Goal: Communication & Community: Answer question/provide support

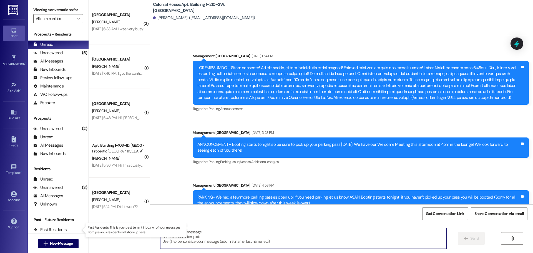
scroll to position [20622, 0]
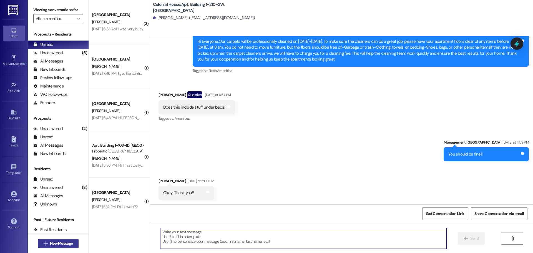
click at [50, 245] on span "New Message" at bounding box center [61, 243] width 23 height 6
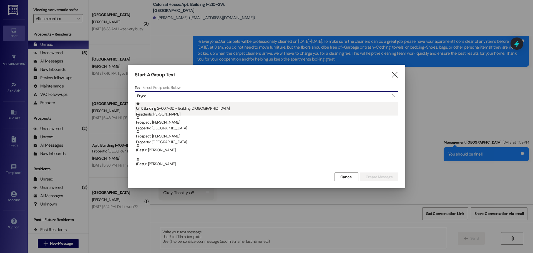
type input "Bryce"
click at [173, 104] on div "Unit: Building 2~607~3D - Building 2 Colonial House Residents: [PERSON_NAME]" at bounding box center [267, 110] width 262 height 16
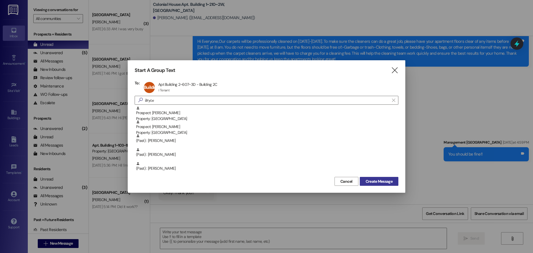
click at [390, 180] on span "Create Message" at bounding box center [378, 181] width 27 height 6
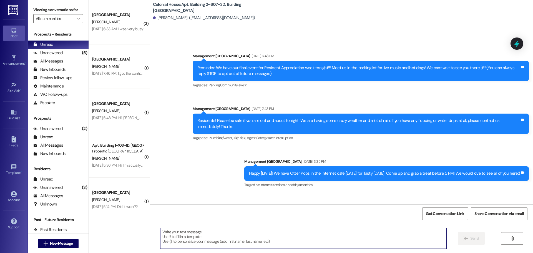
scroll to position [19310, 0]
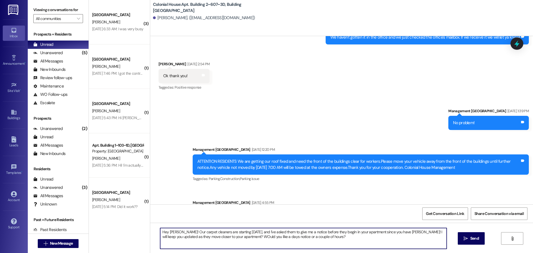
click at [225, 235] on textarea "Hey [PERSON_NAME]! Our carpet cleaners are starting [DATE], and I've asked them…" at bounding box center [303, 238] width 286 height 21
click at [225, 235] on textarea "Hey Bryce! Our carpet cleaners are starting today, and I've asked them to give …" at bounding box center [303, 238] width 286 height 21
type textarea "Hey Bryce! Our carpet cleaners are starting today, and I've asked them to give …"
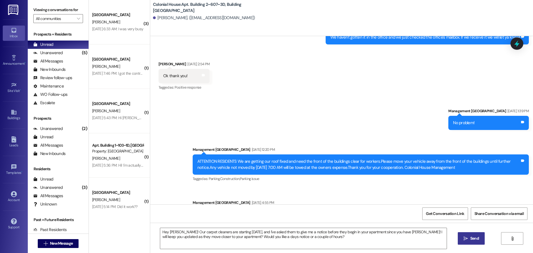
click at [469, 234] on button " Send" at bounding box center [470, 238] width 27 height 12
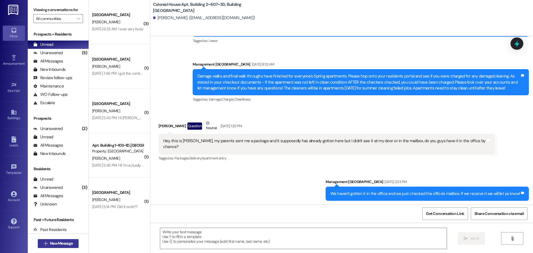
click at [71, 242] on span "New Message" at bounding box center [61, 243] width 23 height 6
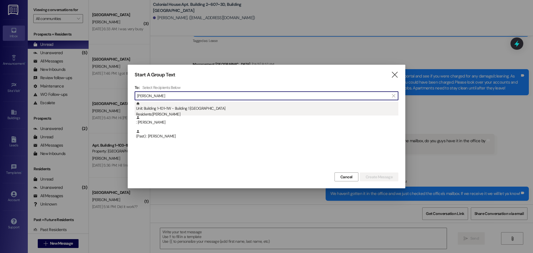
type input "leal"
click at [178, 110] on div "Unit: Building 1~101~1W - Building 1 Colonial House Residents: Brianna Leal" at bounding box center [267, 110] width 262 height 16
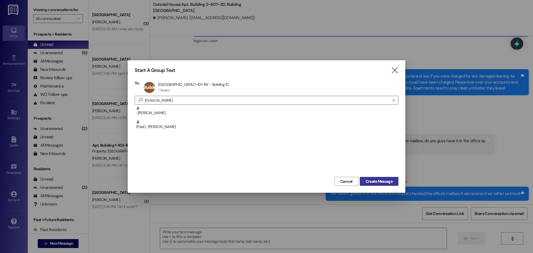
click at [385, 180] on span "Create Message" at bounding box center [378, 181] width 27 height 6
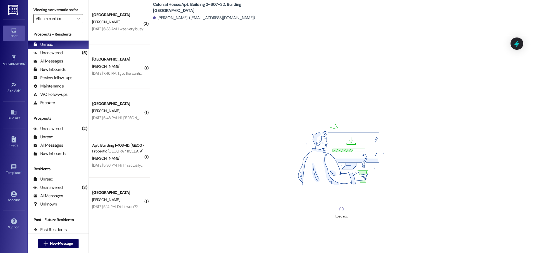
click at [181, 239] on div "Loading..." at bounding box center [341, 162] width 382 height 253
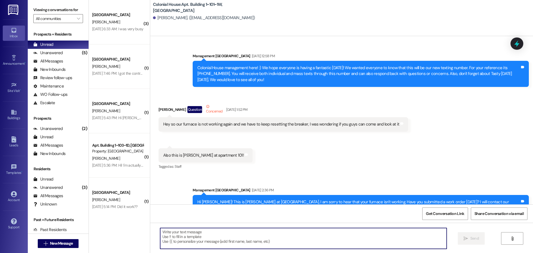
scroll to position [26925, 0]
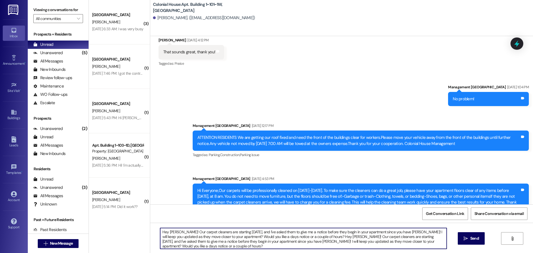
click at [269, 237] on textarea "Hey Bryce! Our carpet cleaners are starting today, and I've asked them to give …" at bounding box center [303, 238] width 286 height 21
click at [313, 234] on textarea "Hey Bryce! Our carpet cleaners are starting today, and I've asked them to give …" at bounding box center [303, 238] width 286 height 21
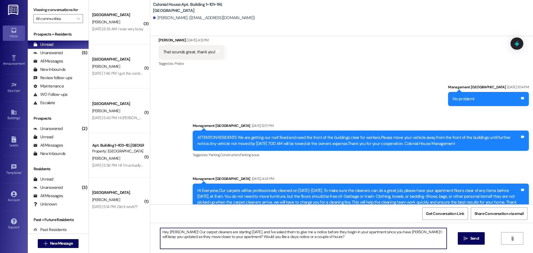
drag, startPoint x: 174, startPoint y: 230, endPoint x: 165, endPoint y: 231, distance: 8.9
click at [165, 231] on textarea "Hey Bryce! Our carpet cleaners are starting today, and I've asked them to give …" at bounding box center [303, 238] width 286 height 21
drag, startPoint x: 399, startPoint y: 231, endPoint x: 391, endPoint y: 230, distance: 7.8
click at [391, 230] on textarea "Hey Brianna! Our carpet cleaners are starting today, and I've asked them to giv…" at bounding box center [303, 238] width 286 height 21
click at [382, 237] on textarea "Hey Brianna! Our carpet cleaners are starting today, and I've asked them to giv…" at bounding box center [303, 238] width 286 height 21
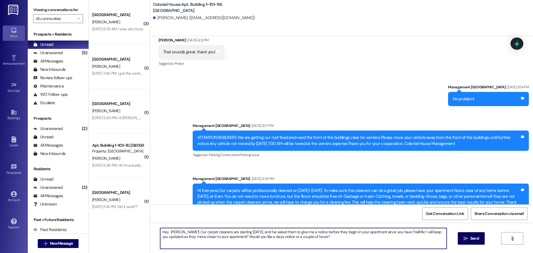
click at [382, 237] on textarea "Hey Brianna! Our carpet cleaners are starting today, and I've asked them to giv…" at bounding box center [303, 238] width 286 height 21
drag, startPoint x: 236, startPoint y: 234, endPoint x: 202, endPoint y: 235, distance: 33.8
click at [235, 234] on textarea "Hey Brianna! Our carpet cleaners are starting today, and I've asked them to giv…" at bounding box center [303, 238] width 286 height 21
click at [222, 234] on textarea "Hey Brianna! Our carpet cleaners are starting today, and I've asked them to giv…" at bounding box center [303, 238] width 286 height 21
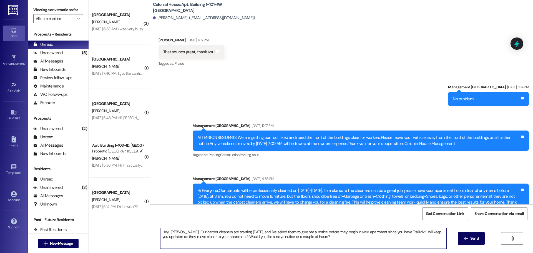
click at [223, 235] on textarea "Hey Brianna! Our carpet cleaners are starting today, and I've asked them to giv…" at bounding box center [303, 238] width 286 height 21
click at [235, 238] on textarea "Hey Brianna! Our carpet cleaners are starting today, and I've asked them to giv…" at bounding box center [303, 238] width 286 height 21
type textarea "Hey Brianna! Our carpet cleaners are starting today, and I've asked them to giv…"
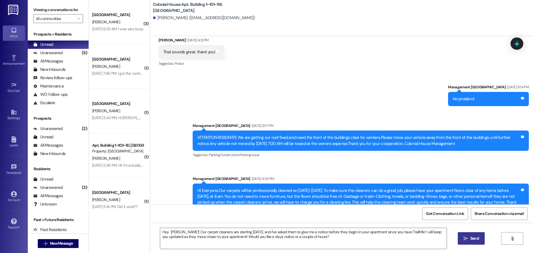
click at [462, 240] on span " Send" at bounding box center [470, 238] width 17 height 6
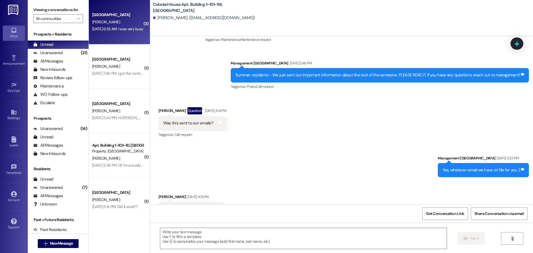
scroll to position [26630, 0]
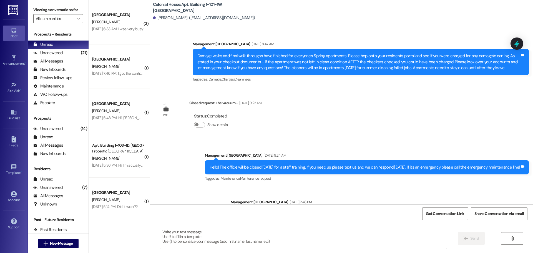
click at [184, 60] on div "Announcement, sent via SMS Management Colonial House Jul 28, 2025 at 8:47 AM Da…" at bounding box center [341, 58] width 382 height 59
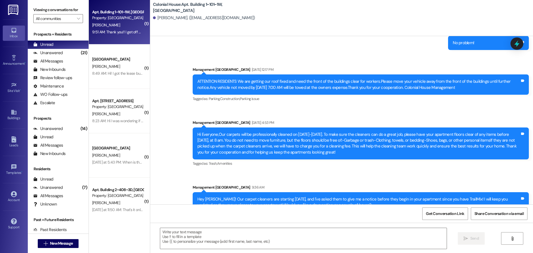
scroll to position [27008, 0]
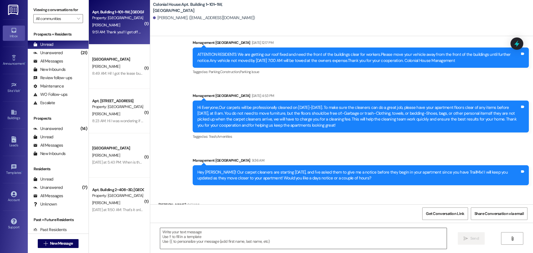
click at [206, 234] on textarea at bounding box center [303, 238] width 286 height 21
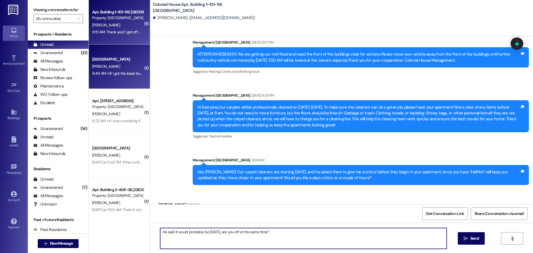
type textarea "He said it would probably be tomorrow, are you off at the same time?"
click at [467, 242] on button " Send" at bounding box center [470, 238] width 27 height 12
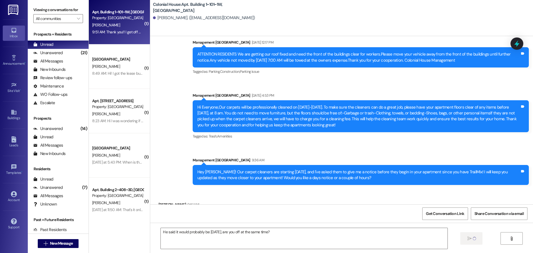
scroll to position [27008, 0]
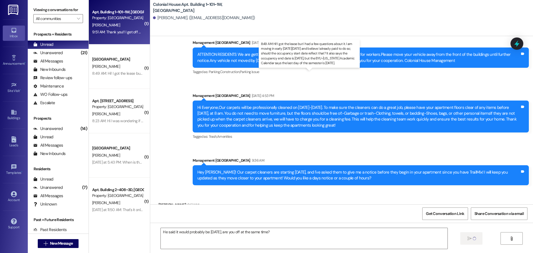
click at [112, 74] on div "8:49 AM: Hi! I got the lease but I had a few questions about it. I am moving in…" at bounding box center [343, 73] width 502 height 5
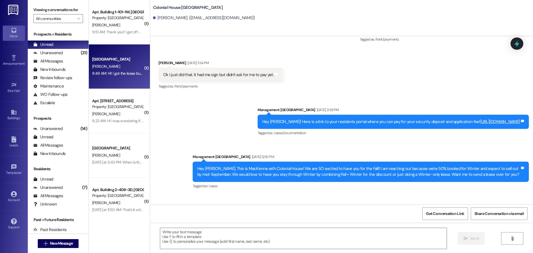
scroll to position [980, 0]
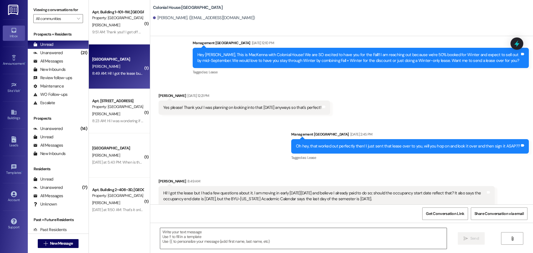
click at [184, 237] on textarea at bounding box center [303, 238] width 286 height 21
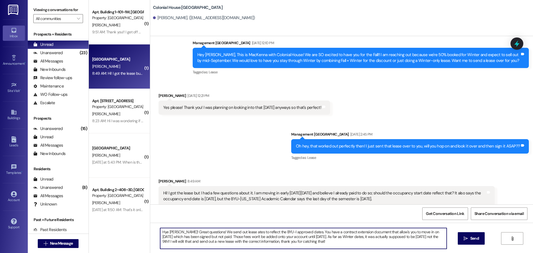
click at [184, 237] on textarea "Hye Kiana! Great questions! We send out lease ates to reflect the BYU-I approve…" at bounding box center [303, 238] width 286 height 21
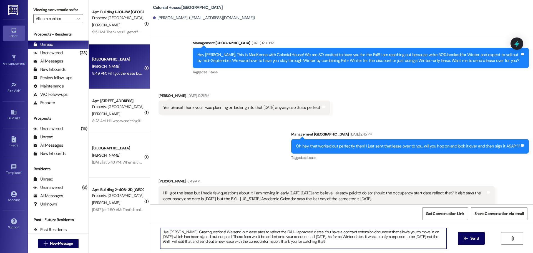
click at [184, 237] on textarea "Hye Kiana! Great questions! We send out lease ates to reflect the BYU-I approve…" at bounding box center [303, 238] width 286 height 21
click at [211, 235] on textarea "Hye Kiana! Great questions! We send out lease ates to reflect the BYU-I approve…" at bounding box center [303, 238] width 286 height 21
paste textarea "i Kiana, Great questions! We send out lease dates to reflect the BYU–I approved…"
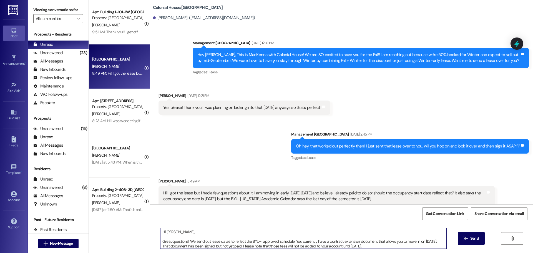
scroll to position [9, 0]
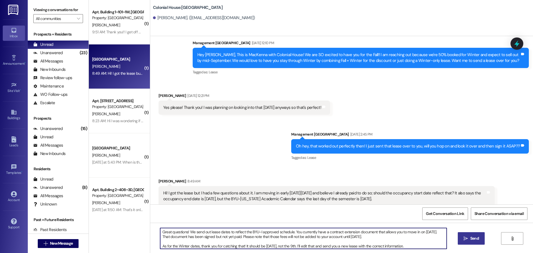
type textarea "Hi Kiana, Great questions! We send out lease dates to reflect the BYU–I approve…"
click at [461, 235] on button " Send" at bounding box center [470, 238] width 27 height 12
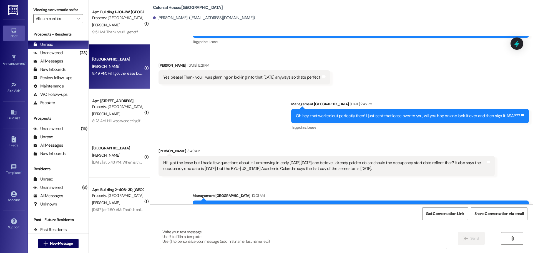
scroll to position [1049, 0]
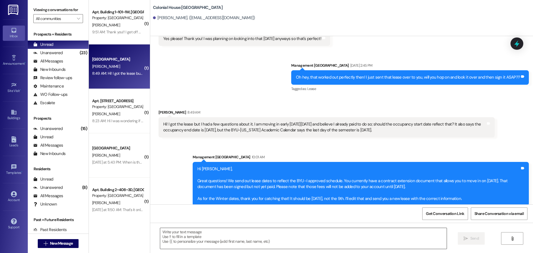
click at [182, 243] on textarea at bounding box center [303, 238] width 286 height 21
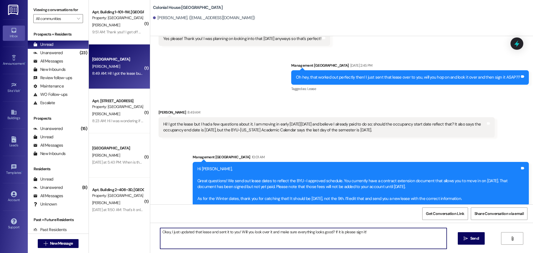
click at [182, 243] on textarea "Okay, I just updated that lease and sent it to you! Will you look over it and m…" at bounding box center [303, 238] width 286 height 21
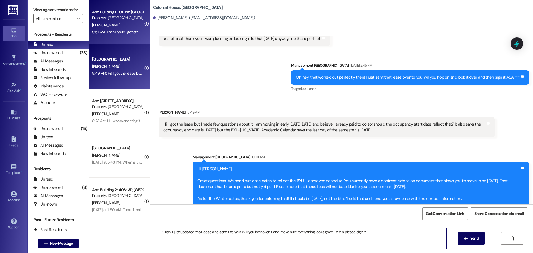
type textarea "Okay, I just updated that lease and sent it to you! Will you look over it and m…"
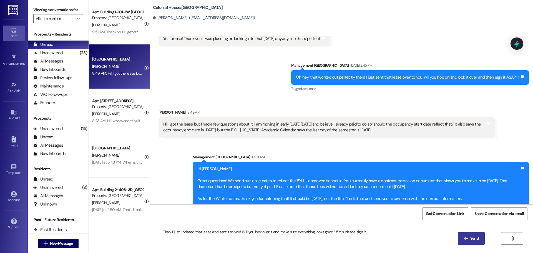
click at [470, 239] on span "Send" at bounding box center [474, 238] width 9 height 6
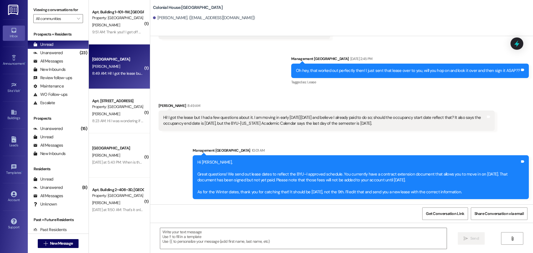
scroll to position [1063, 0]
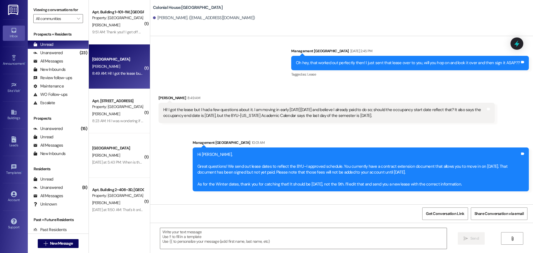
click at [226, 158] on div "Hi Kiana, Great questions! We send out lease dates to reflect the BYU–I approve…" at bounding box center [358, 169] width 322 height 36
click at [422, 170] on div "Hi Kiana, Great questions! We send out lease dates to reflect the BYU–I approve…" at bounding box center [358, 169] width 322 height 36
drag, startPoint x: 455, startPoint y: 181, endPoint x: 191, endPoint y: 146, distance: 266.7
click at [192, 147] on div "Hi Kiana, Great questions! We send out lease dates to reflect the BYU–I approve…" at bounding box center [360, 169] width 336 height 44
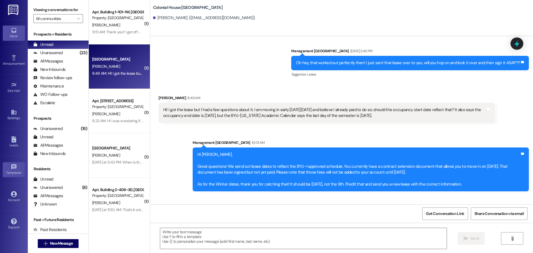
copy div "Hi Kiana, Great questions! We send out lease dates to reflect the BYU–I approve…"
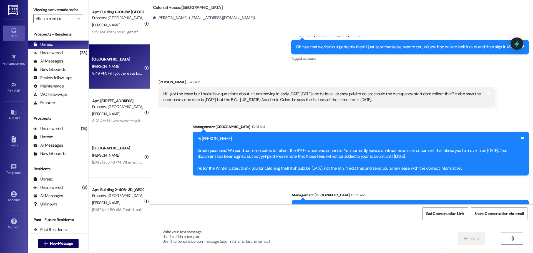
scroll to position [1087, 0]
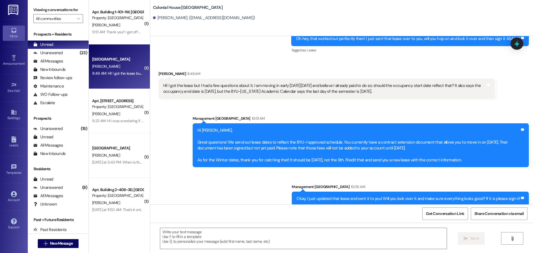
click at [327, 196] on div "Okay, I just updated that lease and sent it to you! Will you look over it and m…" at bounding box center [410, 198] width 237 height 14
click at [327, 196] on div "Okay, I just updated that lease and sent it to you! Will you look over it and m…" at bounding box center [407, 199] width 223 height 6
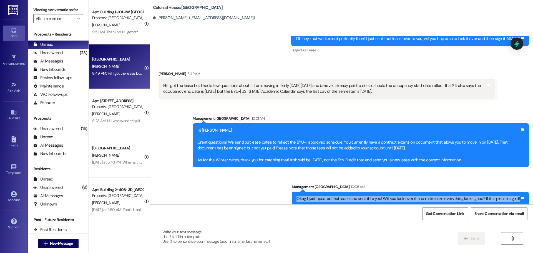
click at [327, 196] on div "Okay, I just updated that lease and sent it to you! Will you look over it and m…" at bounding box center [407, 199] width 223 height 6
copy div "Okay, I just updated that lease and sent it to you! Will you look over it and m…"
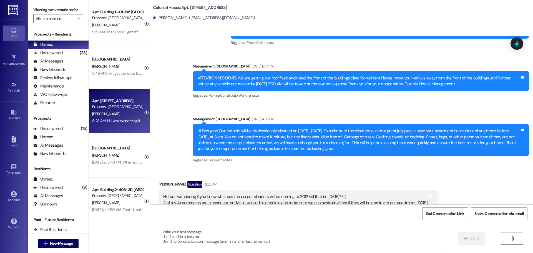
scroll to position [6874, 0]
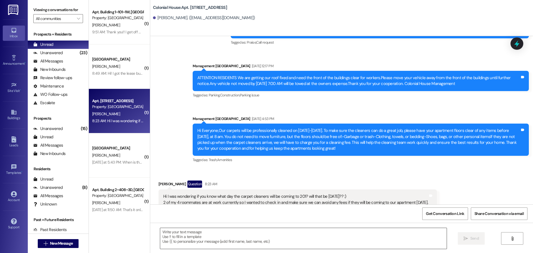
click at [184, 240] on textarea at bounding box center [303, 238] width 286 height 21
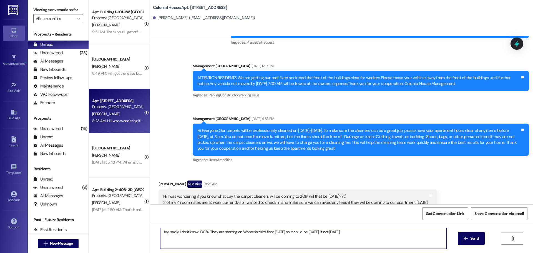
click at [354, 235] on textarea "Hey, sadly I don't know 100%. They are starting on Women's third floor today so…" at bounding box center [303, 238] width 286 height 21
click at [363, 231] on textarea "Hey, sadly I don't know 100%. They are starting on Women's third floor today so…" at bounding box center [303, 238] width 286 height 21
click at [347, 239] on textarea "Hey, sadly I don't know 100%. They are starting on Women's third floor today so…" at bounding box center [303, 238] width 286 height 21
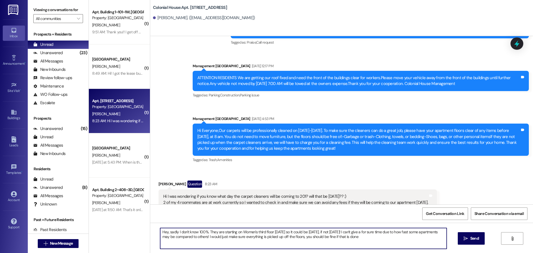
type textarea "Hey, sadly I don't know 100%. They are starting on Women's third floor today so…"
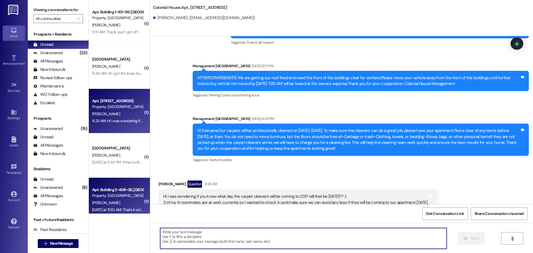
scroll to position [6873, 0]
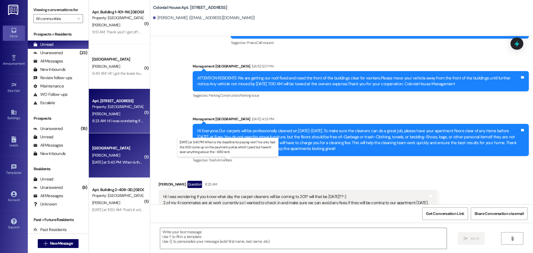
click at [126, 162] on div "Yesterday at 5:43 PM: When is the deadline for paying rent? I've only had the 3…" at bounding box center [230, 161] width 277 height 5
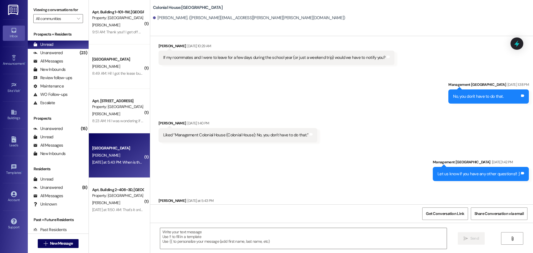
scroll to position [705, 0]
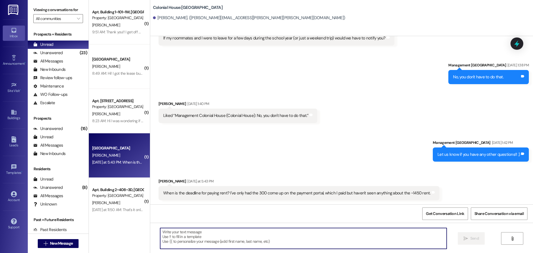
click at [191, 235] on textarea at bounding box center [303, 238] width 286 height 21
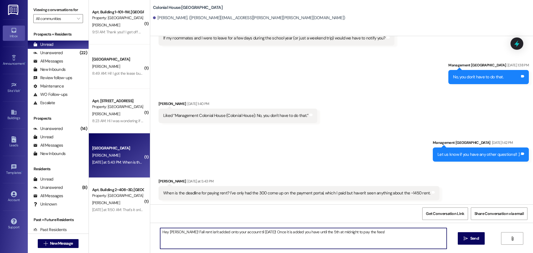
click at [186, 233] on textarea "Hey Elizabeth! Fall rent isn't added onto your account til September 1st! Once …" at bounding box center [303, 238] width 286 height 21
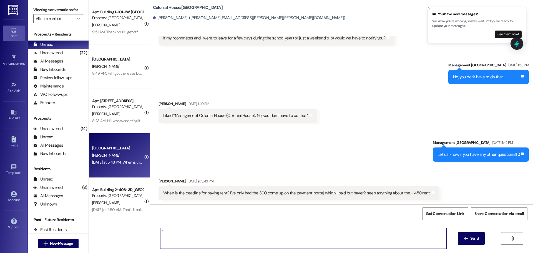
click at [186, 233] on textarea "`" at bounding box center [303, 238] width 286 height 21
type textarea "`"
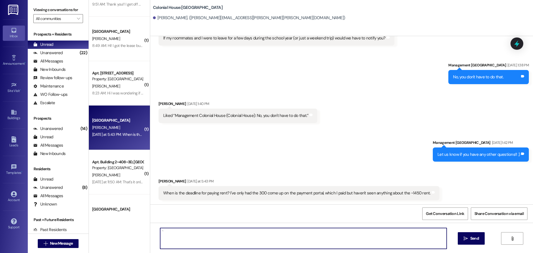
scroll to position [705, 0]
click at [60, 240] on button " New Message" at bounding box center [58, 243] width 41 height 9
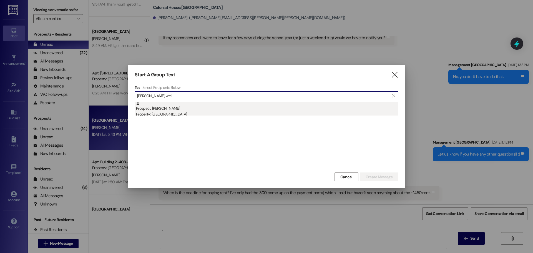
type input "logan wel"
click at [212, 105] on div "Prospect: logan Welch Property: Colonial House" at bounding box center [267, 110] width 262 height 16
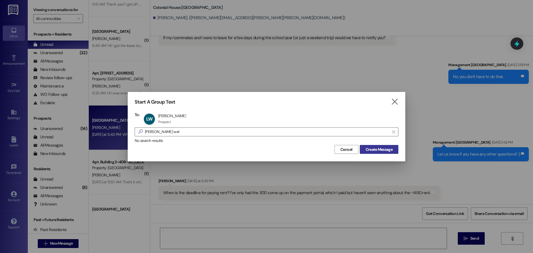
click at [389, 149] on span "Create Message" at bounding box center [378, 149] width 27 height 6
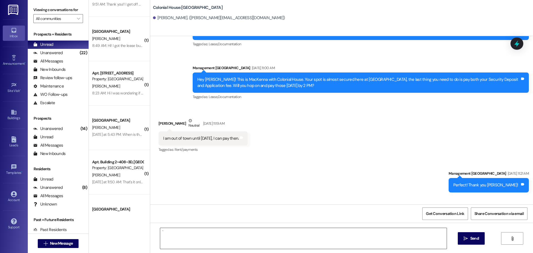
scroll to position [150, 0]
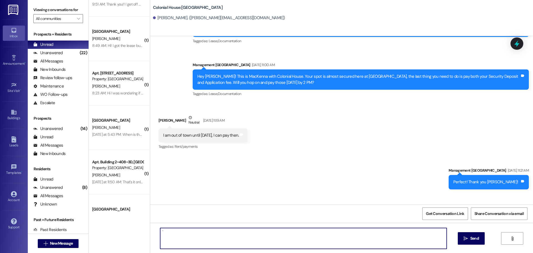
click at [217, 241] on textarea "`" at bounding box center [303, 238] width 286 height 21
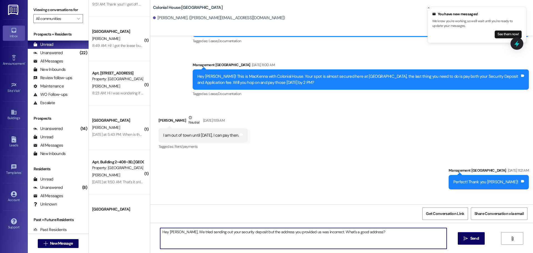
click at [239, 234] on textarea "Hey Logan, We tried sending out your security deposit but the address you provi…" at bounding box center [303, 238] width 286 height 21
type textarea "Hey Logan, We tried sending out your security deposit but the address you provi…"
click at [461, 240] on button " Send" at bounding box center [470, 238] width 27 height 12
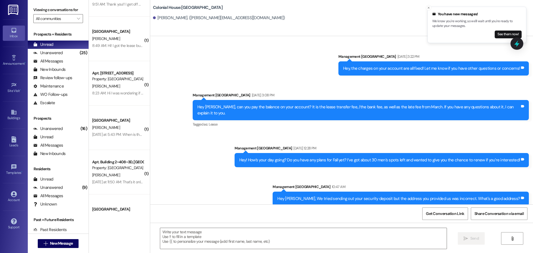
scroll to position [393, 0]
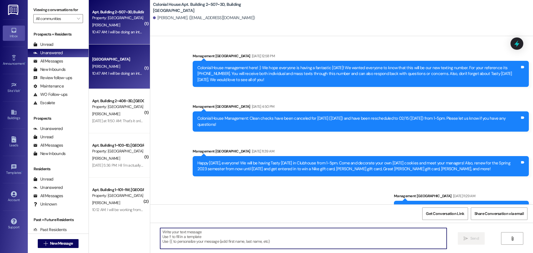
scroll to position [25540, 0]
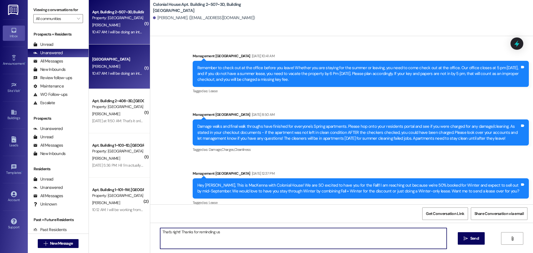
type textarea "That's right! Thanks for reminding us!"
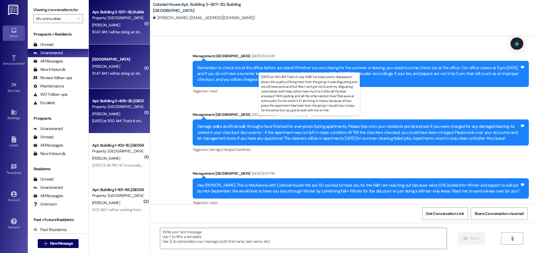
click at [129, 120] on div "Yesterday at 11:50 AM: That's it only 50$? I've been pretty displeased about th…" at bounding box center [502, 120] width 820 height 5
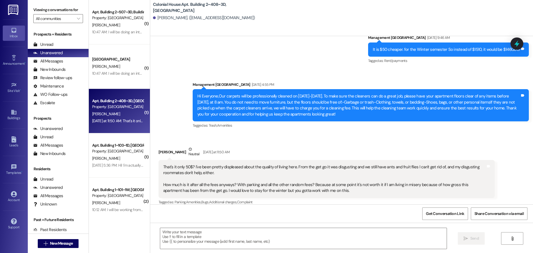
scroll to position [1887, 0]
click at [273, 175] on div "That's it only 50$? I've been pretty displeased about the quality of living her…" at bounding box center [324, 179] width 322 height 30
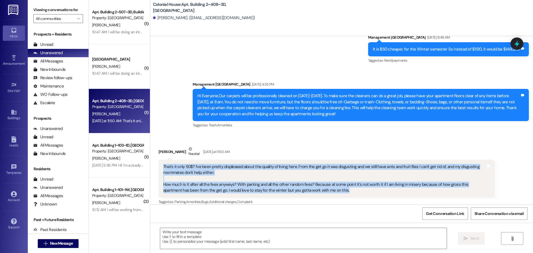
drag, startPoint x: 316, startPoint y: 183, endPoint x: 151, endPoint y: 158, distance: 167.5
click at [154, 158] on div "Received via SMS Jacob Davis Neutral Yesterday at 11:50 AM That's it only 50$? …" at bounding box center [326, 176] width 344 height 68
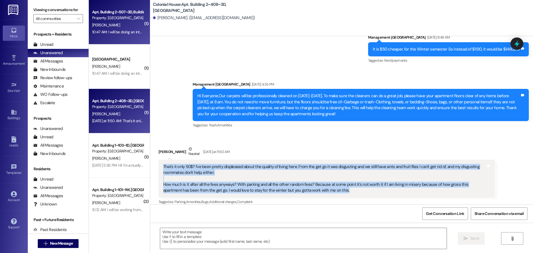
copy div "That's it only 50$? I've been pretty displeased about the quality of living her…"
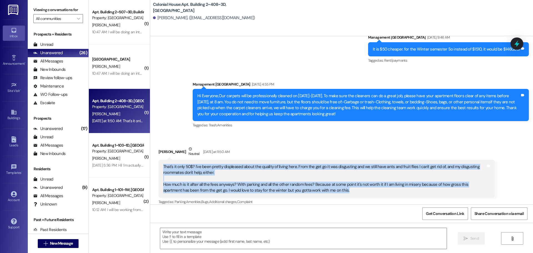
click at [217, 164] on div "That's it only 50$? I've been pretty displeased about the quality of living her…" at bounding box center [324, 179] width 322 height 30
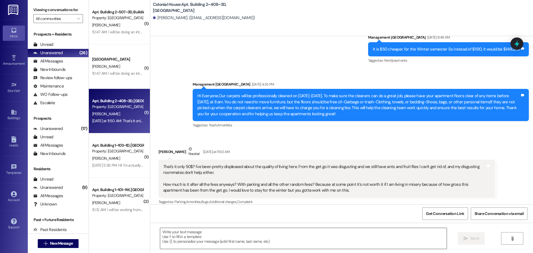
click at [194, 245] on textarea at bounding box center [303, 238] width 286 height 21
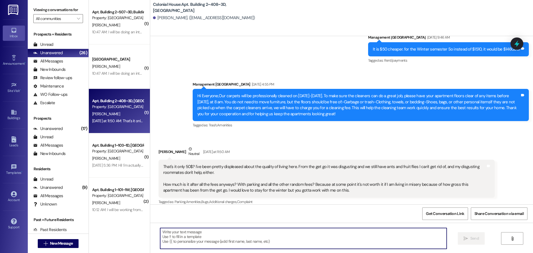
paste textarea "I’m really sorry to hear about your experience so far. When you moved in, we di…"
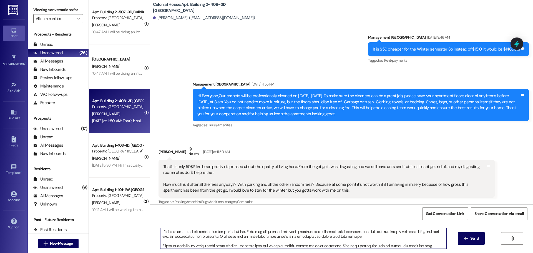
scroll to position [0, 0]
click at [160, 232] on textarea at bounding box center [303, 238] width 286 height 21
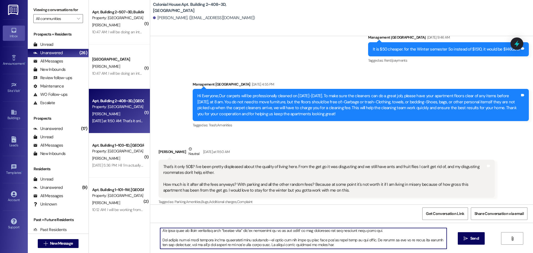
drag, startPoint x: 158, startPoint y: 232, endPoint x: 348, endPoint y: 246, distance: 190.8
click at [348, 246] on textarea at bounding box center [303, 238] width 286 height 21
type textarea "Hey Jacob! I’m really sorry to hear about your experience so far. When you move…"
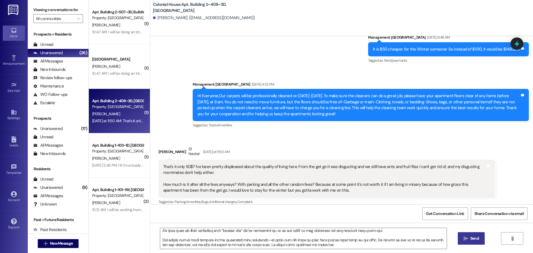
click at [477, 239] on span "Send" at bounding box center [474, 238] width 9 height 6
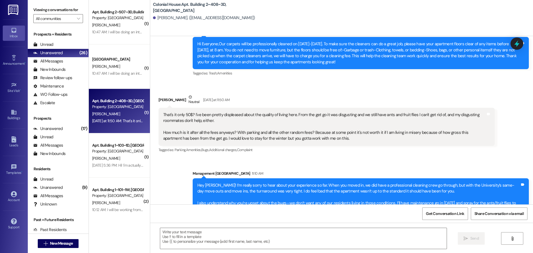
scroll to position [2015, 0]
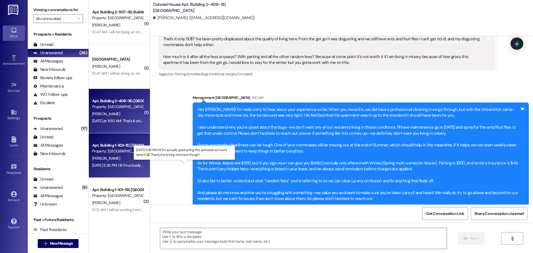
click at [116, 164] on div "Aug 15, 2025 at 5:36 PM: Hi! I'm actually graduating this semester so I won't n…" at bounding box center [181, 165] width 179 height 5
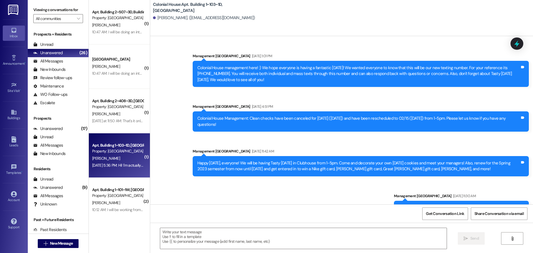
scroll to position [7640, 0]
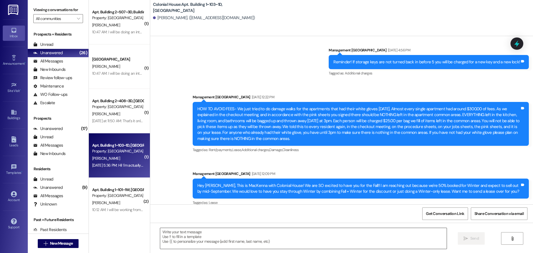
click at [234, 236] on textarea at bounding box center [303, 238] width 286 height 21
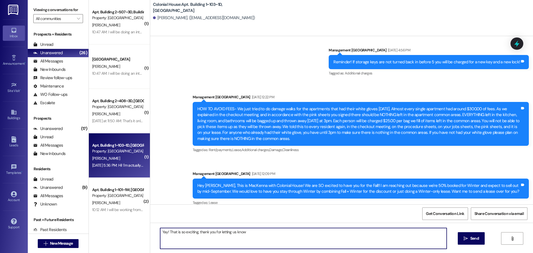
type textarea "Yay! That is so exciting, thank you for letting us know!"
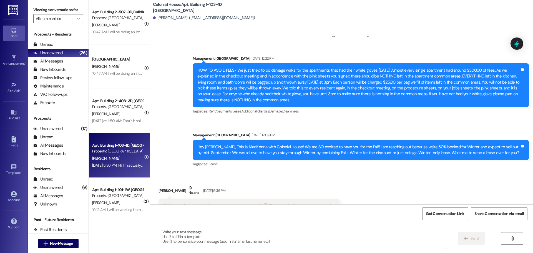
scroll to position [7679, 0]
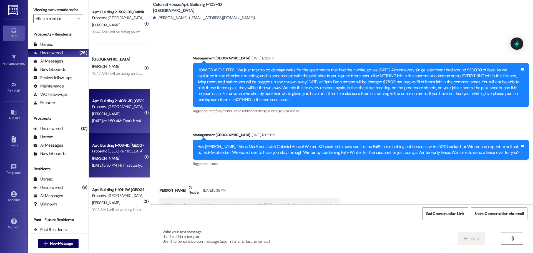
click at [121, 119] on div "[DATE] at 11:50 AM: That's it only 50$? I've been pretty displeased about the q…" at bounding box center [502, 120] width 820 height 5
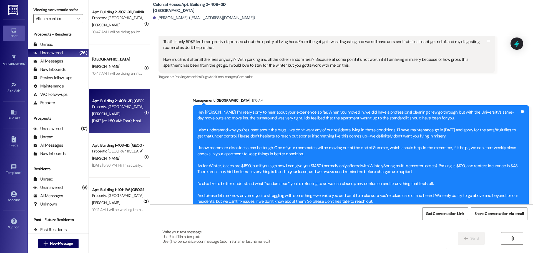
scroll to position [2023, 0]
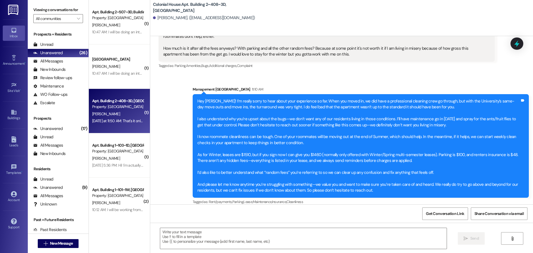
drag, startPoint x: 175, startPoint y: 236, endPoint x: 177, endPoint y: 227, distance: 9.5
click at [175, 232] on textarea at bounding box center [303, 238] width 286 height 21
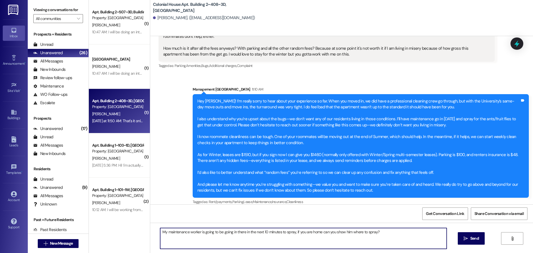
click at [369, 242] on textarea "My maintenance worker is going to be going in there in the next 10 minutes to s…" at bounding box center [303, 238] width 286 height 21
click at [383, 229] on textarea "My maintenance worker is going to be going in there in the next 10 minutes to s…" at bounding box center [303, 238] width 286 height 21
type textarea "My maintenance worker is going to be going in there in the next 10 minutes to s…"
click at [461, 235] on button " Send" at bounding box center [470, 238] width 27 height 12
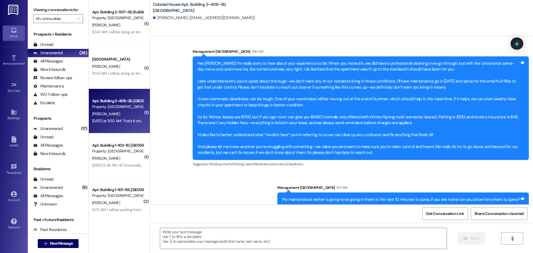
scroll to position [2061, 0]
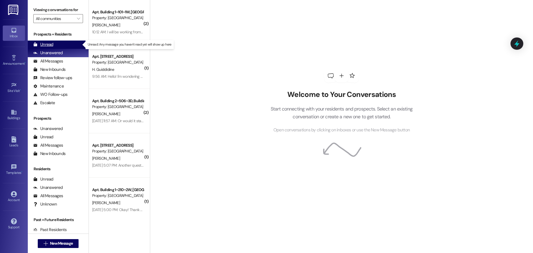
click at [58, 43] on div "Unread (0)" at bounding box center [58, 44] width 61 height 8
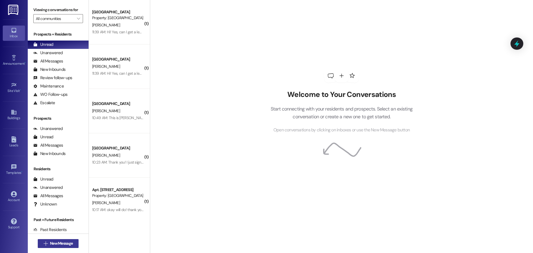
click at [58, 240] on span "New Message" at bounding box center [61, 243] width 23 height 6
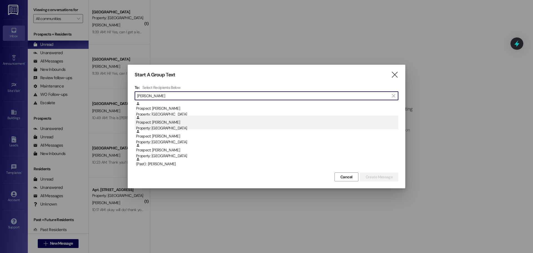
type input "jake"
click at [215, 124] on div "Prospect: Jacob Davis Property: Colonial House" at bounding box center [267, 123] width 262 height 16
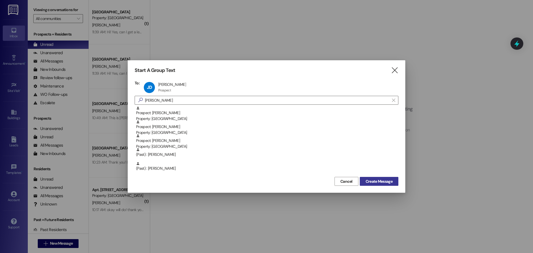
click at [375, 179] on span "Create Message" at bounding box center [378, 181] width 27 height 6
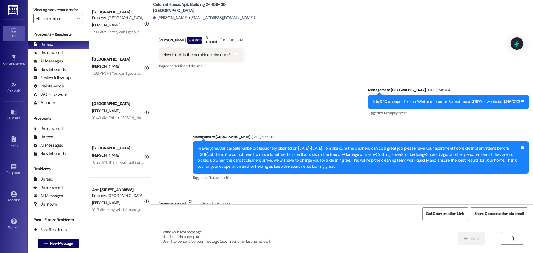
click at [232, 237] on textarea at bounding box center [303, 238] width 286 height 21
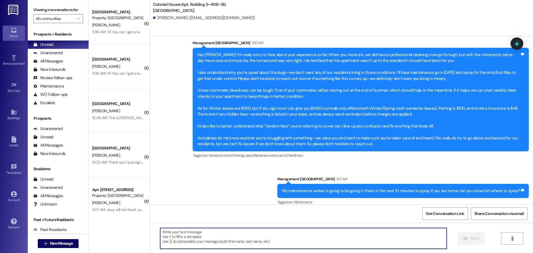
scroll to position [2069, 0]
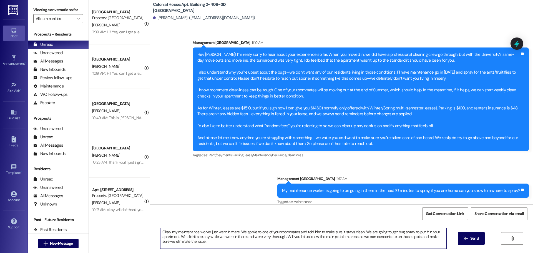
click at [198, 239] on textarea "Okay, my maintenance worker just went in there. We spoke to one of your roommat…" at bounding box center [303, 238] width 286 height 21
click at [175, 231] on textarea "Okay, my maintenance worker just went in there. We spoke to one of your roommat…" at bounding box center [303, 238] width 286 height 21
click at [208, 231] on textarea "Okay, my maintenance worker just went in there. We spoke to one of your roommat…" at bounding box center [303, 238] width 286 height 21
click at [206, 232] on textarea "Okay, my maintenance worker just went in there. We spoke to one of your roommat…" at bounding box center [303, 238] width 286 height 21
click at [207, 232] on textarea "Okay, my maintenance worker just went in there. We spoke to one of your roommat…" at bounding box center [303, 238] width 286 height 21
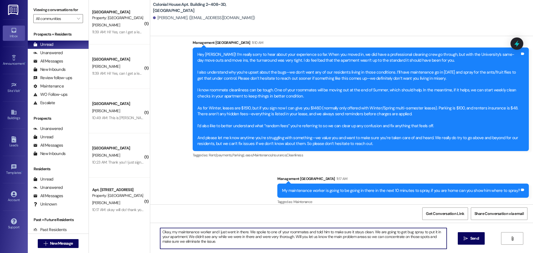
click at [276, 244] on textarea "Okay, my maintenance worker and I just went in there. We spoke to one of your r…" at bounding box center [303, 238] width 286 height 21
type textarea "Okay, my maintenance worker and I just went in there. We spoke to one of your r…"
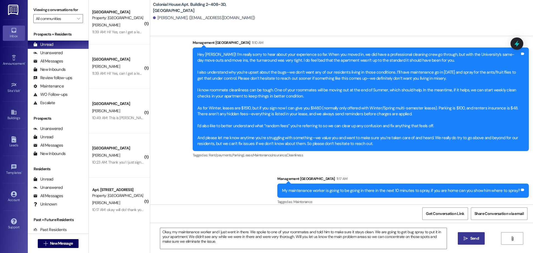
click at [474, 239] on span "Send" at bounding box center [474, 238] width 9 height 6
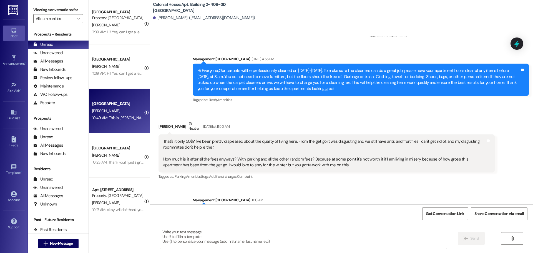
scroll to position [1887, 0]
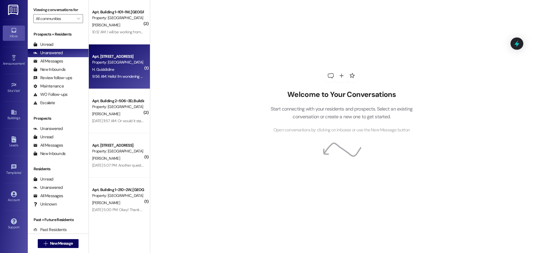
click at [115, 76] on div "9:56 AM: Hello! I'm wondering when will the carpet cleaners will arrive I didn'…" at bounding box center [299, 76] width 414 height 5
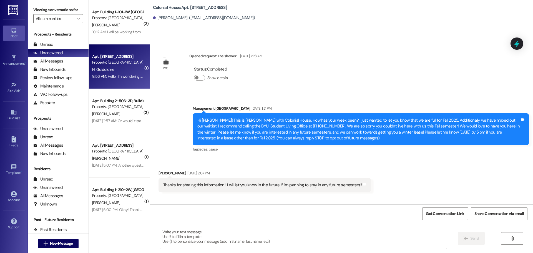
scroll to position [3657, 0]
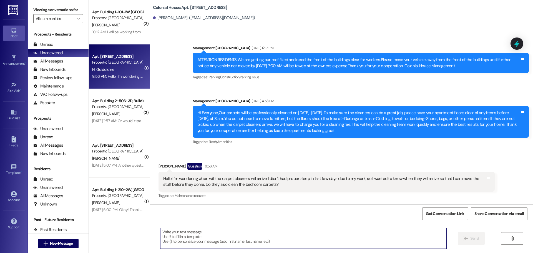
click at [199, 242] on textarea at bounding box center [303, 238] width 286 height 21
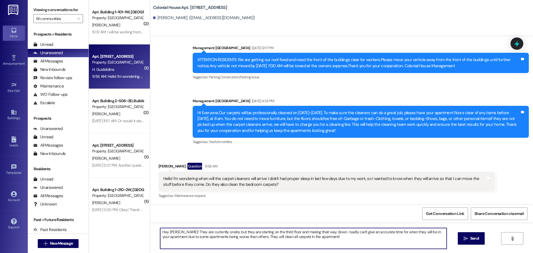
click at [338, 245] on textarea "Hey Hanna! They are currently onsite, but they are starting on the third floor …" at bounding box center [303, 238] width 286 height 21
type textarea "Hey Hanna! They are currently onsite, but they are starting on the third floor …"
click at [464, 239] on icon "" at bounding box center [465, 238] width 4 height 4
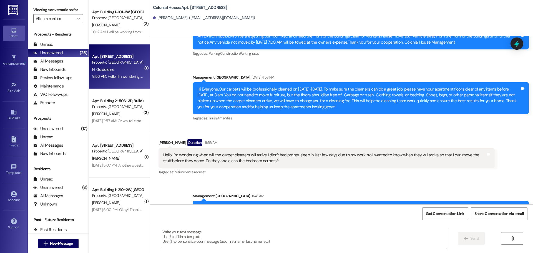
scroll to position [3701, 0]
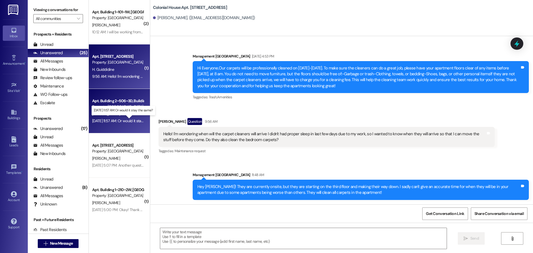
click at [124, 121] on div "Aug 16, 2025 at 11:57 AM: Or would it stay the same? Aug 16, 2025 at 11:57 AM: …" at bounding box center [126, 120] width 69 height 5
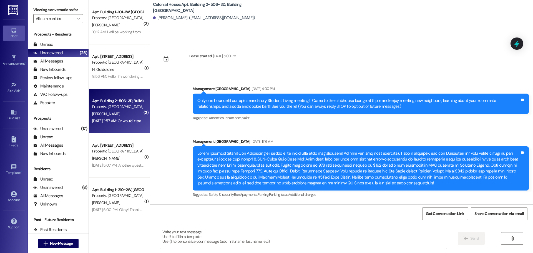
scroll to position [7835, 0]
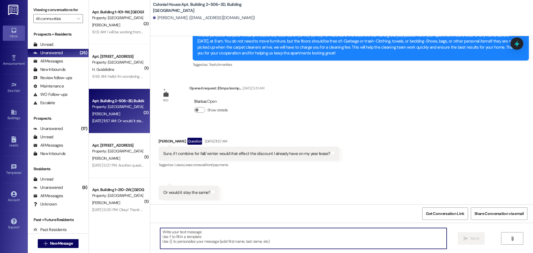
click at [178, 237] on textarea at bounding box center [303, 238] width 286 height 21
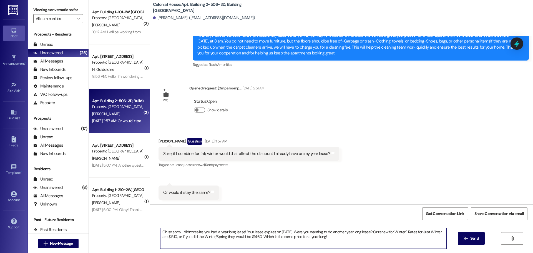
click at [271, 235] on textarea "Oh so sorry, I didn't realize you had a year long lease! Your lease expires on …" at bounding box center [303, 238] width 286 height 21
type textarea "Oh so sorry, I didn't realize you had a year long lease! Your lease expires on …"
click at [459, 238] on button " Send" at bounding box center [470, 238] width 27 height 12
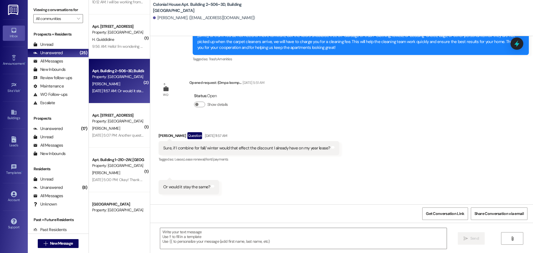
scroll to position [55, 0]
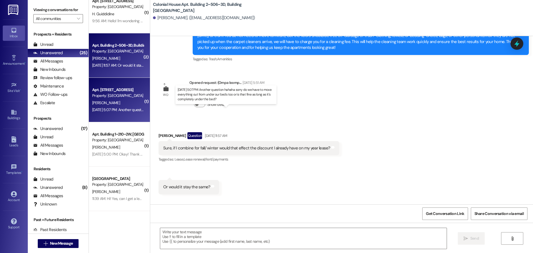
click at [121, 110] on div "Aug 15, 2025 at 5:07 PM: Another question hahaha sorry do we have to move every…" at bounding box center [223, 109] width 262 height 5
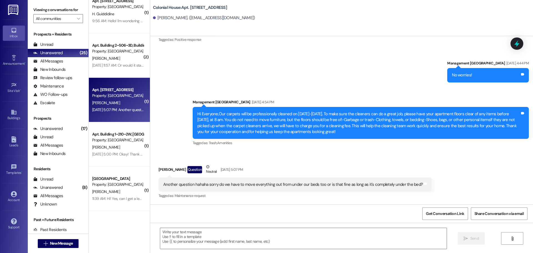
scroll to position [11976, 0]
click at [263, 228] on textarea at bounding box center [303, 238] width 286 height 21
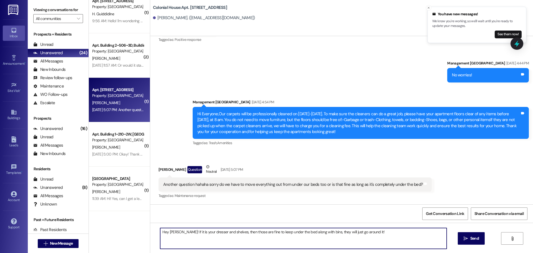
click at [255, 234] on textarea "Hey Elise! If it is your dresser and shelves, then those are fine to keep under…" at bounding box center [303, 238] width 286 height 21
type textarea "Hey Elise! If it is your dresser and shelves, then those are fine to keep under…"
click at [467, 239] on icon "" at bounding box center [465, 238] width 4 height 4
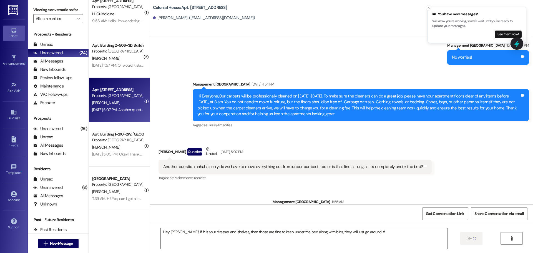
scroll to position [11975, 0]
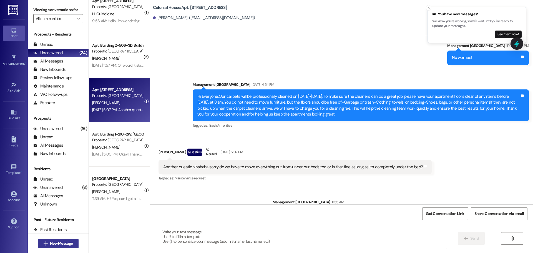
click at [69, 245] on span "New Message" at bounding box center [61, 243] width 23 height 6
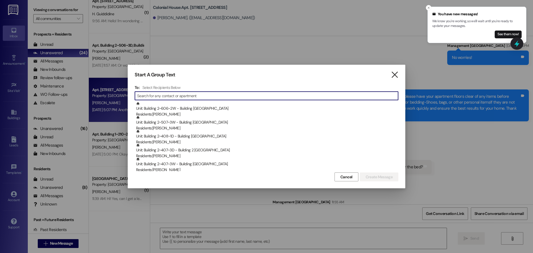
click at [391, 77] on icon "" at bounding box center [394, 75] width 7 height 6
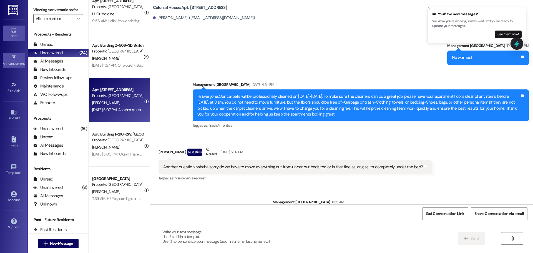
click at [17, 62] on div "Announcement •" at bounding box center [14, 64] width 28 height 6
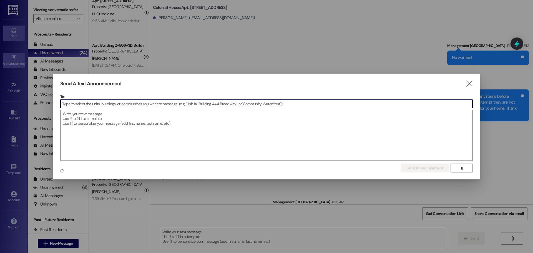
click at [14, 60] on div at bounding box center [266, 126] width 533 height 253
click at [90, 100] on input at bounding box center [266, 104] width 412 height 8
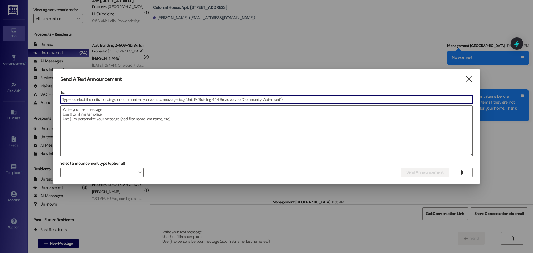
click at [90, 102] on input at bounding box center [266, 99] width 412 height 8
click at [91, 99] on input at bounding box center [266, 99] width 412 height 8
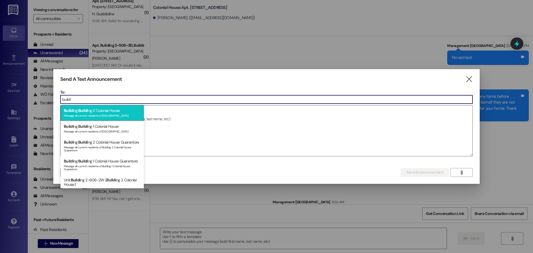
type input "buildi"
click at [92, 111] on div "Buildi ng: Buildi ng 2 Colonial House Message all current residents of Building…" at bounding box center [101, 113] width 83 height 16
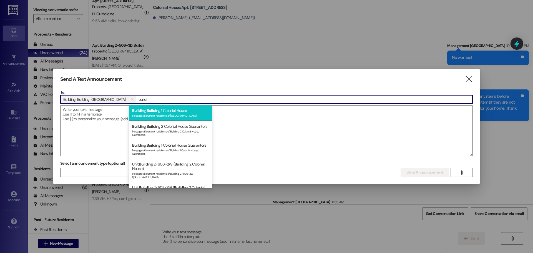
type input "buildi"
click at [145, 113] on div "Message all current residents of Building 1 Colonial House" at bounding box center [170, 115] width 77 height 5
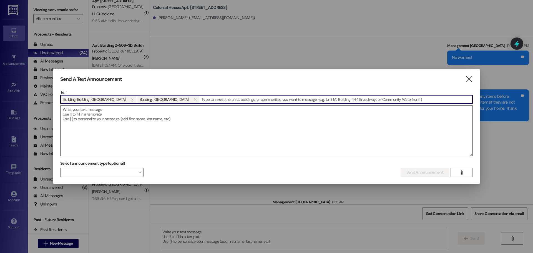
click at [118, 116] on textarea at bounding box center [266, 130] width 412 height 50
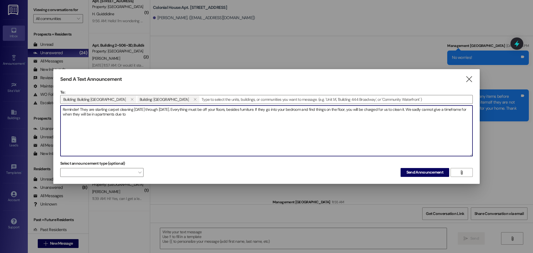
click at [311, 121] on textarea "Reminder! They are starting carpet cleaning today through Friday. Everything mu…" at bounding box center [266, 130] width 412 height 50
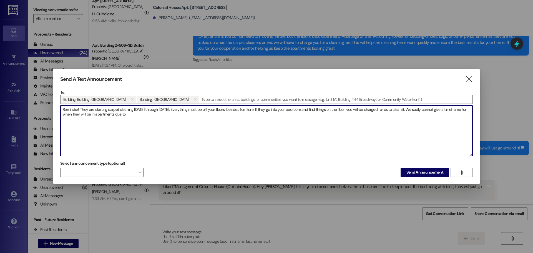
scroll to position [12053, 0]
drag, startPoint x: 154, startPoint y: 115, endPoint x: 138, endPoint y: 116, distance: 16.1
click at [138, 116] on textarea "Reminder! They are starting carpet cleaning today through Friday. Everything mu…" at bounding box center [266, 130] width 412 height 50
paste textarea "cannot be for sure depending on how quickly they get it done."
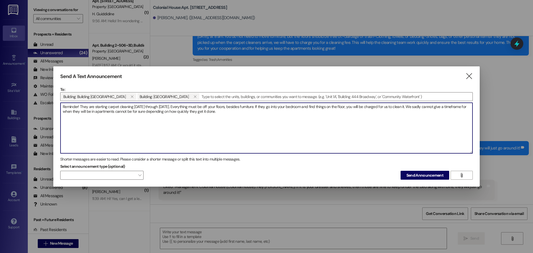
click at [221, 114] on textarea "Reminder! They are starting carpet cleaning today through Friday. Everything mu…" at bounding box center [266, 128] width 412 height 50
drag, startPoint x: 116, startPoint y: 111, endPoint x: 168, endPoint y: 112, distance: 52.4
click at [168, 112] on textarea "Reminder! They are starting carpet cleaning today through Friday. Everything mu…" at bounding box center [266, 128] width 412 height 50
click at [174, 111] on textarea "Reminder! They are starting carpet cleaning today through Friday. Everything mu…" at bounding box center [266, 128] width 412 height 50
type textarea "Reminder! They are starting carpet cleaning [DATE] through [DATE]. Everything m…"
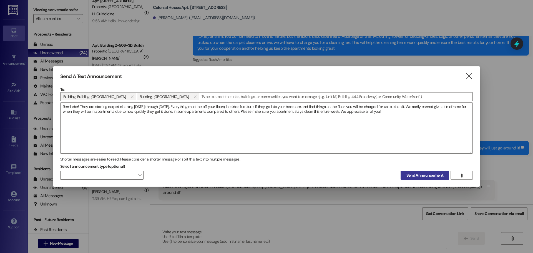
click at [435, 177] on span "Send Announcement" at bounding box center [424, 175] width 37 height 6
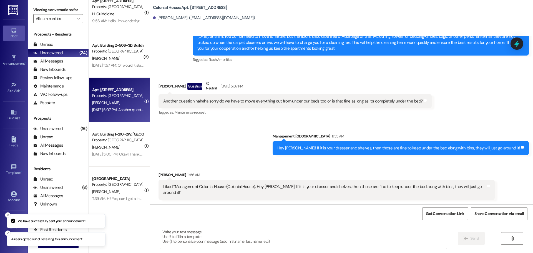
scroll to position [12053, 0]
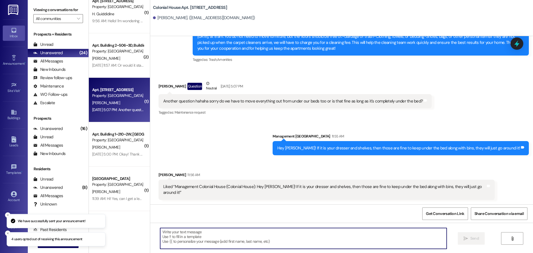
click at [232, 228] on textarea at bounding box center [303, 238] width 286 height 21
type textarea "."
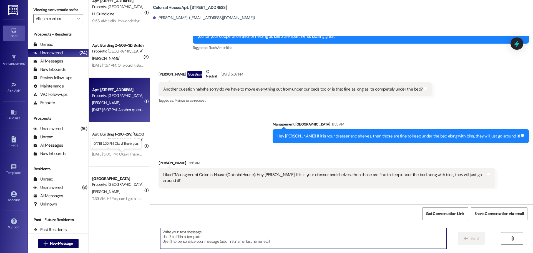
scroll to position [12053, 0]
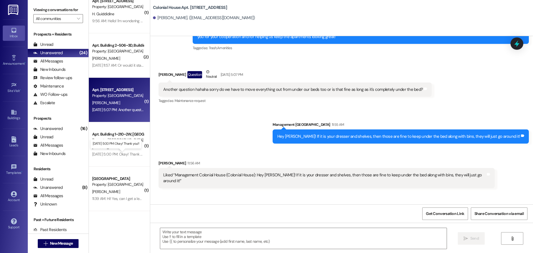
click at [124, 154] on div "Aug 15, 2025 at 5:00 PM: Okay! Thank you!! Aug 15, 2025 at 5:00 PM: Okay! Thank…" at bounding box center [120, 153] width 56 height 5
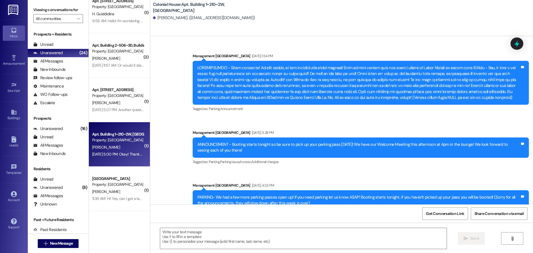
scroll to position [83, 0]
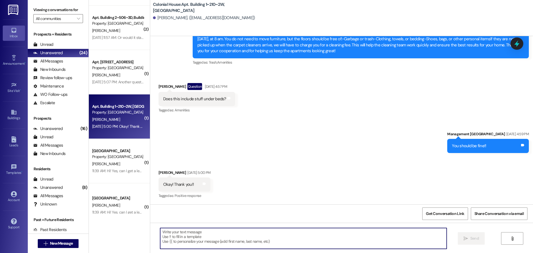
click at [207, 232] on textarea at bounding box center [303, 238] width 286 height 21
type textarea "No problem, Hannah!"
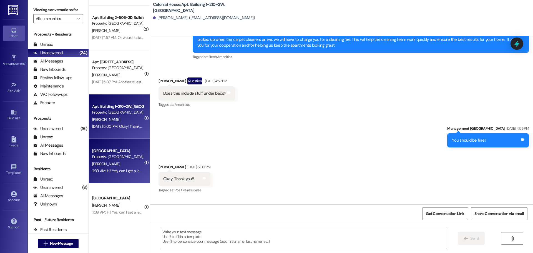
scroll to position [20669, 0]
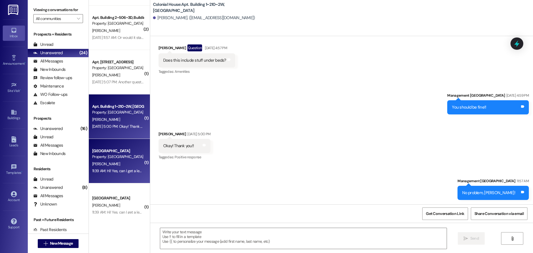
click at [109, 172] on div "11:39 AM: Hi! Yes, can I get a lease for just Winter semester? 11:39 AM: Hi! Ye…" at bounding box center [139, 170] width 94 height 5
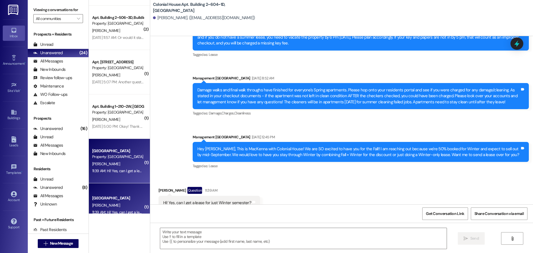
scroll to position [15348, 0]
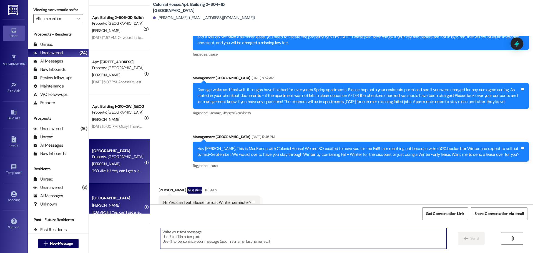
drag, startPoint x: 178, startPoint y: 238, endPoint x: 177, endPoint y: 235, distance: 3.5
click at [178, 238] on textarea at bounding box center [303, 238] width 286 height 21
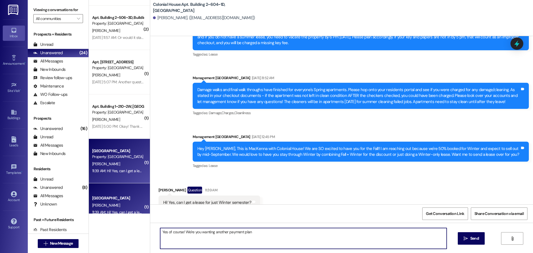
type textarea "Yes of course! We're you wanting another payment plan?"
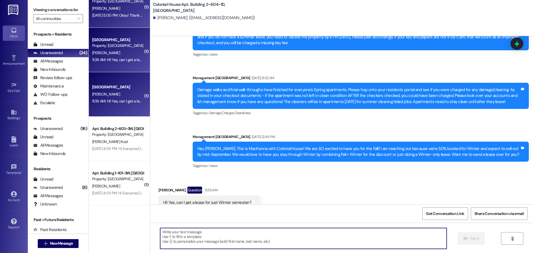
scroll to position [15348, 0]
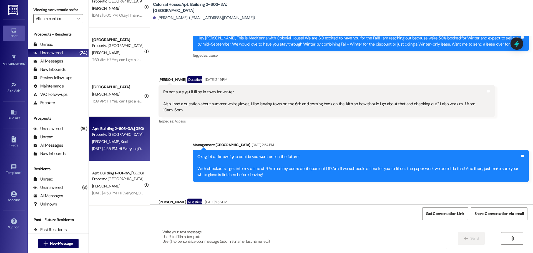
scroll to position [17711, 0]
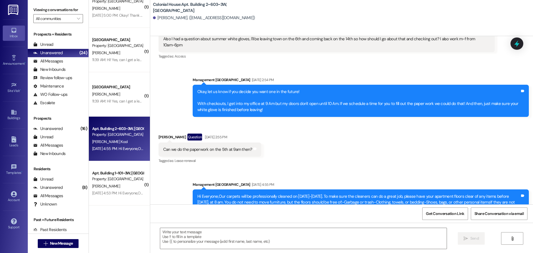
click at [62, 249] on div " New Message" at bounding box center [58, 243] width 41 height 14
click at [65, 242] on span "New Message" at bounding box center [61, 243] width 23 height 6
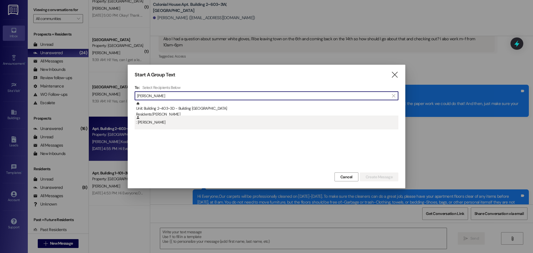
type input "evan holt"
click at [182, 116] on div ": Evan Holt" at bounding box center [267, 120] width 262 height 10
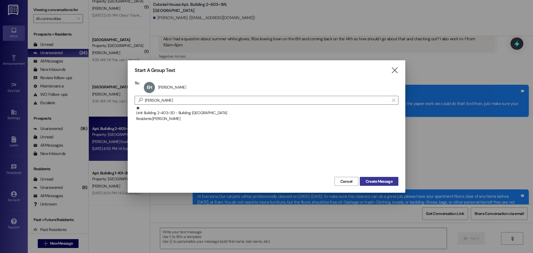
click at [384, 178] on button "Create Message" at bounding box center [378, 181] width 39 height 9
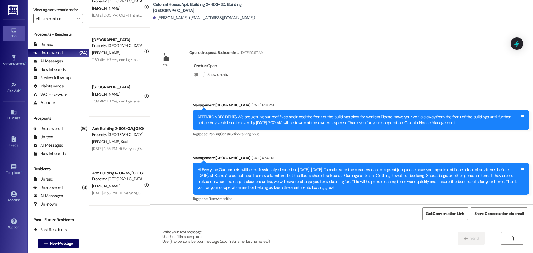
scroll to position [13530, 0]
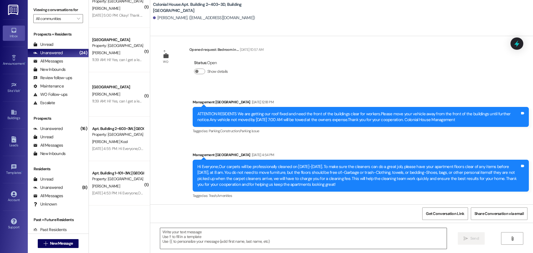
click at [181, 240] on textarea at bounding box center [303, 238] width 286 height 21
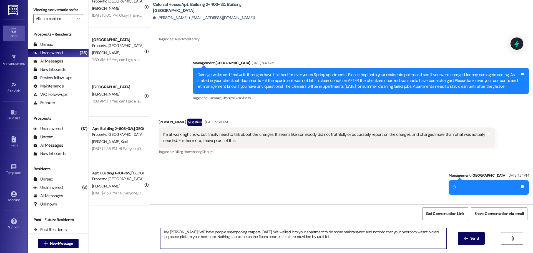
scroll to position [13235, 0]
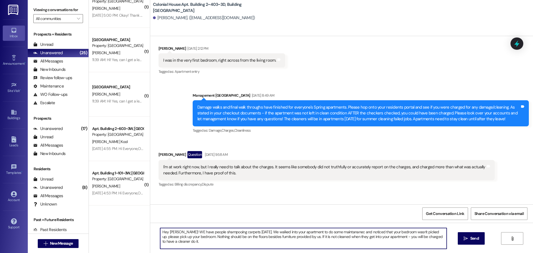
click at [183, 235] on textarea "Hey Evan! WE have people shampooing carpets today. We walked into your apartmen…" at bounding box center [303, 238] width 286 height 21
click at [179, 238] on textarea "Hey Evan! WE have people shampooing carpets today. We walked into your apartmen…" at bounding box center [303, 238] width 286 height 21
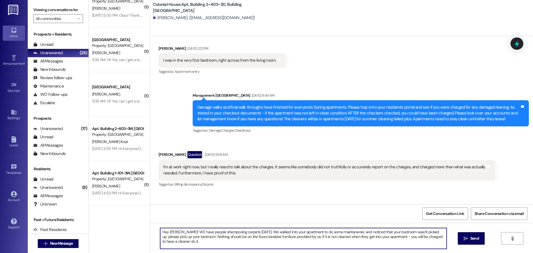
click at [179, 238] on textarea "Hey Evan! WE have people shampooing carpets today. We walked into your apartmen…" at bounding box center [303, 238] width 286 height 21
paste textarea "i Evan, We have carpet shampooing scheduled today. When we went in for maintena…"
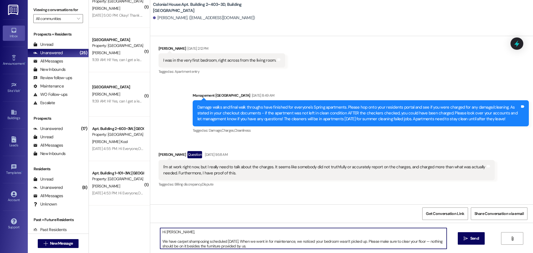
scroll to position [19, 0]
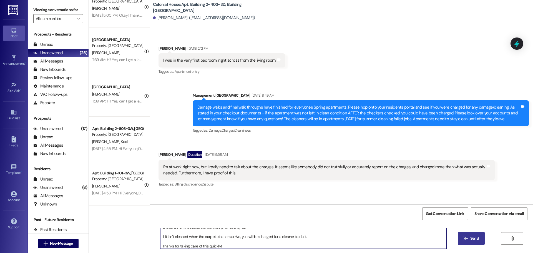
type textarea "Hi Evan, We have carpet shampooing scheduled today. When we went in for mainten…"
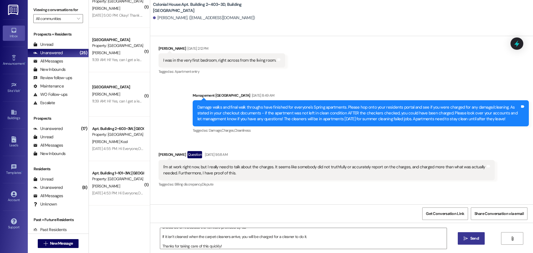
click at [471, 238] on span "Send" at bounding box center [474, 238] width 9 height 6
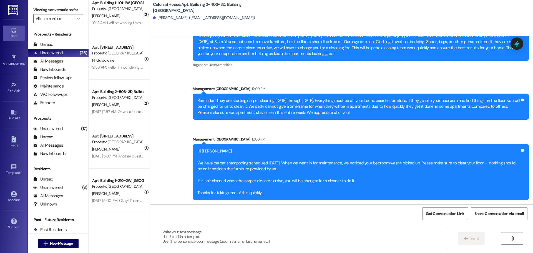
scroll to position [0, 0]
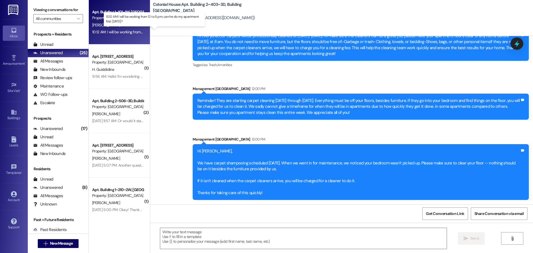
click at [122, 29] on div "10:12 AM: I will be working from 12 to 5 pm, can he do my apartment first tomor…" at bounding box center [156, 31] width 128 height 5
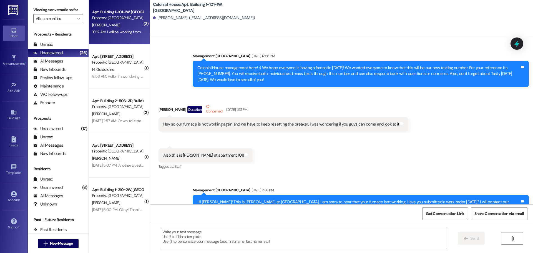
scroll to position [27162, 0]
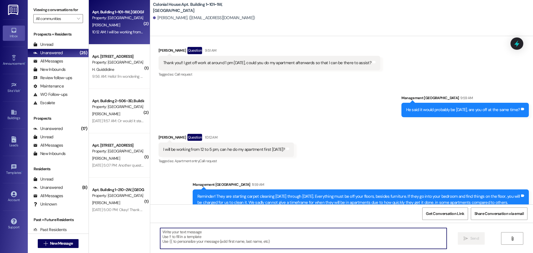
click at [172, 239] on textarea at bounding box center [303, 238] width 286 height 21
type textarea "O"
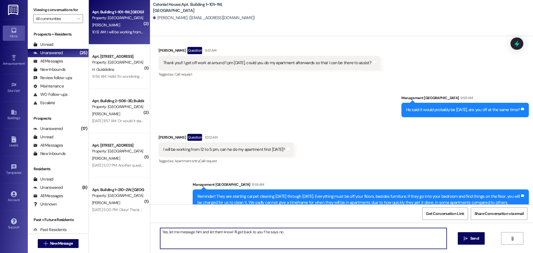
type textarea "Yes, let me message him and let them know! I'll get back to you f he says no!"
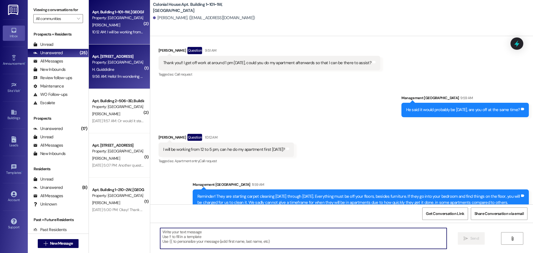
scroll to position [27104, 0]
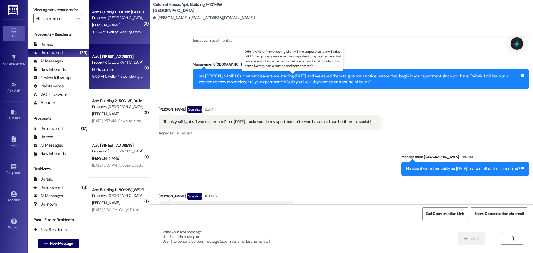
click at [114, 77] on div "9:56 AM: Hello! I'm wondering when will the carpet cleaners will arrive I didn'…" at bounding box center [299, 76] width 414 height 5
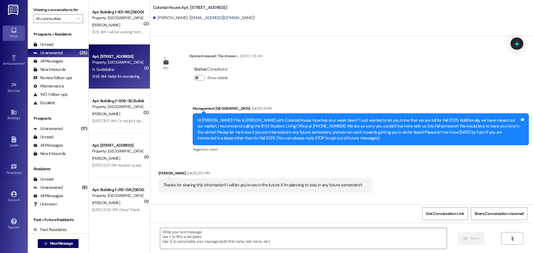
scroll to position [3814, 0]
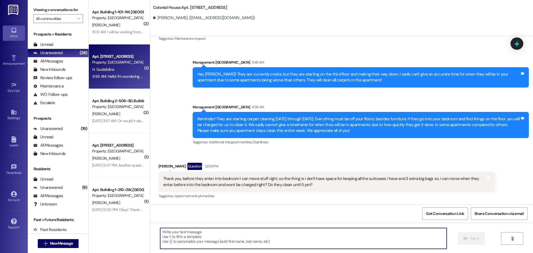
click at [196, 237] on textarea at bounding box center [303, 238] width 286 height 21
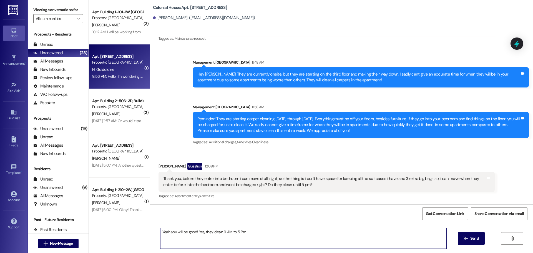
type textarea "Yeah you will be good! Yes, they clean 9 AM to 5 Pm!"
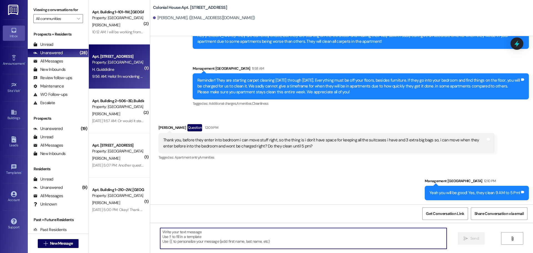
scroll to position [3852, 0]
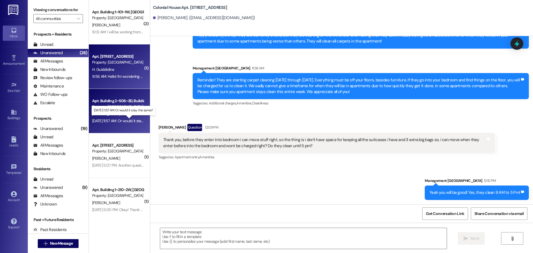
click at [104, 119] on div "Aug 16, 2025 at 11:57 AM: Or would it stay the same? Aug 16, 2025 at 11:57 AM: …" at bounding box center [126, 120] width 69 height 5
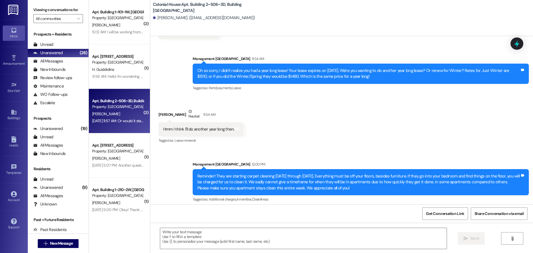
scroll to position [7999, 0]
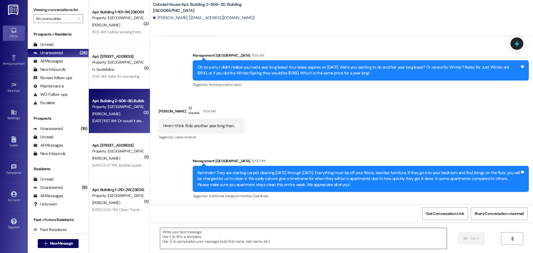
click at [163, 236] on textarea at bounding box center [303, 238] width 286 height 21
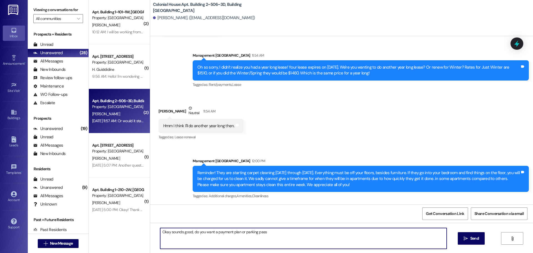
type textarea "Okay sounds good, do you want a payment plan or parking pass?"
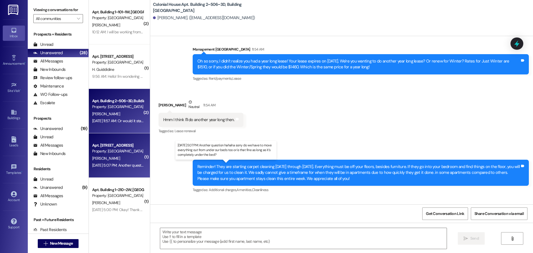
click at [121, 165] on div "Aug 15, 2025 at 5:07 PM: Another question hahaha sorry do we have to move every…" at bounding box center [223, 165] width 262 height 5
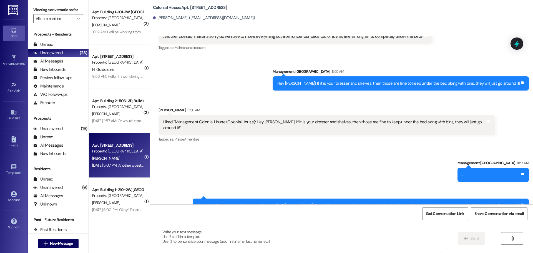
scroll to position [12151, 0]
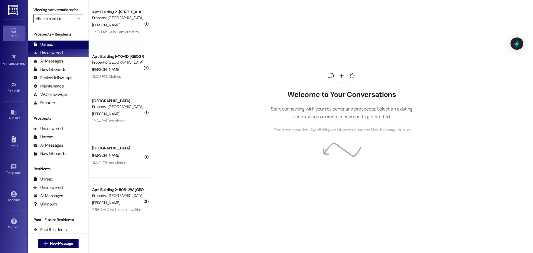
click at [55, 43] on div "Unread (0)" at bounding box center [58, 44] width 61 height 8
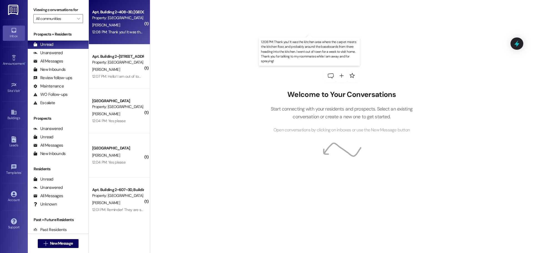
click at [112, 33] on div "12:08 PM: Thank you! It was the kitchen area where the carpet meets the kitchen…" at bounding box center [315, 31] width 447 height 5
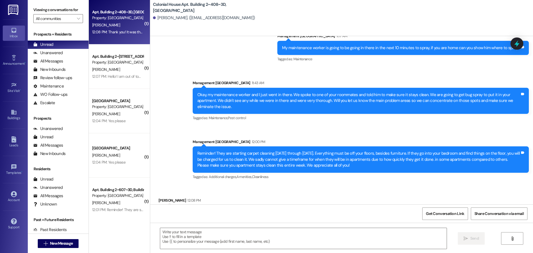
scroll to position [2240, 0]
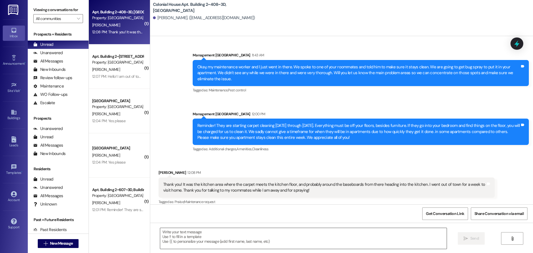
click at [196, 242] on textarea at bounding box center [303, 238] width 286 height 21
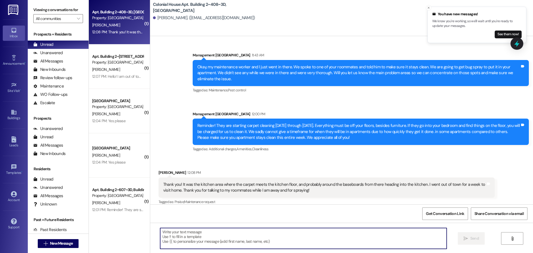
click at [196, 242] on textarea at bounding box center [303, 238] width 286 height 21
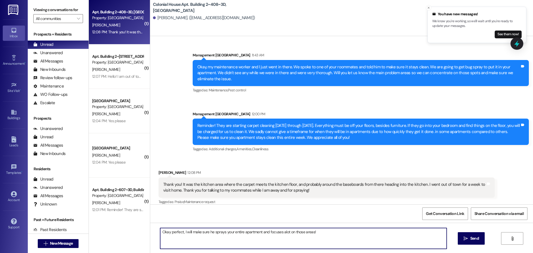
click at [280, 232] on textarea "Okay perfect, I will make sure he sprays your entire apartment and focuses alot…" at bounding box center [303, 238] width 286 height 21
click at [328, 228] on textarea "Okay perfect, I will make sure he sprays your entire apartment and focuses a lo…" at bounding box center [303, 238] width 286 height 21
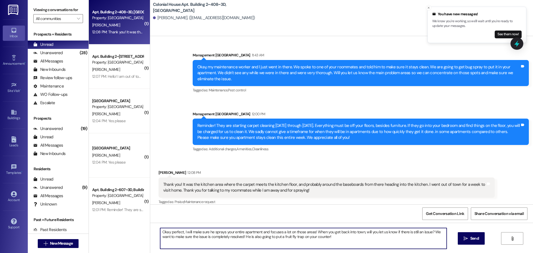
drag, startPoint x: 325, startPoint y: 238, endPoint x: 233, endPoint y: 240, distance: 92.1
click at [233, 240] on textarea "Okay perfect, I will make sure he sprays your entire apartment and focuses a lo…" at bounding box center [303, 238] width 286 height 21
click at [312, 232] on textarea "Okay perfect, I will make sure he sprays your entire apartment and focuses a lo…" at bounding box center [303, 238] width 286 height 21
paste textarea "He is also going to put a fruit fly trap on your counter!"
click at [328, 237] on textarea "Okay perfect, I will make sure he sprays your entire apartment and focuses a lo…" at bounding box center [303, 238] width 286 height 21
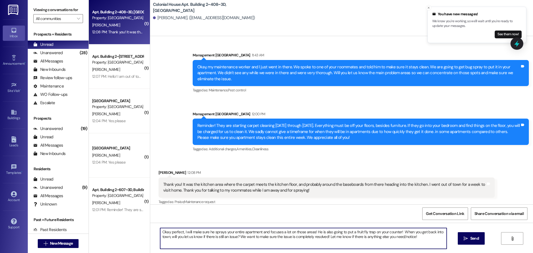
click at [328, 237] on textarea "Okay perfect, I will make sure he sprays your entire apartment and focuses a lo…" at bounding box center [303, 238] width 286 height 21
click at [432, 238] on textarea "Okay perfect, I will make sure he sprays your entire apartment and focuses a lo…" at bounding box center [303, 238] width 286 height 21
click at [422, 240] on textarea "Okay perfect, I will make sure he sprays your entire apartment and focuses a lo…" at bounding box center [303, 238] width 286 height 21
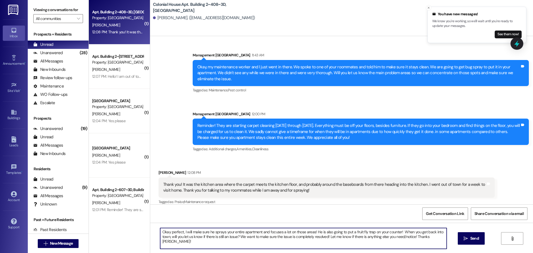
click at [422, 240] on textarea "Okay perfect, I will make sure he sprays your entire apartment and focuses a lo…" at bounding box center [303, 238] width 286 height 21
type textarea "Okay perfect, I will make sure he sprays your entire apartment and focuses a lo…"
click at [466, 239] on icon "" at bounding box center [465, 238] width 4 height 4
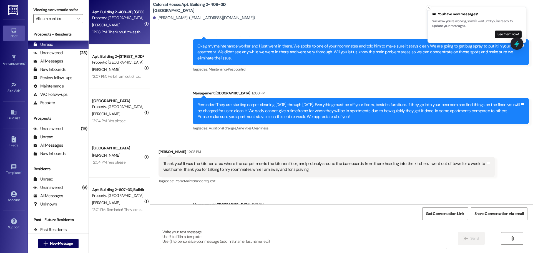
scroll to position [2284, 0]
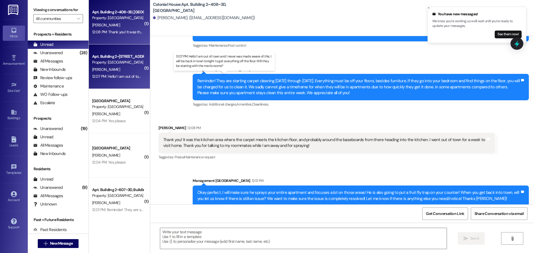
click at [113, 75] on div "12:07 PM: Hello! I am out of town and I never was made aware of this. I will be…" at bounding box center [229, 76] width 274 height 5
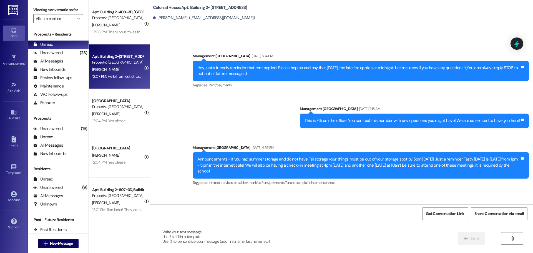
scroll to position [12539, 0]
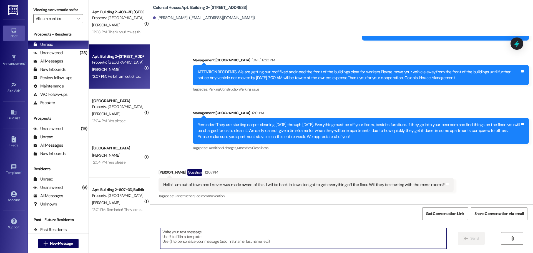
click at [235, 235] on textarea at bounding box center [303, 238] width 286 height 21
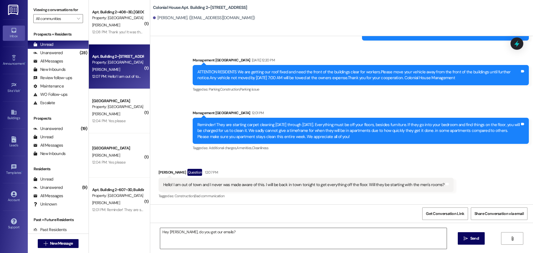
click at [217, 229] on textarea "Hey [PERSON_NAME], do you get our emails?" at bounding box center [303, 238] width 286 height 21
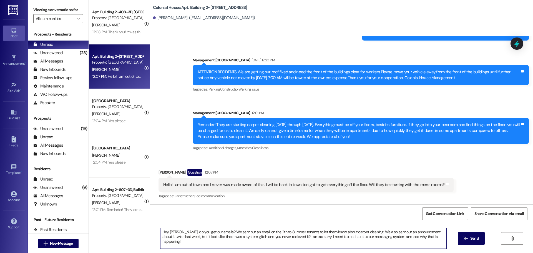
click at [193, 230] on textarea "Hey [PERSON_NAME], do you get our emails? We sent out an email on the 11th to S…" at bounding box center [303, 238] width 286 height 21
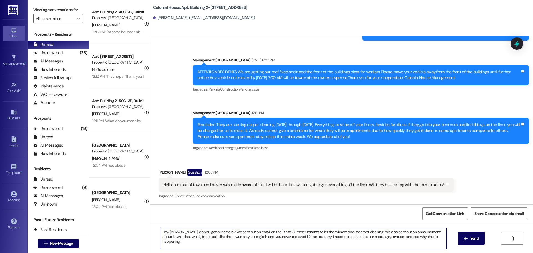
click at [213, 230] on textarea "Hey [PERSON_NAME], do you get our emails? We sent out an email on the 11th to S…" at bounding box center [303, 238] width 286 height 21
paste textarea "Do you get our emails? We sent one on the 11th to Summer tenants about carpet c…"
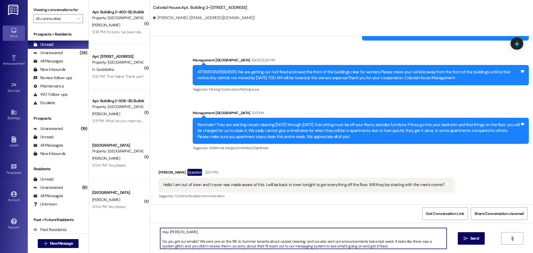
scroll to position [9, 0]
click at [373, 238] on textarea "Hey [PERSON_NAME], Do you get our emails? We sent one on the 11th to Summer ten…" at bounding box center [303, 238] width 286 height 21
paste textarea "They’re starting with the women’s buildings [DATE] and will be doing the men’s …"
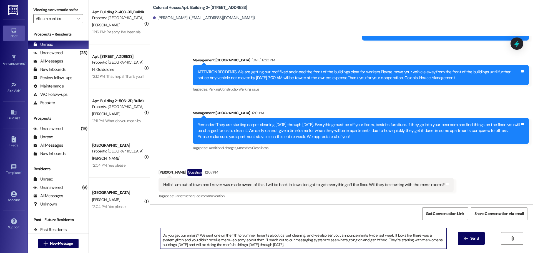
click at [336, 231] on textarea "Hey [PERSON_NAME], Do you get our emails? We sent one on the 11th to Summer ten…" at bounding box center [303, 238] width 286 height 21
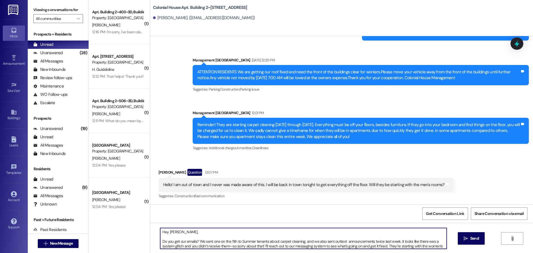
drag, startPoint x: 288, startPoint y: 241, endPoint x: 146, endPoint y: 230, distance: 142.7
click at [150, 230] on div "Hey [PERSON_NAME], Do you get our emails? We sent one on the 11th to Summer ten…" at bounding box center [341, 243] width 382 height 42
type textarea "Hey [PERSON_NAME], Do you get our emails? We sent one on the 11th to Summer ten…"
click at [460, 240] on button " Send" at bounding box center [470, 238] width 27 height 12
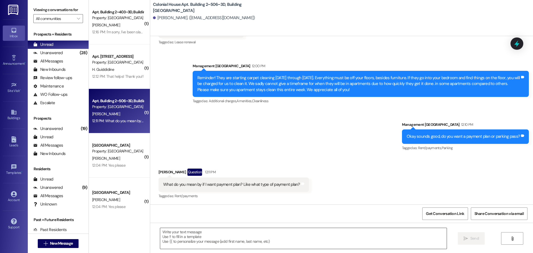
scroll to position [8093, 0]
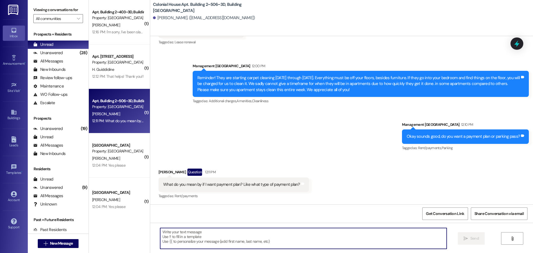
click at [178, 236] on textarea at bounding box center [303, 238] width 286 height 21
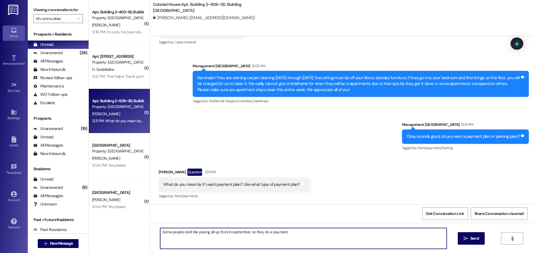
click at [237, 232] on textarea "Some people don't like paying all up front in september, so they do a payment" at bounding box center [303, 238] width 286 height 21
click at [292, 226] on div "Some people don't like paying all up front in January, so they do a payment  S…" at bounding box center [341, 243] width 382 height 42
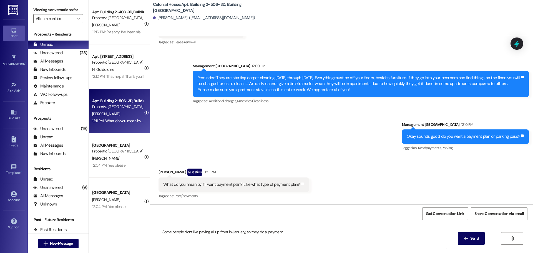
click at [291, 232] on textarea "Some people don't like paying all up front in January, so they do a payment" at bounding box center [303, 238] width 286 height 21
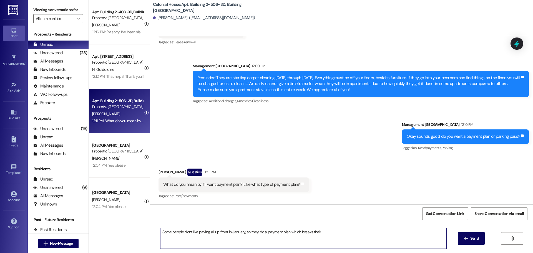
click at [238, 233] on textarea "Some people don't like paying all up front in January, so they do a payment pla…" at bounding box center [303, 238] width 286 height 21
click at [348, 232] on textarea "Some people don't like paying all up front at the start of each semester, so th…" at bounding box center [303, 238] width 286 height 21
click at [284, 249] on div "Some people don't like paying all up front at the start of each semester, so th…" at bounding box center [303, 237] width 287 height 21
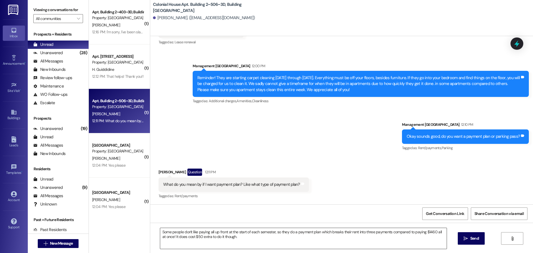
click at [276, 240] on textarea "Some people don't like paying all up front at the start of each semester, so th…" at bounding box center [303, 238] width 286 height 21
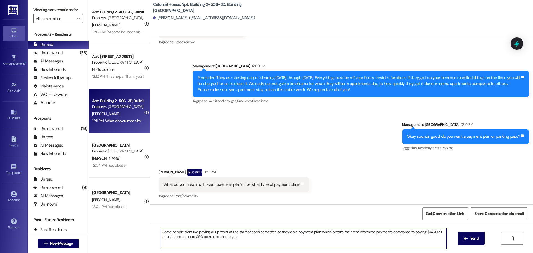
click at [211, 231] on textarea "Some people don't like paying all up front at the start of each semester, so th…" at bounding box center [303, 238] width 286 height 21
paste textarea "residents prefer not to pay their rent all at once at the start of the semester…"
type textarea "Some residents prefer not to pay their rent all at once at the start of the sem…"
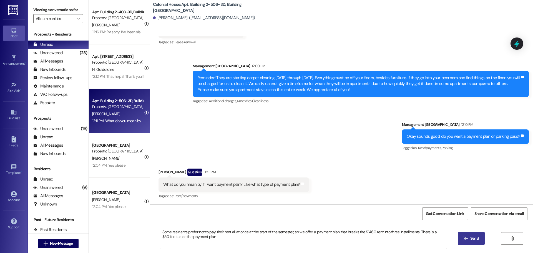
click at [470, 238] on span "Send" at bounding box center [474, 238] width 9 height 6
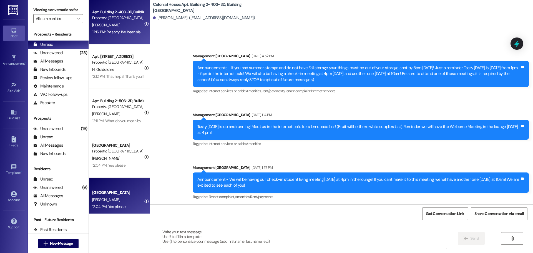
click at [192, 233] on textarea at bounding box center [303, 238] width 286 height 21
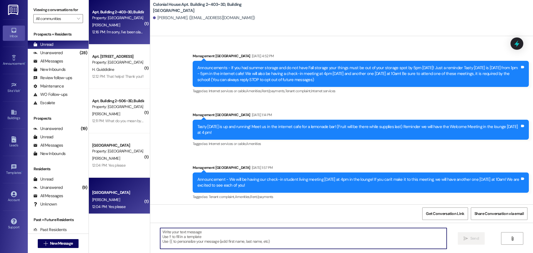
scroll to position [13713, 0]
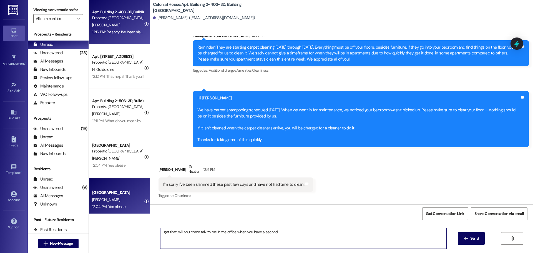
type textarea "I get that, will you come talk to me in the office when you have a second?"
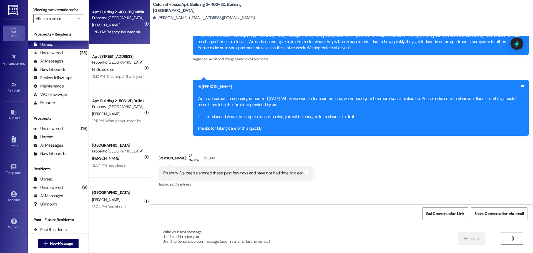
scroll to position [13752, 0]
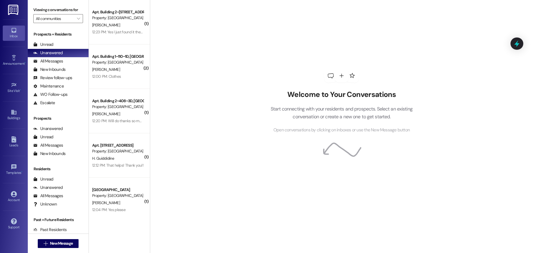
click at [120, 34] on div "12:23 PM: Yes I just found it they were being sent to my spam for some reason f…" at bounding box center [237, 31] width 290 height 5
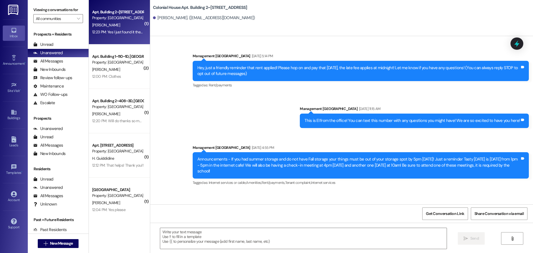
scroll to position [12649, 0]
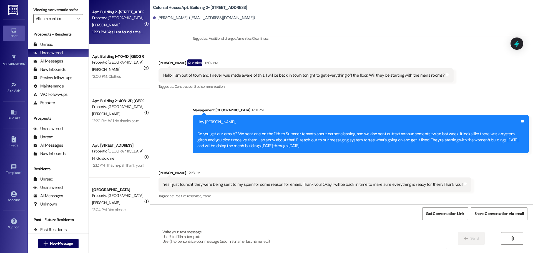
click at [188, 240] on textarea at bounding box center [303, 238] width 286 height 21
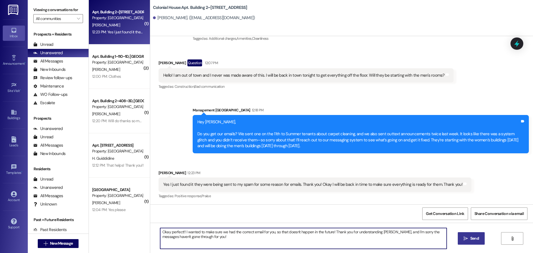
type textarea "Okay perfect!! I wanted to make sure we had the correct email for you, so that …"
click at [469, 235] on span "Send" at bounding box center [474, 238] width 11 height 6
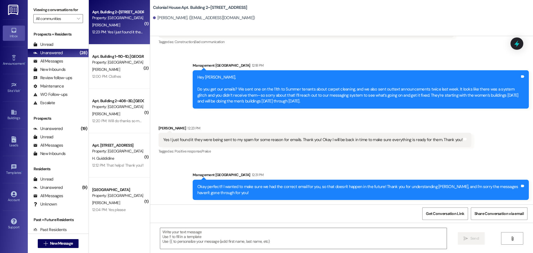
scroll to position [12693, 0]
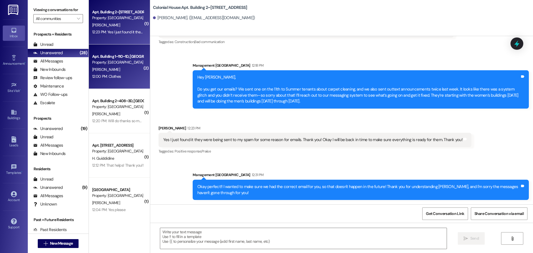
click at [107, 79] on div "12:00 PM: Clothes 12:00 PM: Clothes" at bounding box center [118, 76] width 52 height 7
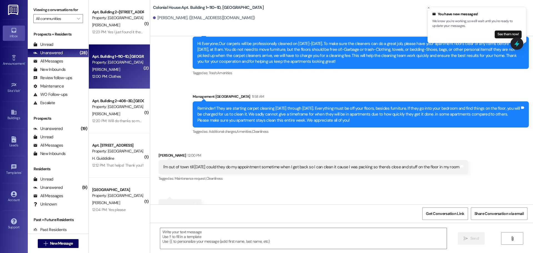
scroll to position [1018, 0]
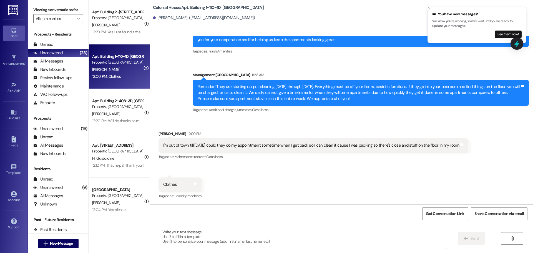
click at [189, 235] on textarea at bounding box center [303, 238] width 286 height 21
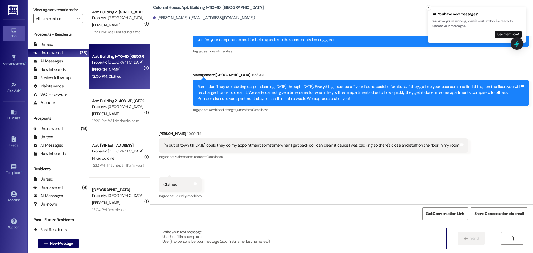
click at [189, 235] on textarea at bounding box center [303, 238] width 286 height 21
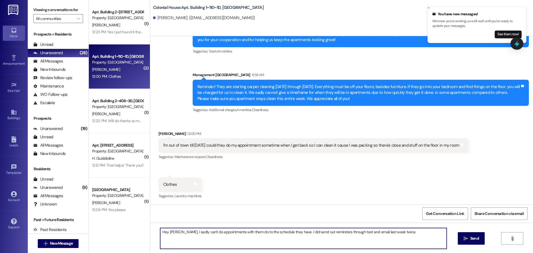
click at [189, 235] on textarea "Hey [PERSON_NAME], I sadly can't do appointments with them do to the schedule t…" at bounding box center [303, 238] width 286 height 21
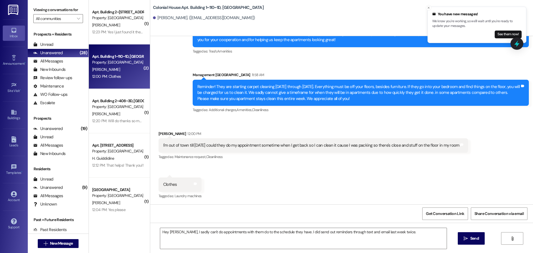
click at [222, 143] on div "I'm out of town till [DATE] could they do my appointment sometime when I get ba…" at bounding box center [311, 145] width 296 height 6
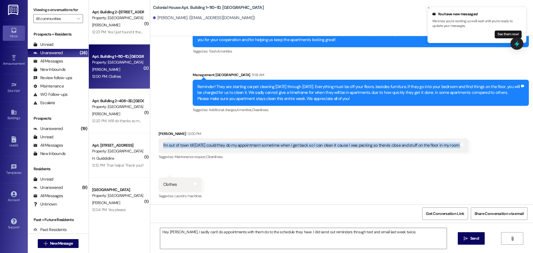
click at [222, 143] on div "I'm out of town till [DATE] could they do my appointment sometime when I get ba…" at bounding box center [311, 145] width 296 height 6
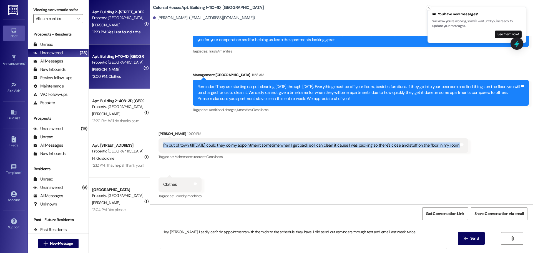
copy div "I'm out of town till [DATE] could they do my appointment sometime when I get ba…"
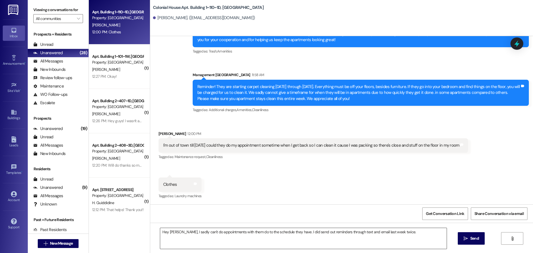
click at [326, 234] on textarea "Hey [PERSON_NAME], I sadly can't do appointments with them do to the schedule t…" at bounding box center [303, 238] width 286 height 21
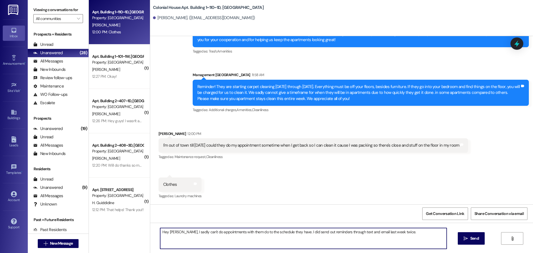
click at [326, 234] on textarea "Hey [PERSON_NAME], I sadly can't do appointments with them do to the schedule t…" at bounding box center [303, 238] width 286 height 21
click at [307, 232] on textarea "Hey [PERSON_NAME], I sadly can't do appointments with them do to the schedule t…" at bounding box center [303, 238] width 286 height 21
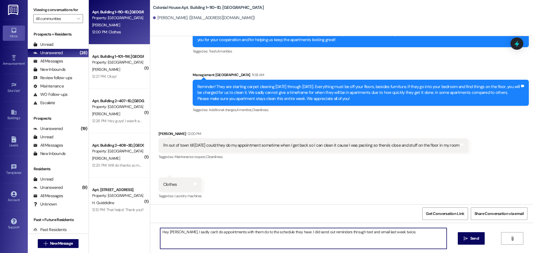
paste textarea "I totally understand! Unfortunately, we aren’t able to adjust the carpet cleani…"
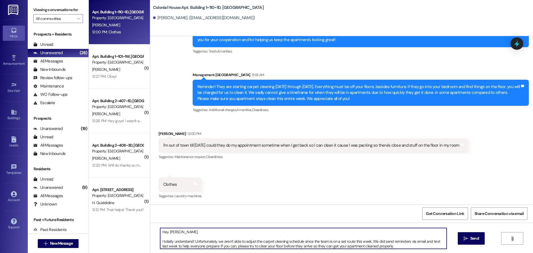
scroll to position [11, 0]
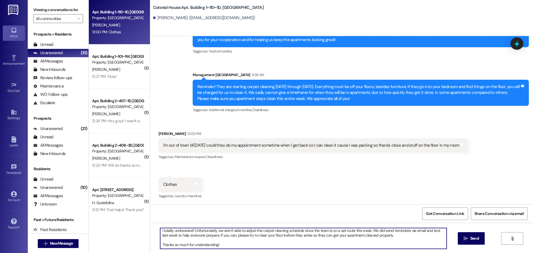
click at [411, 235] on textarea "Hey [PERSON_NAME], I totally understand! Unfortunately, we aren’t able to adjus…" at bounding box center [303, 238] width 286 height 21
drag, startPoint x: 389, startPoint y: 236, endPoint x: 209, endPoint y: 237, distance: 179.7
click at [209, 237] on textarea "Hey [PERSON_NAME], I totally understand! Unfortunately, we aren’t able to adjus…" at bounding box center [303, 238] width 286 height 21
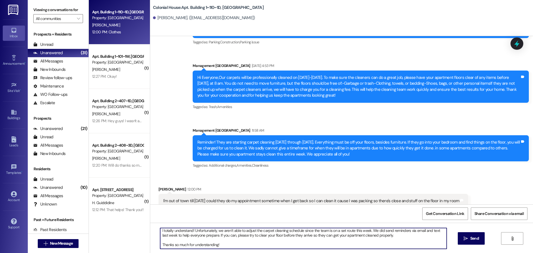
type textarea "Hey [PERSON_NAME], I totally understand! Unfortunately, we aren’t able to adjus…"
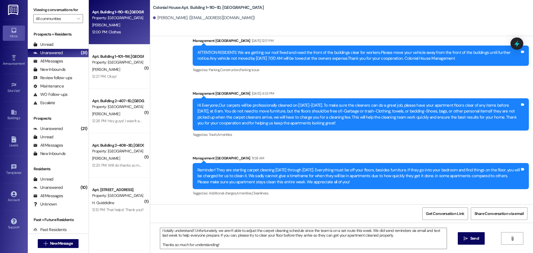
scroll to position [1018, 0]
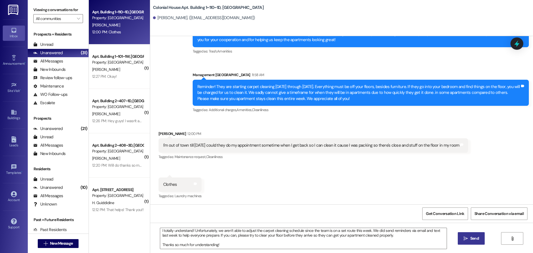
click at [473, 238] on span "Send" at bounding box center [474, 238] width 9 height 6
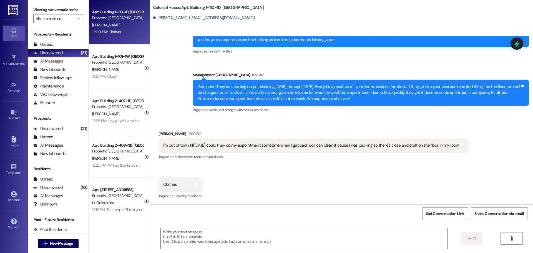
scroll to position [0, 0]
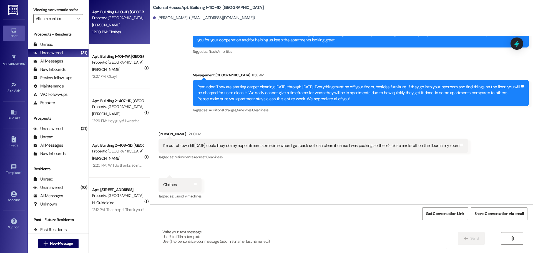
click at [103, 75] on div "12:27 PM: Okay! 12:27 PM: Okay!" at bounding box center [104, 76] width 25 height 5
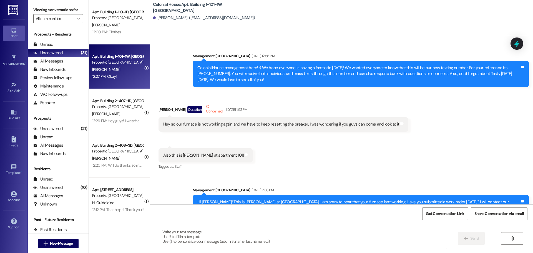
scroll to position [27248, 0]
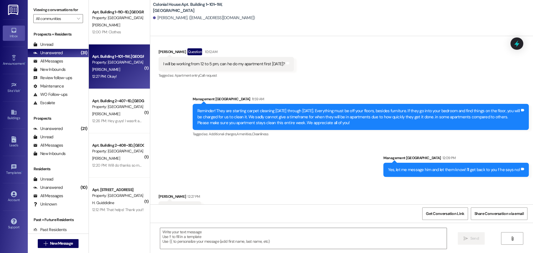
click at [126, 121] on div "12:26 PM: Hey guys! I wasn't aware that you'd be doing the carpeting [DATE] unt…" at bounding box center [290, 120] width 397 height 5
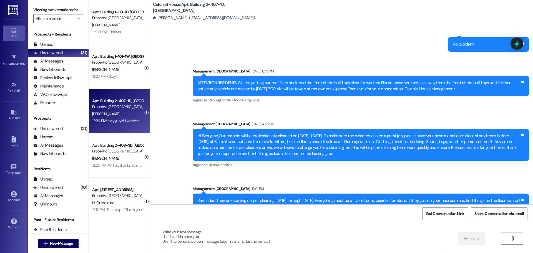
scroll to position [11882, 0]
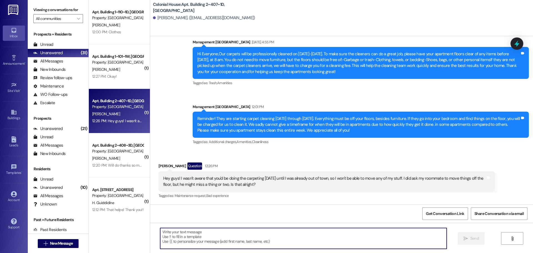
click at [168, 236] on textarea at bounding box center [303, 238] width 286 height 21
type textarea "H"
click at [258, 181] on div "Hey guys! I wasn't aware that you'd be doing the carpeting [DATE] until I was a…" at bounding box center [324, 181] width 322 height 12
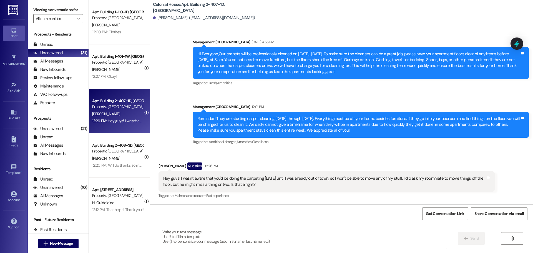
click at [258, 181] on div "Hey guys! I wasn't aware that you'd be doing the carpeting [DATE] until I was a…" at bounding box center [324, 181] width 322 height 12
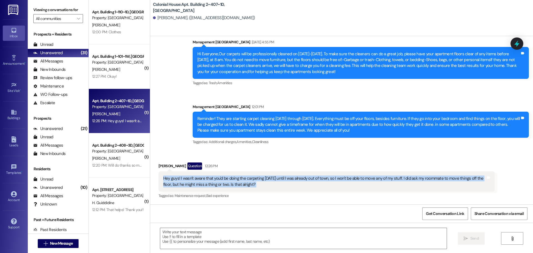
click at [256, 174] on div "Hey guys! I wasn't aware that you'd be doing the carpeting [DATE] until I was a…" at bounding box center [326, 181] width 336 height 20
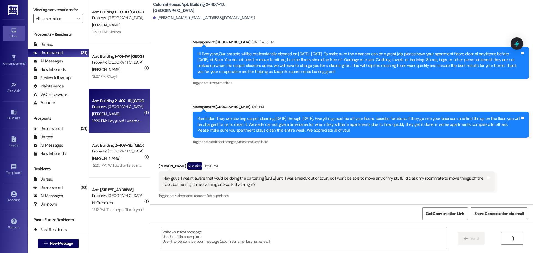
click at [255, 178] on div "Hey guys! I wasn't aware that you'd be doing the carpeting [DATE] until I was a…" at bounding box center [324, 181] width 322 height 12
click at [255, 178] on div "Hey guys! I wasn't aware that you'd be doing the carpeting today until I was al…" at bounding box center [324, 181] width 322 height 12
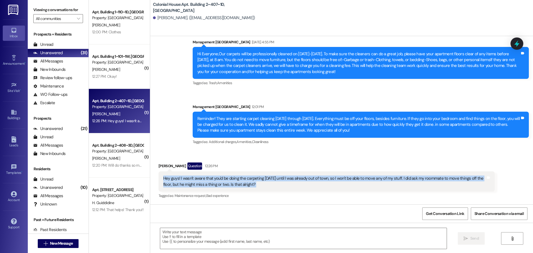
click at [283, 140] on div "Tagged as: Additional charges , Click to highlight conversations about Addition…" at bounding box center [360, 142] width 336 height 8
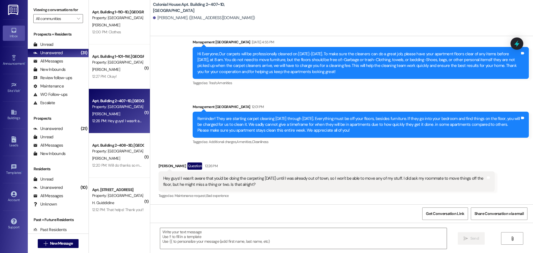
click at [292, 150] on div "Announcement, sent via SMS Management Colonial House 12:01 PM Reminder! They ar…" at bounding box center [360, 125] width 344 height 50
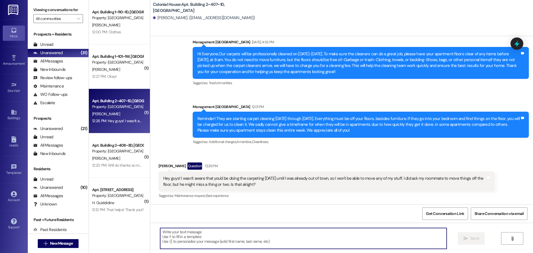
click at [181, 233] on textarea at bounding box center [303, 238] width 286 height 21
paste textarea "Hey [Resident’s Name], Thanks for letting us know! I totally understand. I did …"
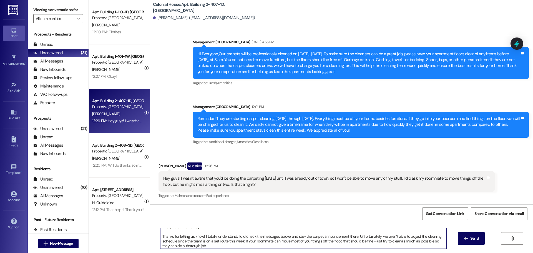
scroll to position [0, 0]
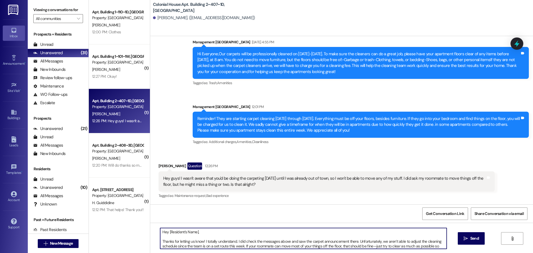
drag, startPoint x: 194, startPoint y: 230, endPoint x: 166, endPoint y: 230, distance: 28.6
click at [166, 230] on textarea "Hey [Resident’s Name], Thanks for letting us know! I totally understand. I did …" at bounding box center [303, 238] width 286 height 21
click at [353, 240] on textarea "Hey Glen, Thanks for letting us know! I totally understand. I did check the mes…" at bounding box center [303, 238] width 286 height 21
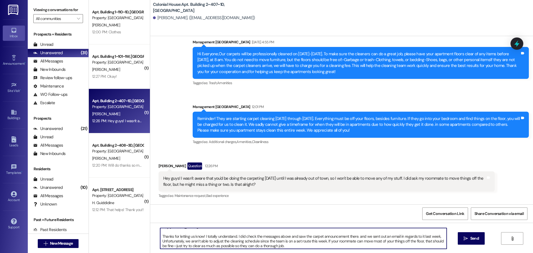
drag, startPoint x: 322, startPoint y: 245, endPoint x: 159, endPoint y: 240, distance: 163.2
click at [160, 240] on textarea "Hey Glen, Thanks for letting us know! I totally understand. I did check the mes…" at bounding box center [303, 238] width 286 height 21
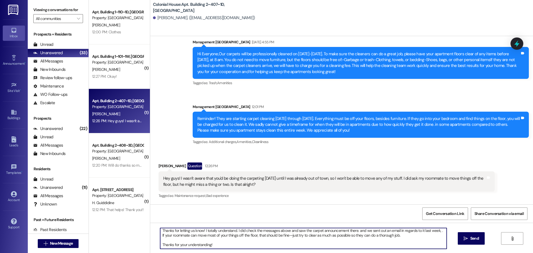
scroll to position [0, 0]
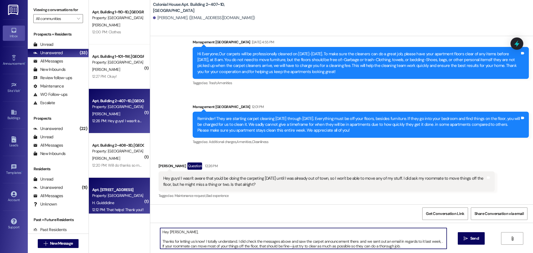
drag, startPoint x: 125, startPoint y: 238, endPoint x: 122, endPoint y: 211, distance: 27.3
click at [122, 211] on div "Apt. Building 1~110~1D, Building 1 Colonial House Property: Colonial House M. D…" at bounding box center [311, 126] width 444 height 253
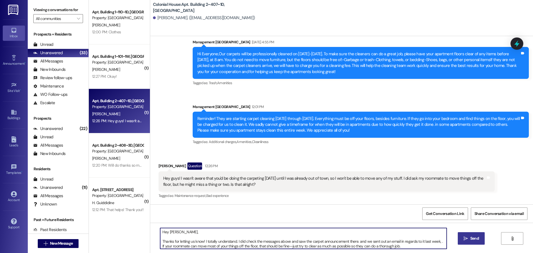
type textarea "Hey Glen, Thanks for letting us know! I totally understand. I did check the mes…"
click at [466, 237] on icon "" at bounding box center [465, 238] width 4 height 4
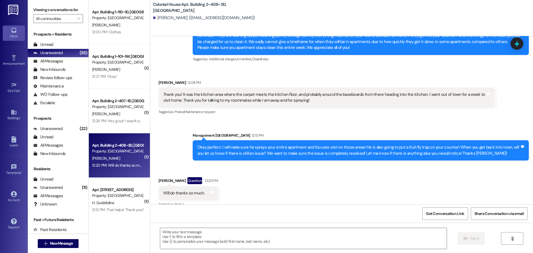
scroll to position [2332, 0]
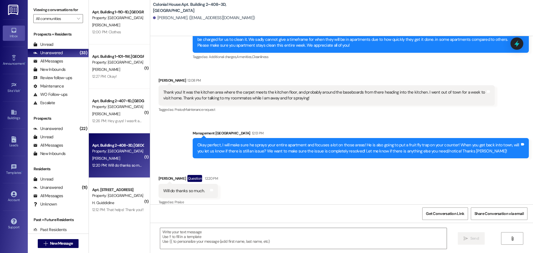
click at [172, 235] on textarea at bounding box center [303, 238] width 286 height 21
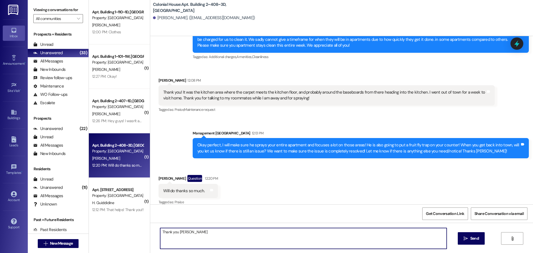
type textarea "Thank you Jake!"
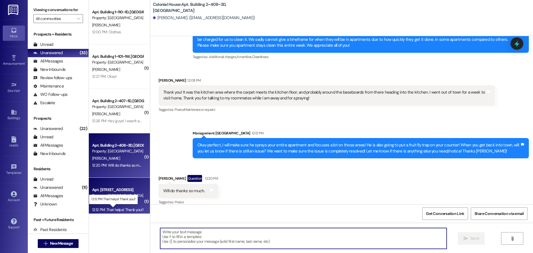
click at [118, 209] on div "12:12 PM: That helps! Thank you!! 12:12 PM: That helps! Thank you!!" at bounding box center [117, 209] width 51 height 5
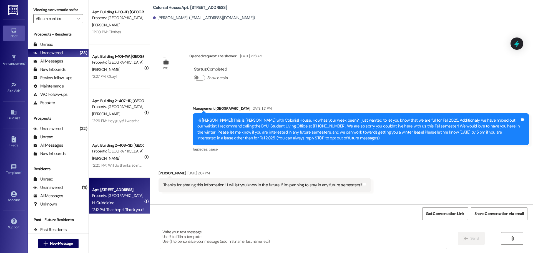
scroll to position [3899, 0]
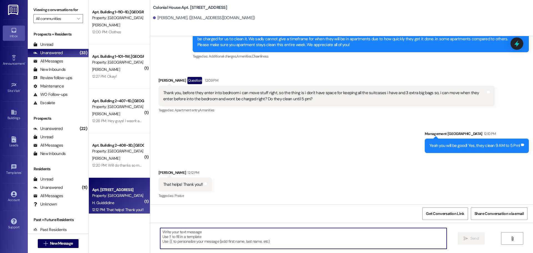
click at [182, 245] on textarea at bounding box center [303, 238] width 286 height 21
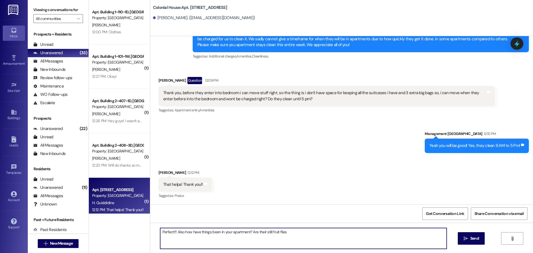
type textarea "Perfect!!! Also how have things been in your apartment? Are their still fruit f…"
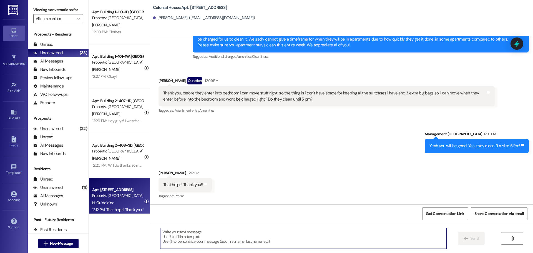
scroll to position [3938, 0]
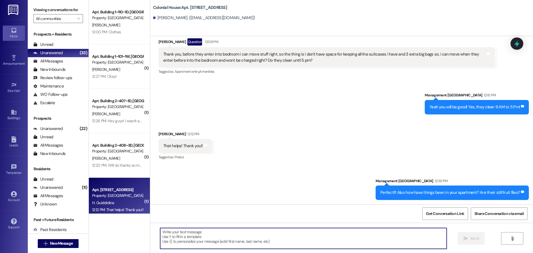
click at [428, 192] on div "Perfect!!! Also how have things been in your apartment? Are their still fruit f…" at bounding box center [450, 192] width 140 height 6
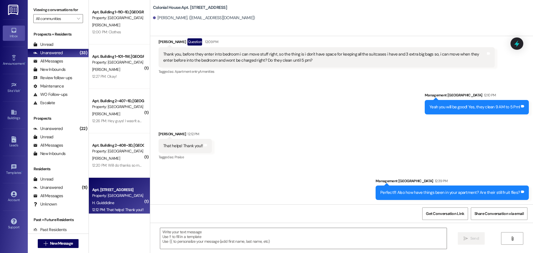
click at [428, 192] on div "Perfect!!! Also how have things been in your apartment? Are their still fruit f…" at bounding box center [450, 192] width 140 height 6
copy div "Perfect!!! Also how have things been in your apartment? Are their still fruit f…"
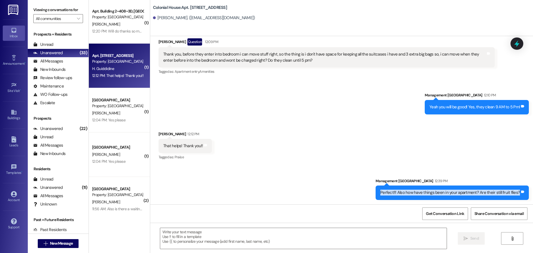
scroll to position [139, 0]
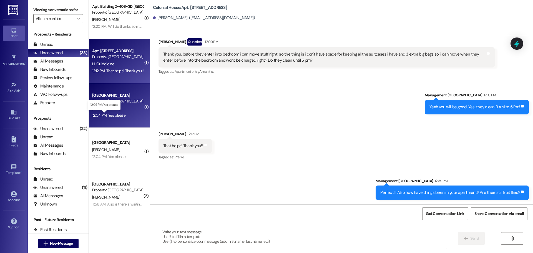
click at [111, 114] on div "12:04 PM: Yes please 12:04 PM: Yes please" at bounding box center [108, 115] width 33 height 5
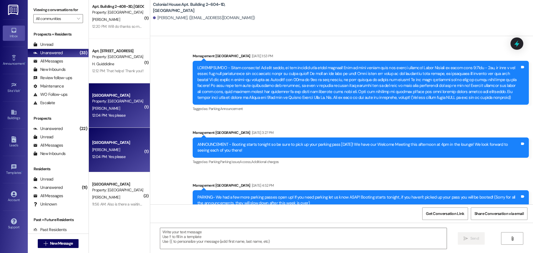
scroll to position [15443, 0]
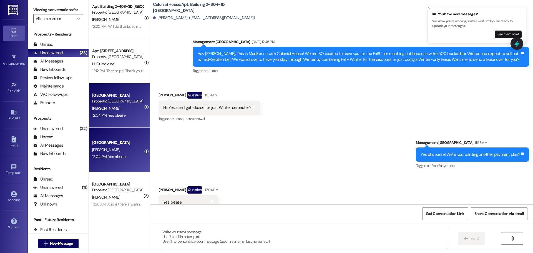
click at [186, 237] on textarea at bounding box center [303, 238] width 286 height 21
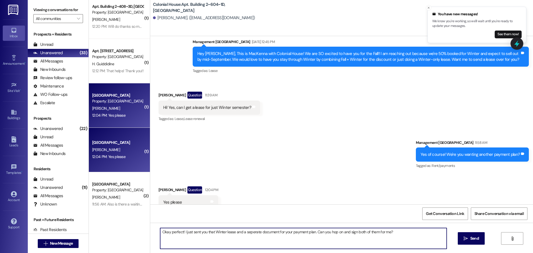
click at [249, 231] on textarea "Okay perfect! I just sent you that Winter lease and a seperate document for you…" at bounding box center [303, 238] width 286 height 21
click at [269, 235] on textarea "Okay perfect! I just sent you that Winter lease and a separate document for you…" at bounding box center [303, 238] width 286 height 21
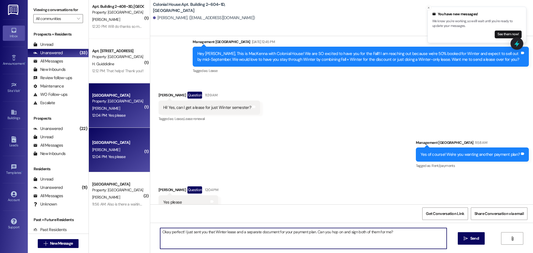
click at [269, 234] on textarea "Okay perfect! I just sent you that Winter lease and a separate document for you…" at bounding box center [303, 238] width 286 height 21
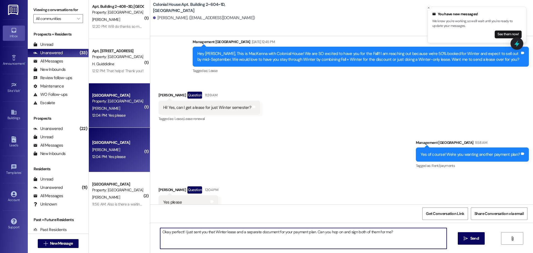
click at [269, 234] on textarea "Okay perfect! I just sent you that Winter lease and a separate document for you…" at bounding box center [303, 238] width 286 height 21
click at [314, 234] on textarea "Okay perfect! I just sent you that Winter lease and a separate document for you…" at bounding box center [303, 238] width 286 height 21
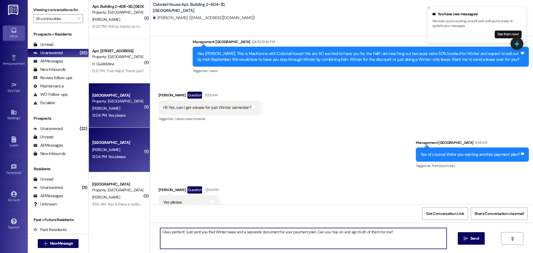
click at [314, 234] on textarea "Okay perfect! I just sent you that Winter lease and a separate document for you…" at bounding box center [303, 238] width 286 height 21
type textarea "Okay perfect! I just sent you that Winter lease and a separate document for you…"
click at [466, 241] on span " Send" at bounding box center [470, 238] width 17 height 6
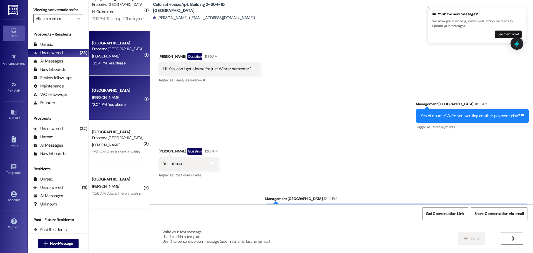
scroll to position [194, 0]
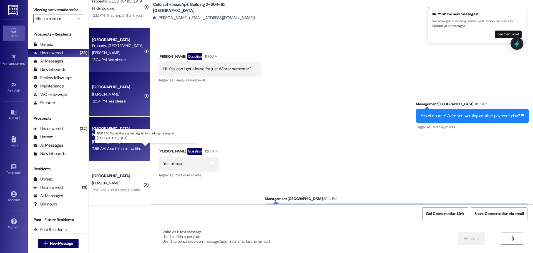
click at [112, 148] on div "11:56 AM: Also is there a waiting list for parking passes at colonial house? 11…" at bounding box center [156, 148] width 128 height 5
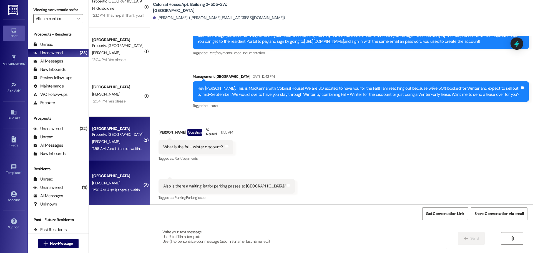
scroll to position [5715, 0]
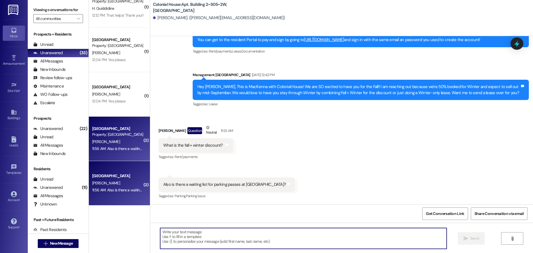
click at [179, 234] on textarea at bounding box center [303, 238] width 286 height 21
type textarea "T"
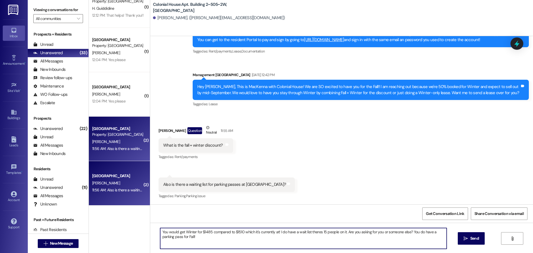
click at [175, 233] on textarea "You would get Winter for $1485 compared to $1510 which it's currently at! I do …" at bounding box center [303, 238] width 286 height 21
click at [189, 238] on textarea "You would get Winter for $1485 compared to $1510 which it's currently at! I do …" at bounding box center [303, 238] width 286 height 21
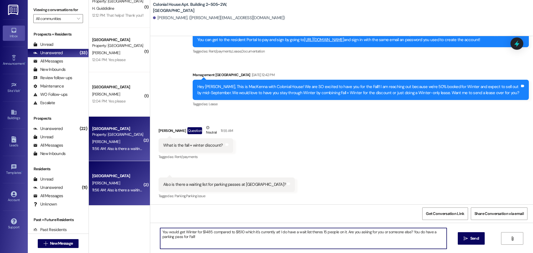
click at [189, 238] on textarea "You would get Winter for $1485 compared to $1510 which it's currently at! I do …" at bounding box center [303, 238] width 286 height 21
click at [193, 237] on textarea "You would get Winter for $1485 compared to $1510 which it's currently at! I do …" at bounding box center [303, 238] width 286 height 21
paste textarea "’d be able to get Winter for $1485 compared to the current rate of $1510. I do …"
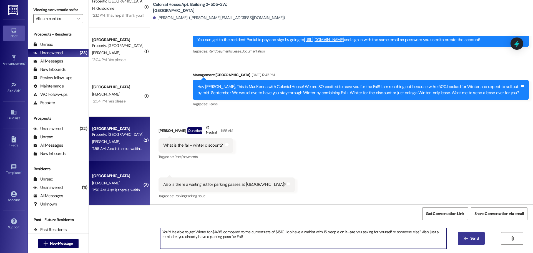
type textarea "You’d be able to get Winter for $1485 compared to the current rate of $1510. I …"
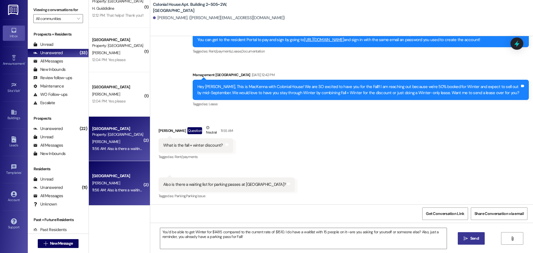
click at [471, 241] on button " Send" at bounding box center [470, 238] width 27 height 12
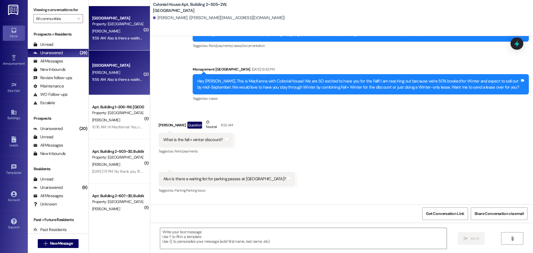
scroll to position [333, 0]
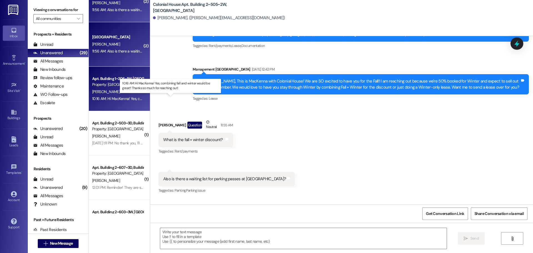
click at [121, 101] on div "10:16 AM: Hi MacKenna! Yes, combining fall and winter would be great!! Thanks s…" at bounding box center [176, 98] width 168 height 5
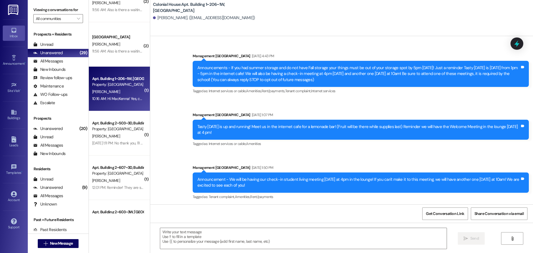
scroll to position [11331, 0]
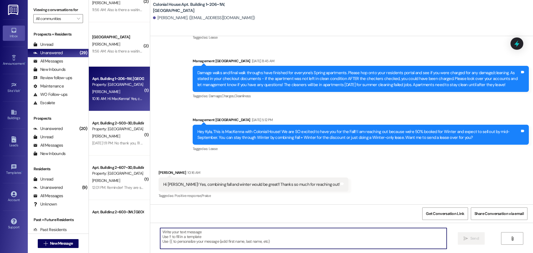
drag, startPoint x: 190, startPoint y: 242, endPoint x: 190, endPoint y: 225, distance: 16.6
click at [190, 236] on textarea at bounding box center [303, 238] width 286 height 21
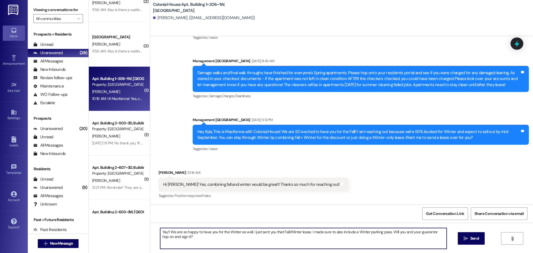
click at [189, 235] on textarea "Yay!! We are so happy to have you for the Winter as well. I just sent you that …" at bounding box center [303, 238] width 286 height 21
type textarea "Yay!! We are so happy to have you for the Winter as well. I just sent you that …"
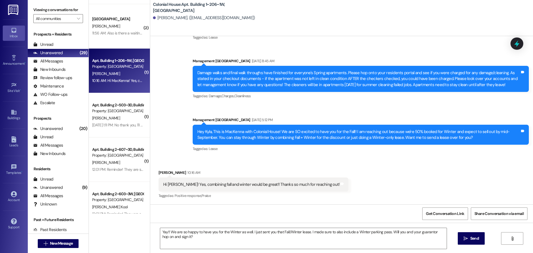
scroll to position [361, 0]
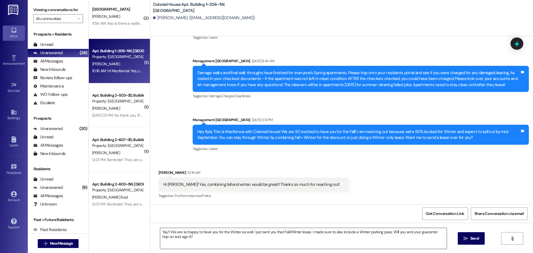
click at [358, 235] on textarea "Yay!! We are so happy to have you for the Winter as well. I just sent you that …" at bounding box center [303, 238] width 286 height 21
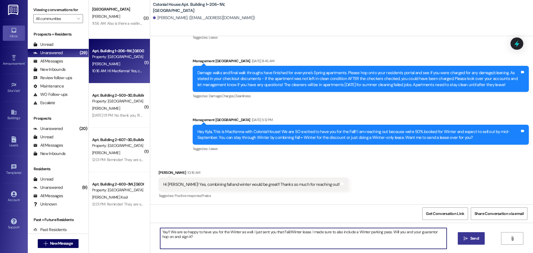
click at [464, 235] on span " Send" at bounding box center [470, 238] width 17 height 6
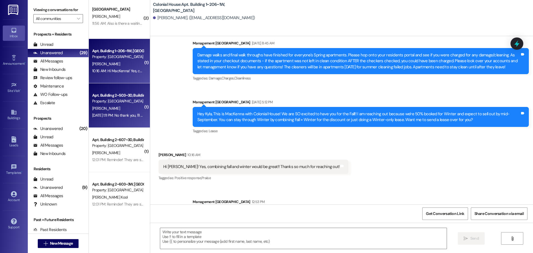
scroll to position [11331, 0]
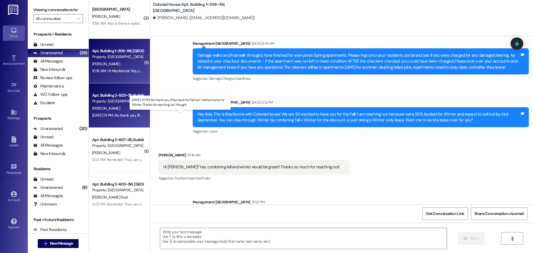
click at [110, 116] on div "Aug 16, 2025 at 1:11 PM: No thank you, I'll be back for Fall but I will be home…" at bounding box center [177, 115] width 171 height 5
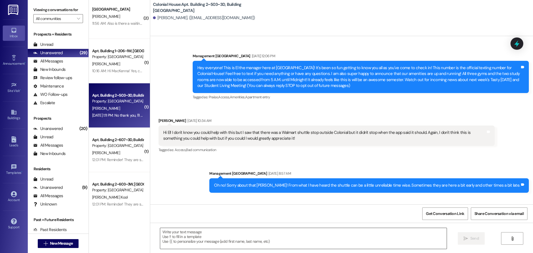
click at [210, 232] on textarea at bounding box center [303, 238] width 286 height 21
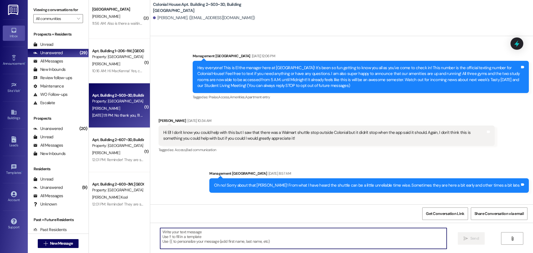
scroll to position [23140, 0]
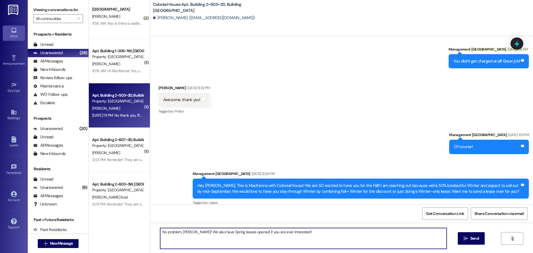
click at [210, 232] on textarea "No problem, Andrew! We also have Spring leases opened if you are ever intereste…" at bounding box center [303, 238] width 286 height 21
type textarea "No problem, Andrew! We also have Spring leases opened if you are ever intereste…"
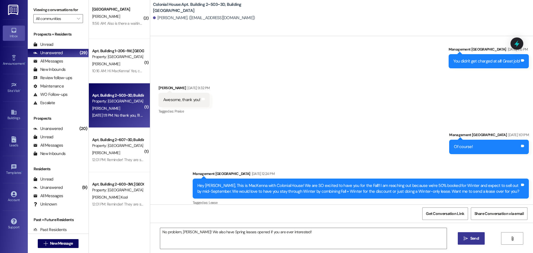
click at [463, 233] on button " Send" at bounding box center [470, 238] width 27 height 12
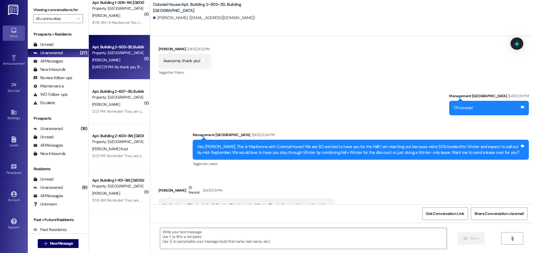
scroll to position [416, 0]
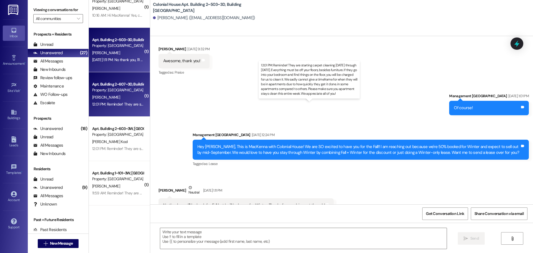
click at [106, 105] on div "12:01 PM: Reminder! They are starting carpet cleaning today through Friday. Eve…" at bounding box center [460, 104] width 736 height 5
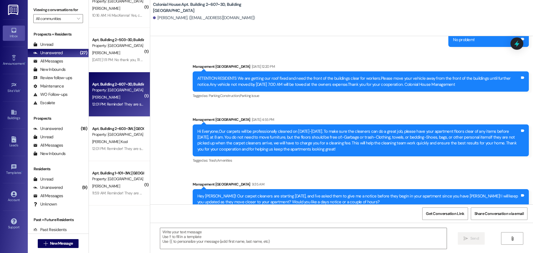
scroll to position [19421, 0]
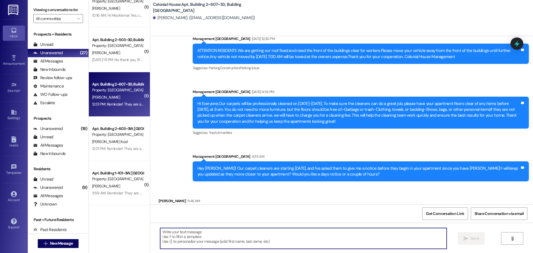
click at [215, 236] on textarea at bounding box center [303, 238] width 286 height 21
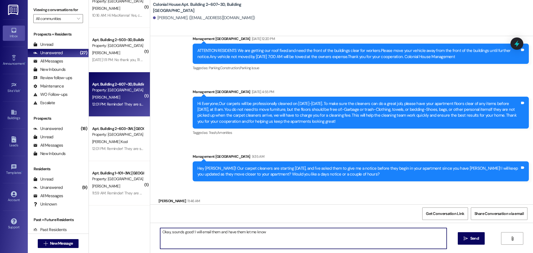
type textarea "Okay, sounds good! I will email them and have them let me know!"
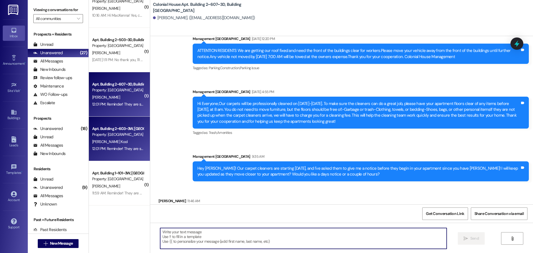
scroll to position [19393, 0]
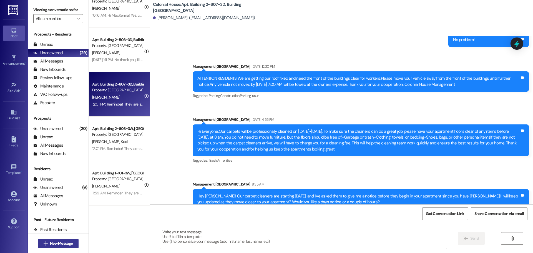
click at [50, 246] on span "New Message" at bounding box center [61, 243] width 23 height 6
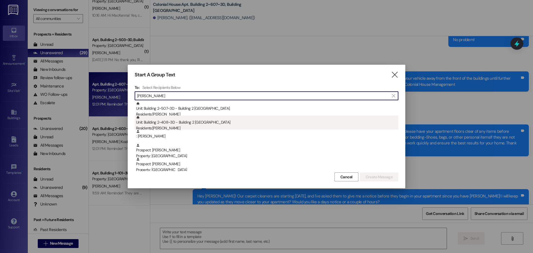
type input "jacob"
click at [188, 126] on div "Residents: Jacob Davis" at bounding box center [267, 128] width 262 height 6
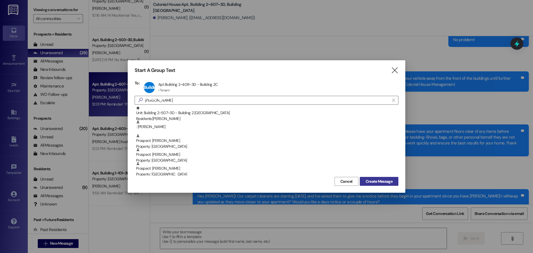
click at [373, 181] on span "Create Message" at bounding box center [378, 181] width 27 height 6
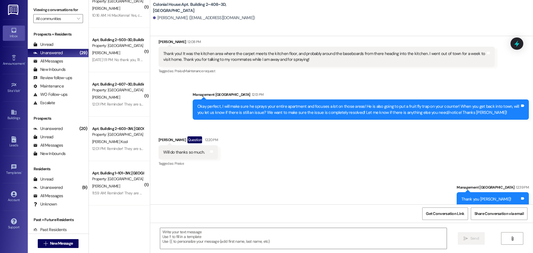
scroll to position [2371, 0]
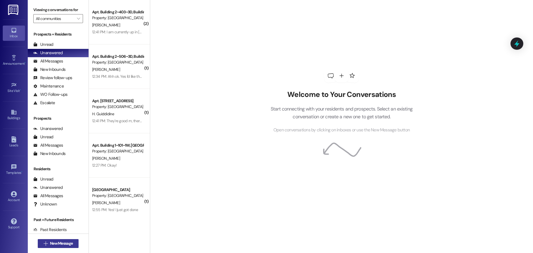
click at [56, 239] on button " New Message" at bounding box center [58, 243] width 41 height 9
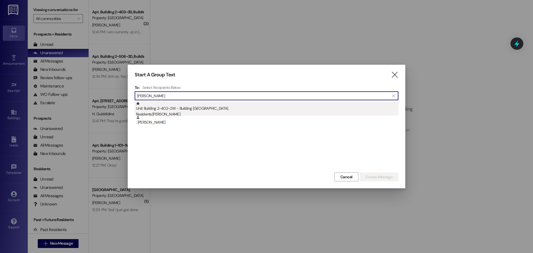
type input "[PERSON_NAME]"
click at [169, 105] on div "Unit: Building 2~402~2W - Building 2 Colonial House Residents: [PERSON_NAME]" at bounding box center [267, 110] width 262 height 16
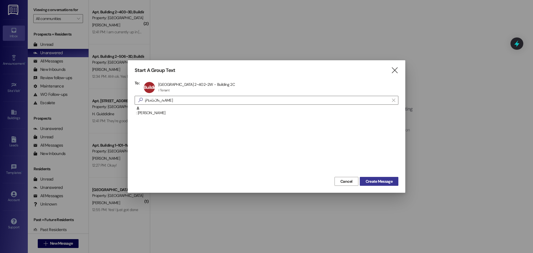
click at [377, 181] on span "Create Message" at bounding box center [378, 181] width 27 height 6
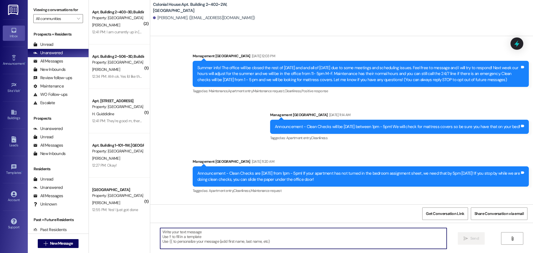
scroll to position [14760, 0]
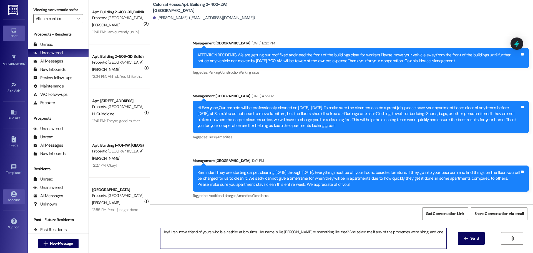
type textarea "Hey! I ran into a friend of yours who is a cashier at broulims. Her name is lik…"
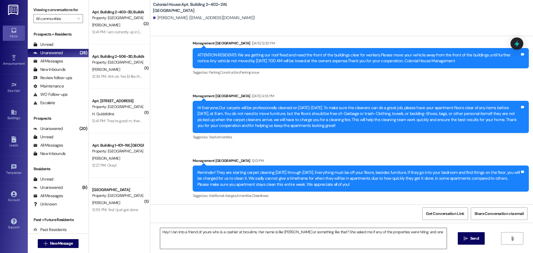
click at [314, 235] on textarea "Hey! I ran into a friend of yours who is a cashier at broulims. Her name is lik…" at bounding box center [303, 238] width 286 height 21
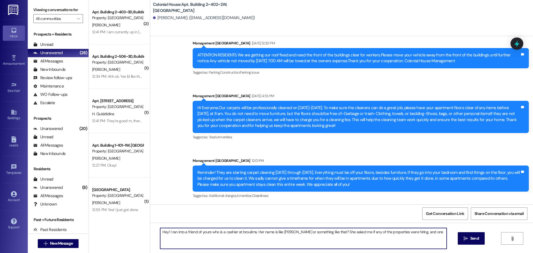
click at [314, 235] on textarea "Hey! I ran into a friend of yours who is a cashier at broulims. Her name is lik…" at bounding box center [303, 238] width 286 height 21
click at [351, 222] on div "Get Conversation Link Share Conversation via email" at bounding box center [341, 213] width 382 height 18
click at [350, 230] on textarea "Hey! I ran into a friend of yours who is a cashier at broulims. Her name is lik…" at bounding box center [303, 238] width 286 height 21
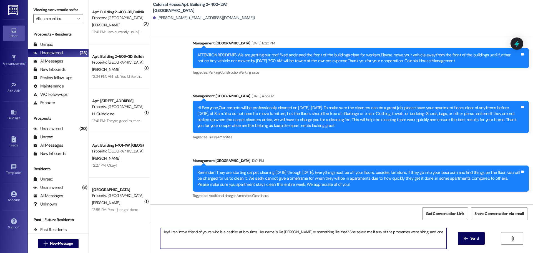
click at [350, 230] on textarea "Hey! I ran into a friend of yours who is a cashier at broulims. Her name is lik…" at bounding box center [303, 238] width 286 height 21
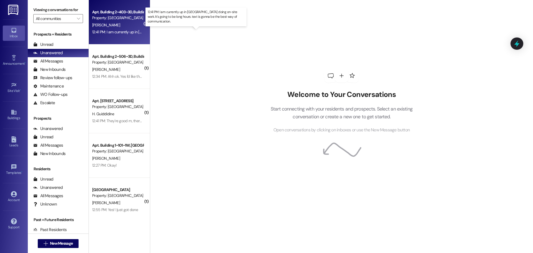
click at [117, 30] on div "12:41 PM: I am currently up in [GEOGRAPHIC_DATA] doing on-site work. It's going…" at bounding box center [209, 31] width 235 height 5
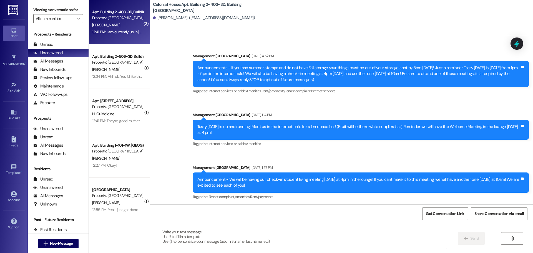
click at [174, 232] on textarea at bounding box center [303, 238] width 286 height 21
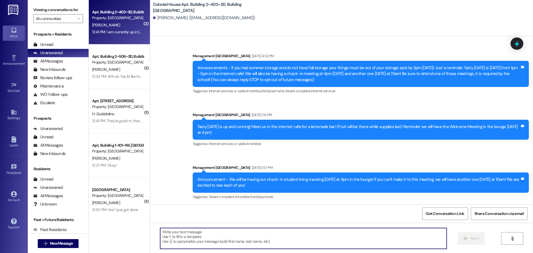
scroll to position [13839, 0]
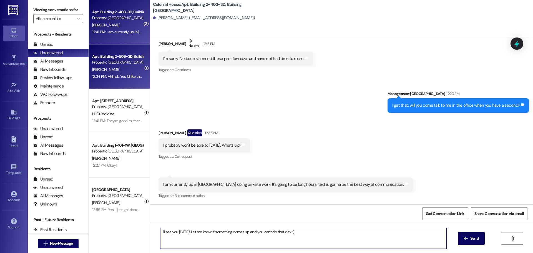
type textarea "I'll see you [DATE]! Let me know if something comes up and you can't do that da…"
click at [462, 240] on span " Send" at bounding box center [470, 238] width 17 height 6
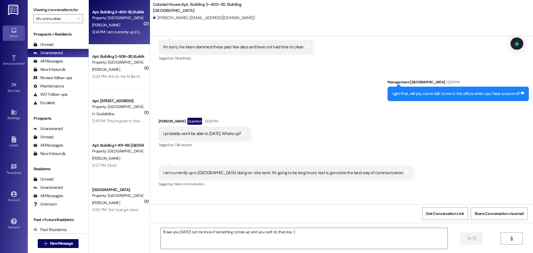
scroll to position [13839, 0]
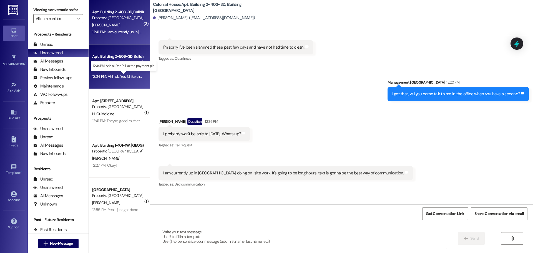
click at [115, 77] on div "12:34 PM: Ahh ok. Yes I'd like the payment pls. 12:34 PM: Ahh ok. Yes I'd like …" at bounding box center [127, 76] width 71 height 5
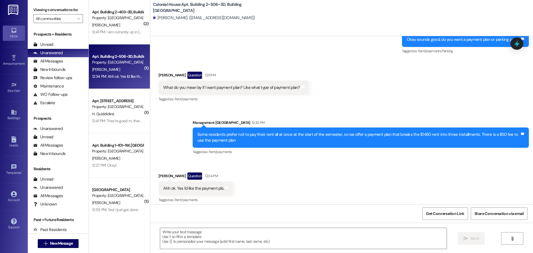
scroll to position [8194, 0]
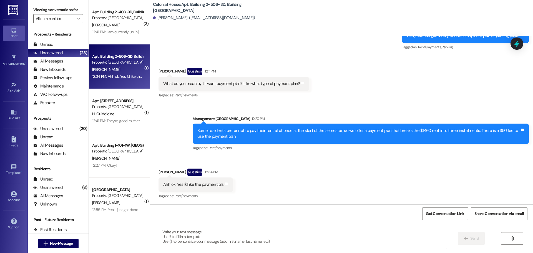
click at [187, 241] on textarea at bounding box center [303, 238] width 286 height 21
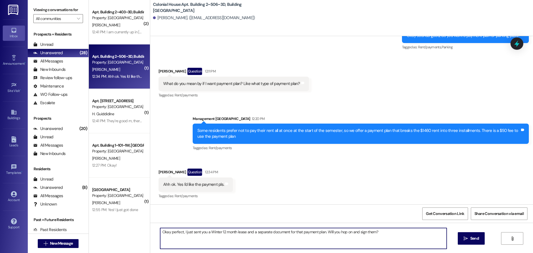
click at [218, 234] on textarea "Okay perfect, I just sent you a Winter 12 month lease and a separate document f…" at bounding box center [303, 238] width 286 height 21
click at [216, 234] on textarea "Okay perfect, I just sent you a Winter 12 month lease and a separate document f…" at bounding box center [303, 238] width 286 height 21
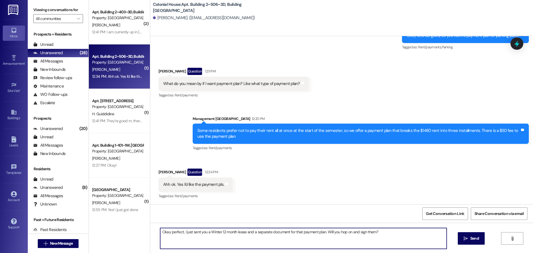
click at [216, 234] on textarea "Okay perfect, I just sent you a Winter 12 month lease and a separate document f…" at bounding box center [303, 238] width 286 height 21
type textarea "Okay perfect, I just sent you a Winter 12 month lease and a separate document f…"
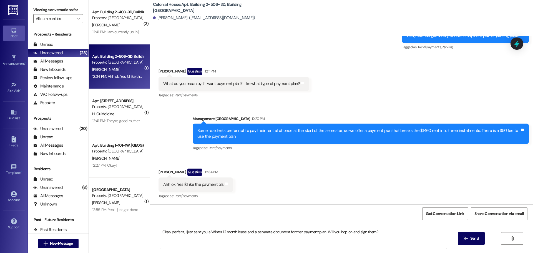
drag, startPoint x: 463, startPoint y: 238, endPoint x: 446, endPoint y: 233, distance: 17.9
click at [463, 238] on icon "" at bounding box center [465, 238] width 4 height 4
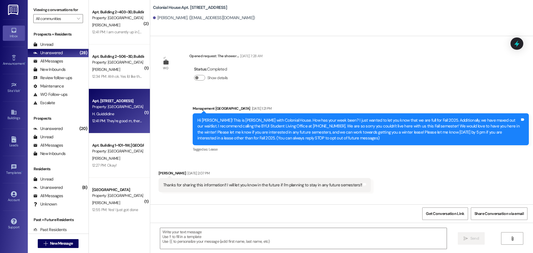
scroll to position [3985, 0]
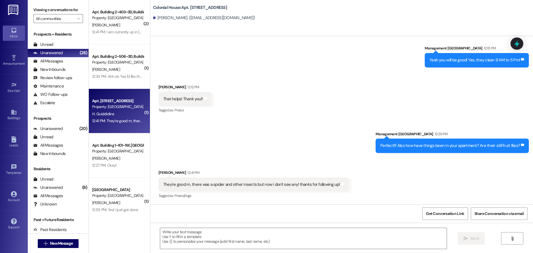
click at [178, 232] on textarea at bounding box center [303, 238] width 286 height 21
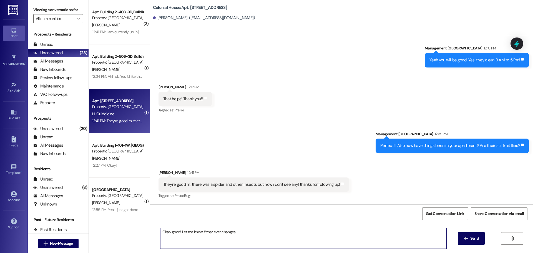
type textarea "Okay good! Let me know if that ever changes!"
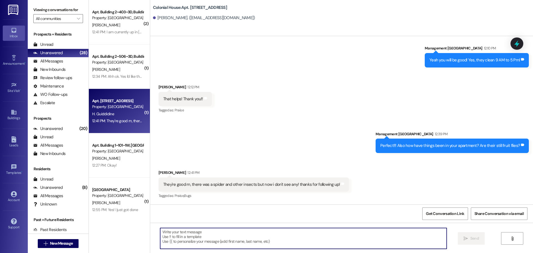
scroll to position [3984, 0]
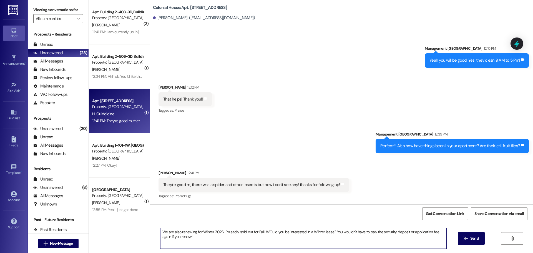
click at [257, 236] on textarea "We are also renewing for Winter 2026, I'm sadly sold out for Fall. WOuld you be…" at bounding box center [303, 238] width 286 height 21
type textarea "We are also renewing for Winter 2026, I'm sadly sold out for Fall. WOuld you be…"
click at [475, 239] on span "Send" at bounding box center [474, 238] width 9 height 6
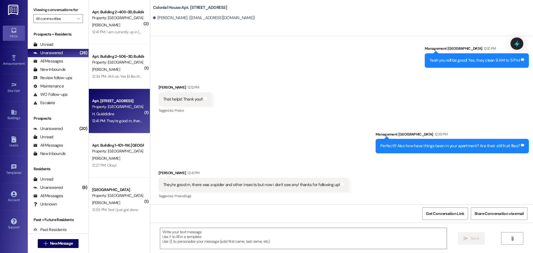
click at [104, 163] on div "12:27 PM: Okay! 12:27 PM: Okay!" at bounding box center [104, 165] width 25 height 5
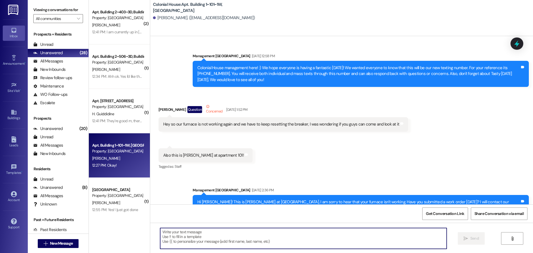
scroll to position [27248, 0]
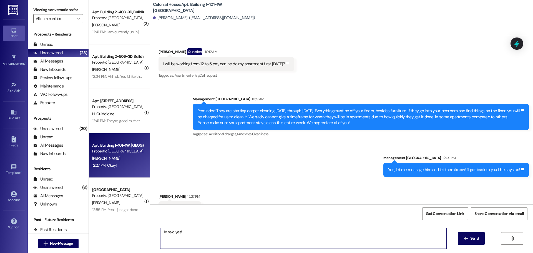
type textarea "He said yes!"
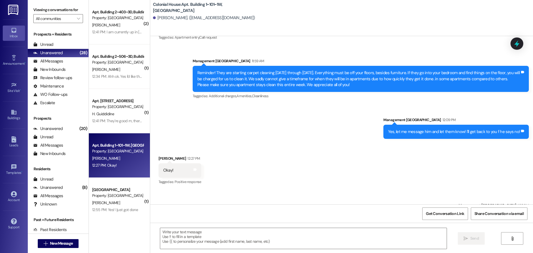
scroll to position [27287, 0]
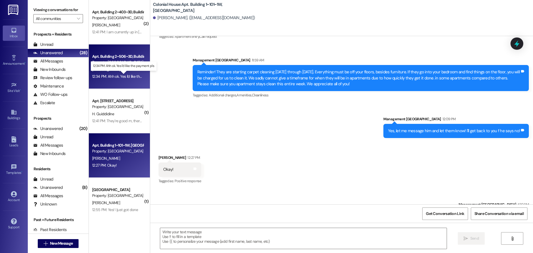
click at [123, 76] on div "12:34 PM: Ahh ok. Yes I'd like the payment pls. 12:34 PM: Ahh ok. Yes I'd like …" at bounding box center [127, 76] width 71 height 5
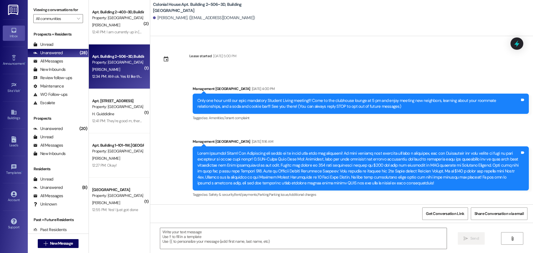
scroll to position [8241, 0]
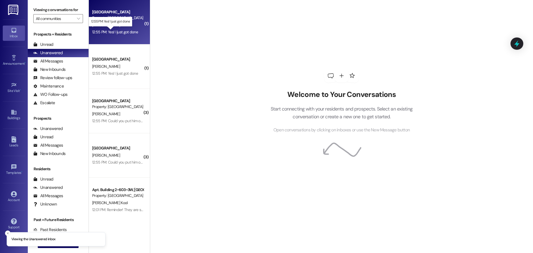
click at [126, 32] on div "12:55 PM: Yes! I just got done 12:55 PM: Yes! I just got done" at bounding box center [115, 31] width 46 height 5
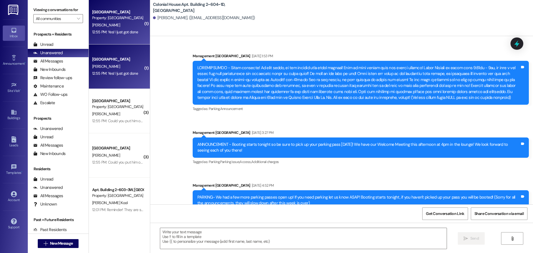
scroll to position [15537, 0]
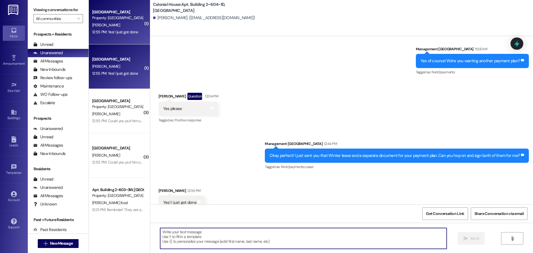
click at [179, 235] on textarea at bounding box center [303, 238] width 286 height 21
type textarea "Thank you!!"
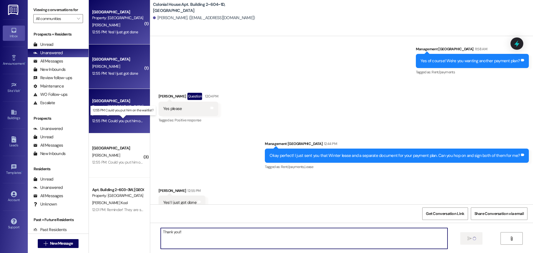
scroll to position [15536, 0]
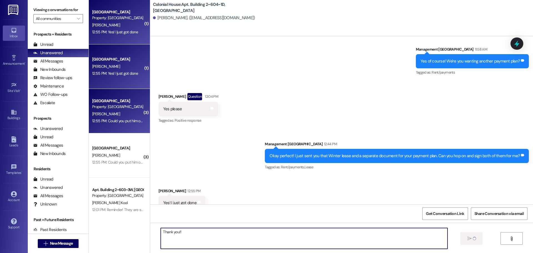
click at [112, 121] on div "12:55 PM: Could you put him on the waitlist? 12:55 PM: Could you put him on the…" at bounding box center [127, 120] width 70 height 5
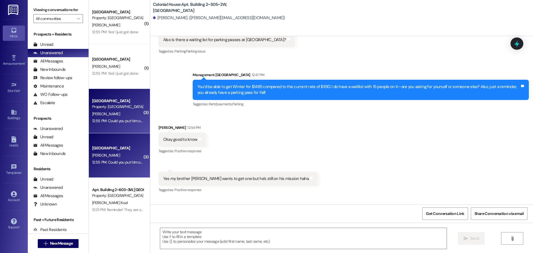
scroll to position [5892, 0]
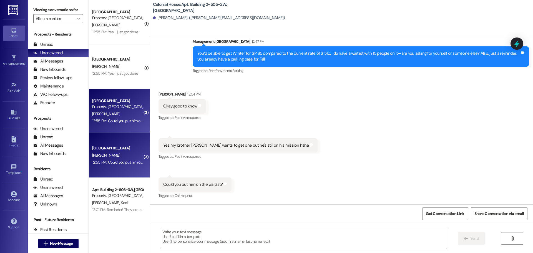
drag, startPoint x: 172, startPoint y: 233, endPoint x: 170, endPoint y: 225, distance: 7.7
click at [172, 233] on textarea at bounding box center [303, 238] width 286 height 21
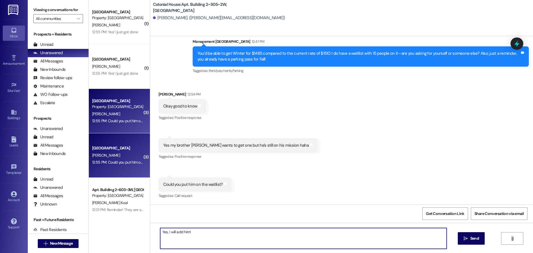
type textarea "Yes, I will add him!!"
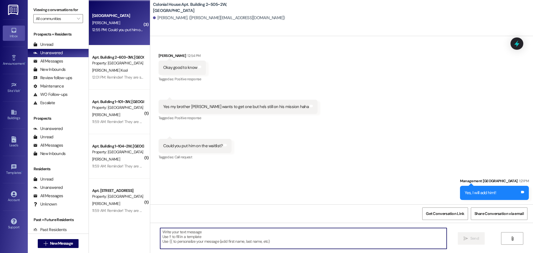
scroll to position [139, 0]
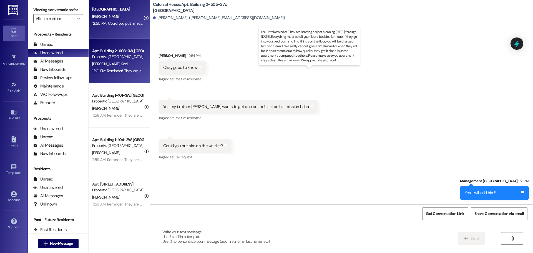
click at [103, 72] on div "12:01 PM: Reminder! They are starting carpet cleaning today through Friday. Eve…" at bounding box center [460, 70] width 736 height 5
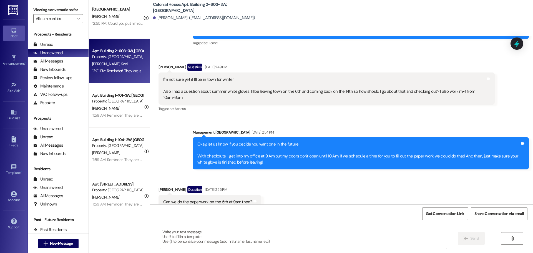
scroll to position [17686, 0]
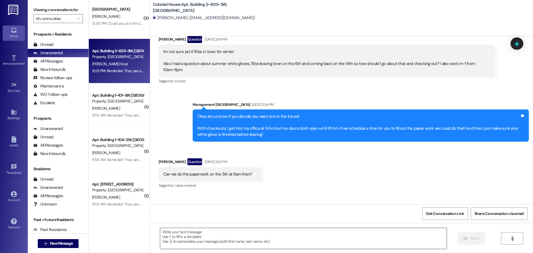
drag, startPoint x: 188, startPoint y: 250, endPoint x: 190, endPoint y: 243, distance: 8.0
click at [188, 249] on div " Send " at bounding box center [341, 243] width 382 height 42
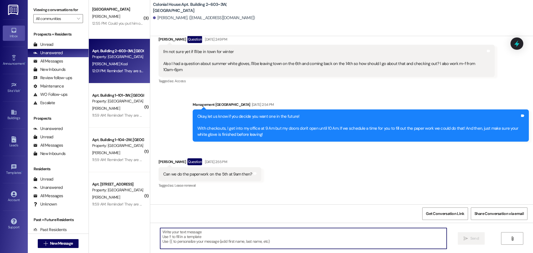
click at [190, 243] on textarea at bounding box center [303, 238] width 286 height 21
type textarea "Yeah of course!!"
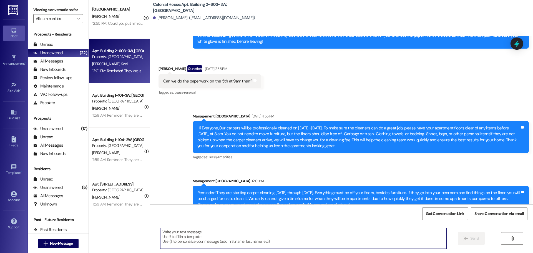
scroll to position [17808, 0]
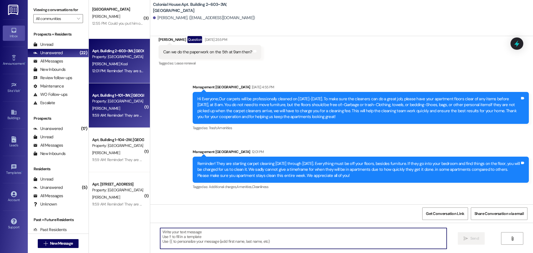
click at [117, 114] on div "11:59 AM: Reminder! They are starting carpet cleaning today through Friday. Eve…" at bounding box center [460, 115] width 737 height 5
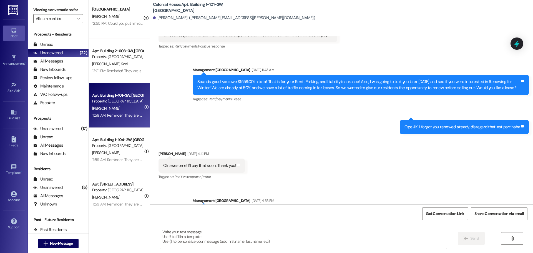
scroll to position [11463, 0]
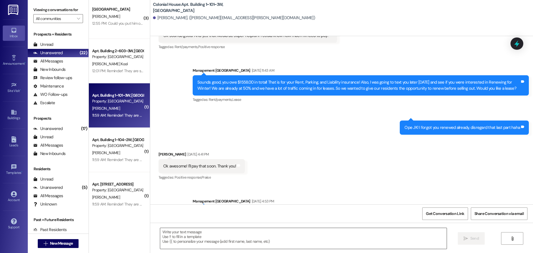
click at [195, 232] on textarea at bounding box center [303, 238] width 286 height 21
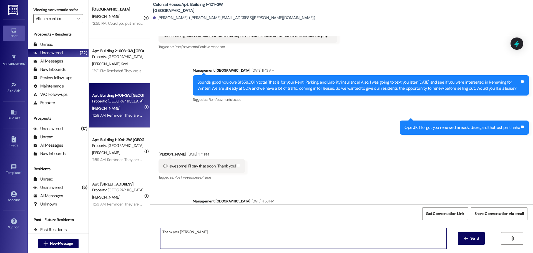
type textarea "Thank you Katelin!"
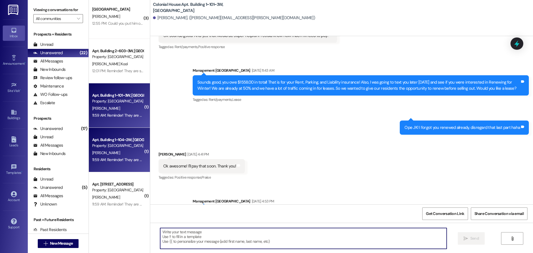
scroll to position [11451, 0]
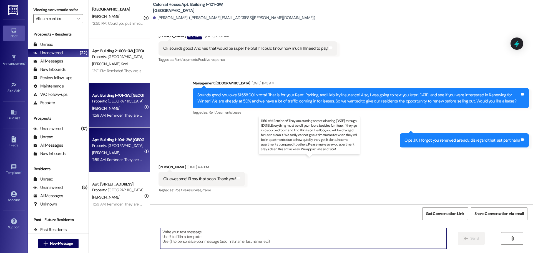
click at [130, 159] on div "11:59 AM: Reminder! They are starting carpet cleaning today through Friday. Eve…" at bounding box center [460, 159] width 737 height 5
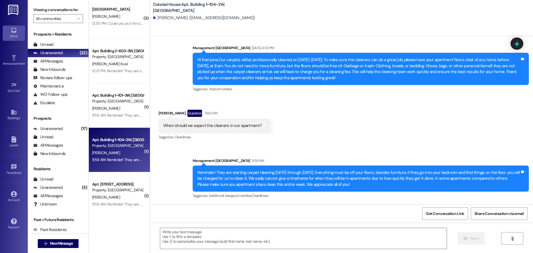
scroll to position [9312, 0]
click at [207, 232] on textarea at bounding box center [303, 238] width 286 height 21
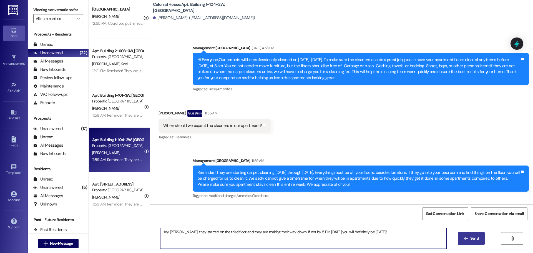
type textarea "Hey Kaylee, they started on the third floor and they are making their way down.…"
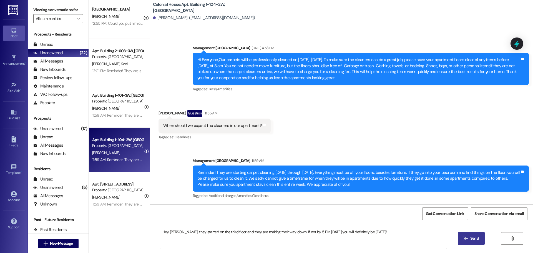
click at [471, 236] on span "Send" at bounding box center [474, 238] width 9 height 6
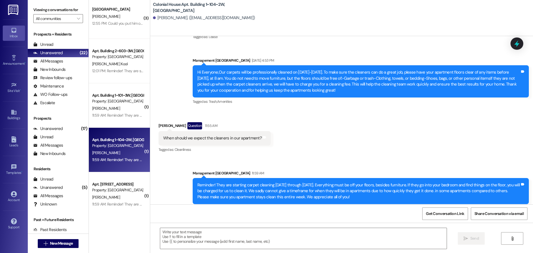
scroll to position [9350, 0]
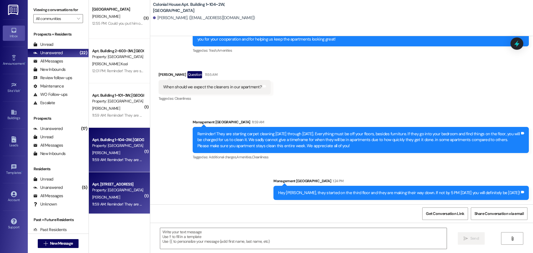
click at [121, 185] on div "Apt. Building 1~201~2W, Building 1 Colonial House" at bounding box center [117, 184] width 51 height 6
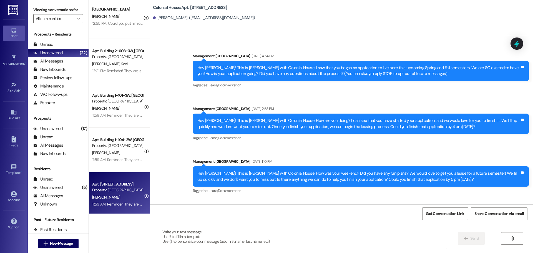
scroll to position [7024, 0]
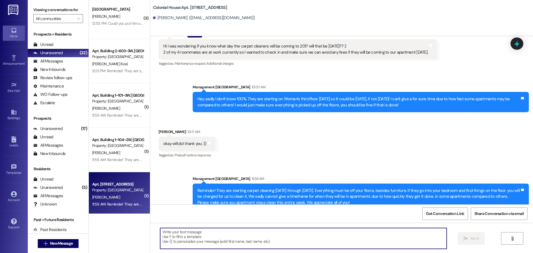
click at [170, 242] on textarea at bounding box center [303, 238] width 286 height 21
type textarea "T"
type textarea "No, thank you!!"
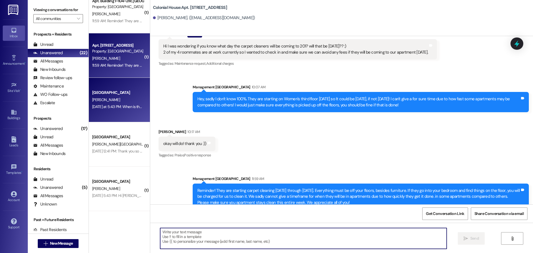
scroll to position [6965, 0]
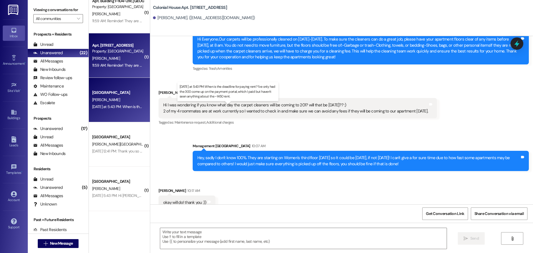
click at [111, 108] on div "Yesterday at 5:43 PM: When is the deadline for paying rent? I've only had the 3…" at bounding box center [230, 106] width 277 height 5
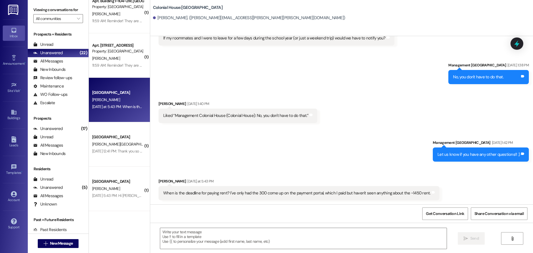
scroll to position [705, 0]
click at [206, 243] on textarea at bounding box center [303, 238] width 286 height 21
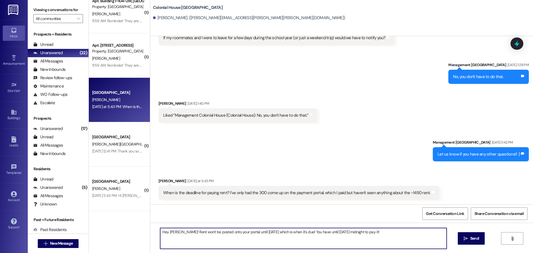
click at [206, 243] on textarea "Hey Elizabeth! Rent won't be posted onto your portal until September 1st which …" at bounding box center [303, 238] width 286 height 21
type textarea "Hey Elizabeth! Rent won't be posted onto your portal until September 1st which …"
click at [465, 237] on icon "" at bounding box center [465, 238] width 4 height 4
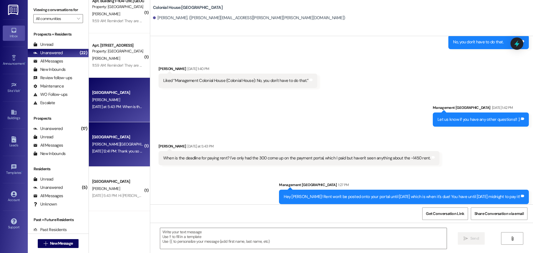
scroll to position [744, 0]
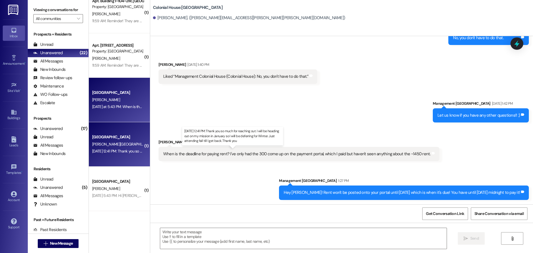
click at [125, 152] on div "Aug 16, 2025 at 12:41 PM: Thank you so much for reaching out. I will be heading…" at bounding box center [230, 150] width 276 height 5
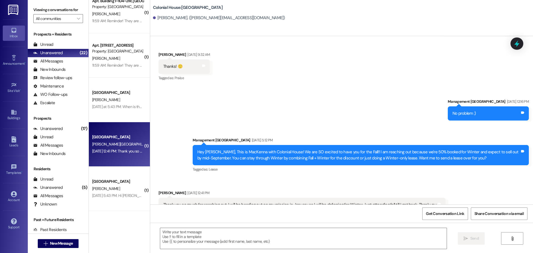
scroll to position [1007, 0]
click at [202, 226] on div " Send " at bounding box center [341, 243] width 382 height 42
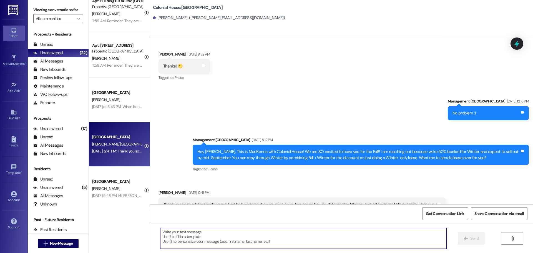
click at [198, 230] on textarea at bounding box center [303, 238] width 286 height 21
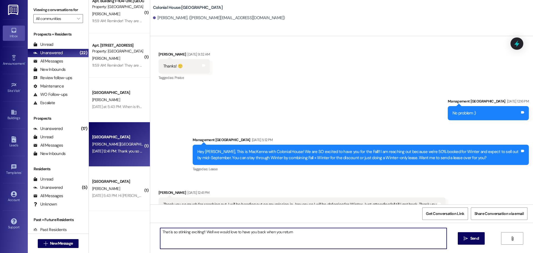
type textarea "That is so stinking exciting!! Well we would love to have you back when you ret…"
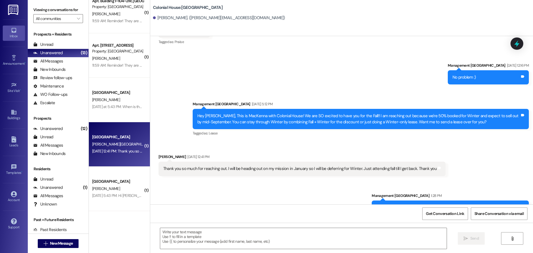
scroll to position [1046, 0]
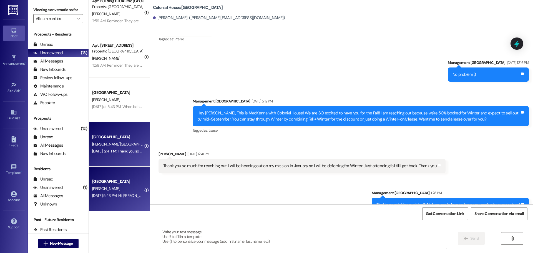
click at [123, 197] on div "Aug 15, 2025 at 5:43 PM: Hi MacKenna! i'm planning on starting my mission paper…" at bounding box center [211, 195] width 239 height 5
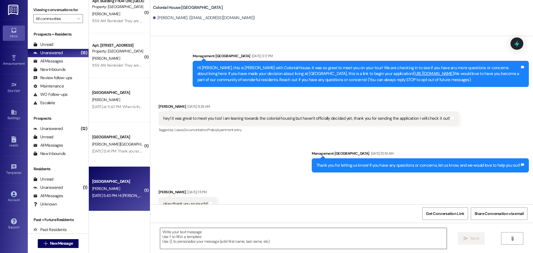
scroll to position [5112, 0]
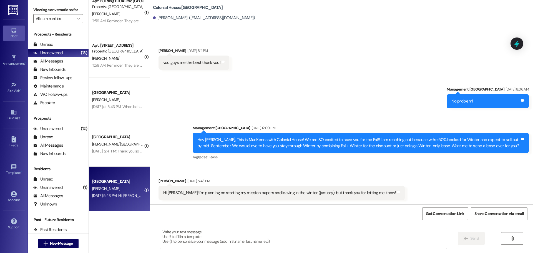
click at [199, 237] on textarea at bounding box center [303, 238] width 286 height 21
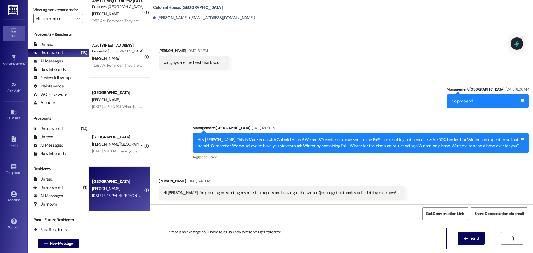
type textarea "EEEK that is so exciting!! You'll have to let us know where you get called to!"
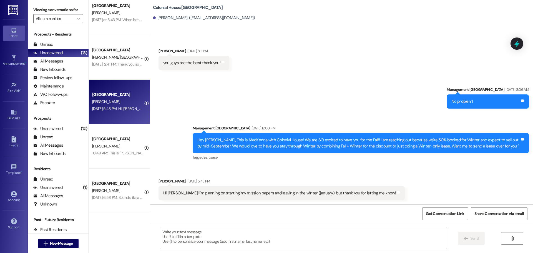
scroll to position [388, 0]
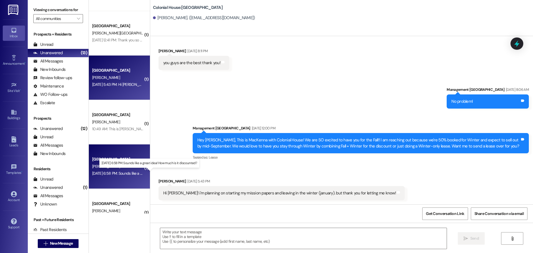
click at [119, 172] on div "Aug 16, 2025 at 6:58 PM: Sounds like a great idea! How much is it discounted? A…" at bounding box center [147, 173] width 111 height 5
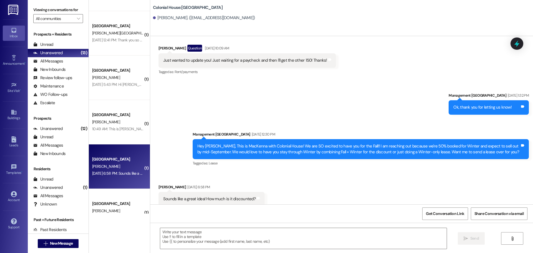
scroll to position [992, 0]
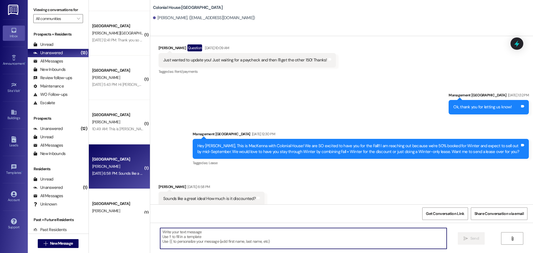
click at [178, 246] on textarea at bounding box center [303, 238] width 286 height 21
type textarea "T"
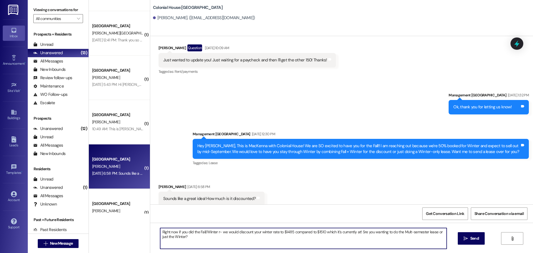
click at [405, 232] on textarea "Right now if you did the Fall/Winter r- we would discount your winter rate to $…" at bounding box center [303, 238] width 286 height 21
click at [202, 237] on textarea "Right now if you did the Fall/Winter r- we would discount your winter rate to $…" at bounding box center [303, 238] width 286 height 21
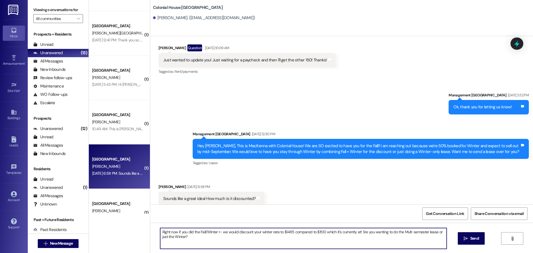
click at [202, 237] on textarea "Right now if you did the Fall/Winter r- we would discount your winter rate to $…" at bounding box center [303, 238] width 286 height 21
paste textarea ", if you signed a Fall/Winter lease, we would discount your Winter rate to $148…"
type textarea "Right now, if you signed a Fall/Winter lease, we would discount your Winter rat…"
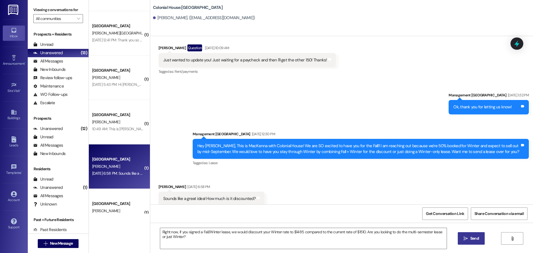
click at [472, 241] on button " Send" at bounding box center [470, 238] width 27 height 12
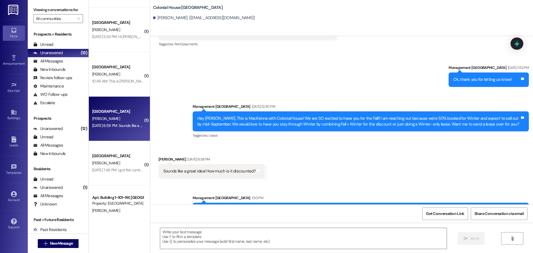
scroll to position [444, 0]
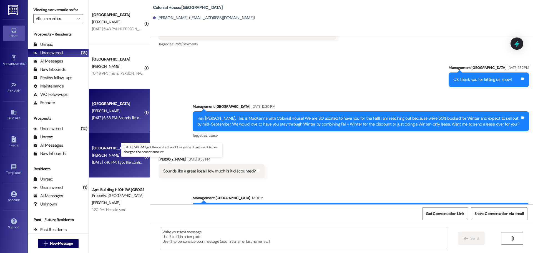
click at [107, 161] on div "Aug 15, 2025 at 7:46 PM: I got the contract and it says the 11. Just want to be…" at bounding box center [169, 161] width 154 height 5
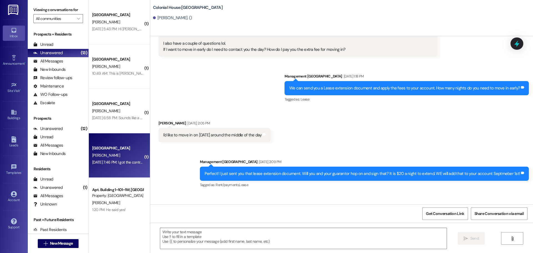
scroll to position [1037, 0]
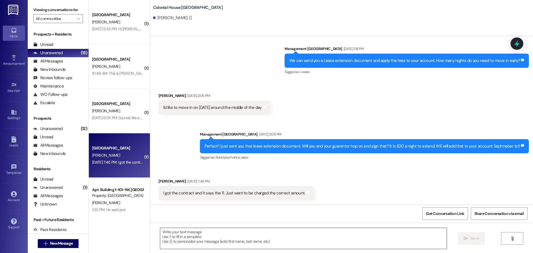
click at [233, 234] on textarea at bounding box center [303, 238] width 286 height 21
click at [225, 229] on textarea "Thank you for catching that!!" at bounding box center [303, 238] width 286 height 21
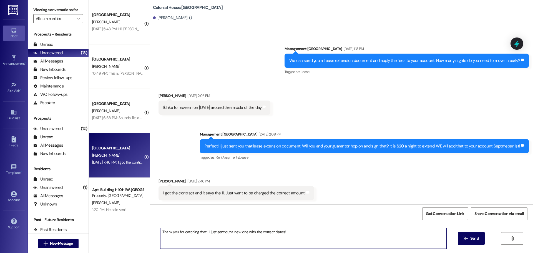
click at [225, 229] on textarea "Thank you for catching that!! I just sent out a new one with the correct dates!" at bounding box center [303, 238] width 286 height 21
type textarea "Thank you for catching that!! I just sent out a new one with the correct dates!"
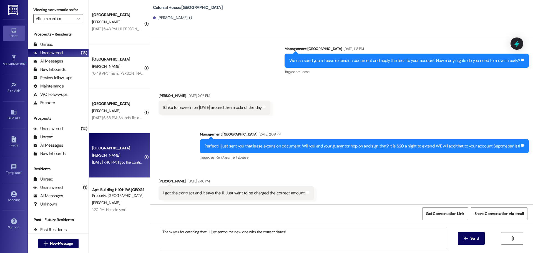
click at [475, 231] on div "Thank you for catching that!! I just sent out a new one with the correct dates!…" at bounding box center [341, 243] width 382 height 42
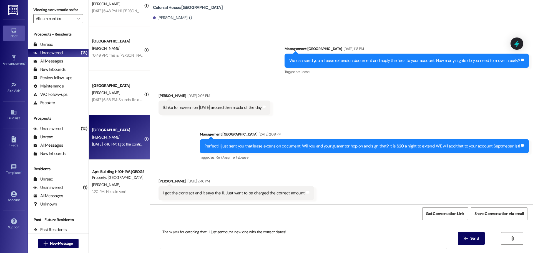
scroll to position [472, 0]
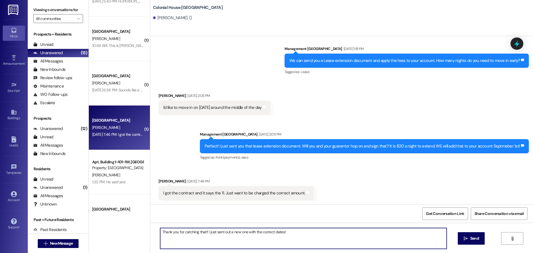
drag, startPoint x: 298, startPoint y: 234, endPoint x: 371, endPoint y: 231, distance: 72.7
click at [301, 233] on textarea "Thank you for catching that!! I just sent out a new one with the correct dates!" at bounding box center [303, 238] width 286 height 21
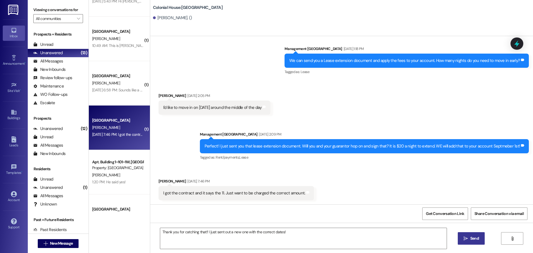
click at [467, 236] on span " Send" at bounding box center [470, 238] width 17 height 6
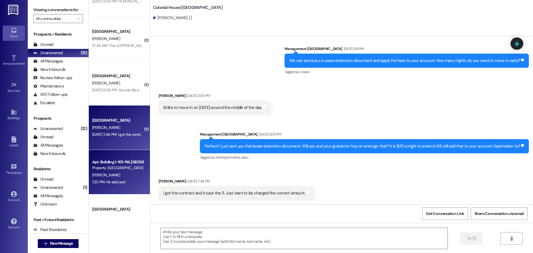
scroll to position [499, 0]
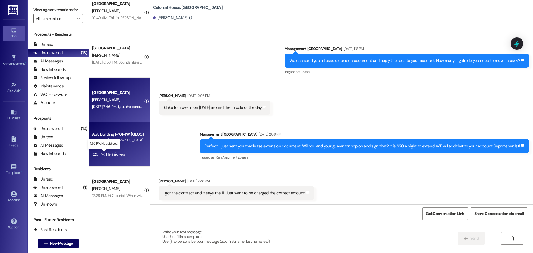
click at [102, 154] on div "1:20 PM: He said yes! 1:20 PM: He said yes!" at bounding box center [108, 153] width 33 height 5
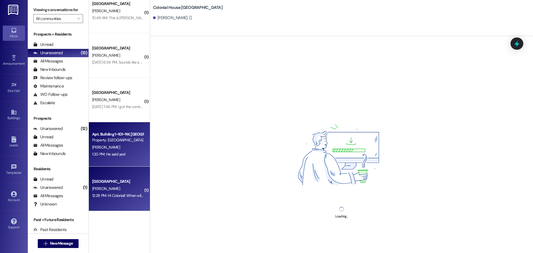
click at [130, 196] on div "12:28 PM: Hi Colonial! When will your office be open? 12:28 PM: Hi Colonial! Wh…" at bounding box center [134, 195] width 84 height 5
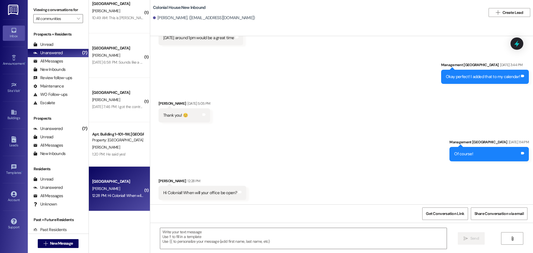
scroll to position [10844, 0]
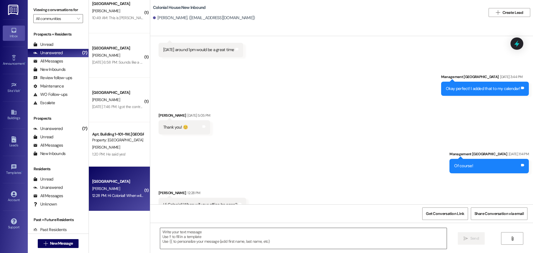
click at [186, 235] on textarea at bounding box center [303, 238] width 286 height 21
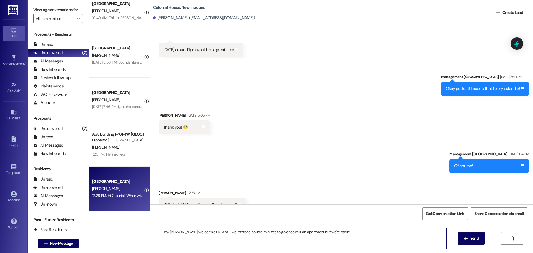
click at [184, 234] on textarea "Hey Kate we open at 10 Am - we left for a couple minutes to go checkout an apar…" at bounding box center [303, 238] width 286 height 21
type textarea "Hey Kate we open at 10 Am - we left for a couple minutes to go checkout an apar…"
drag, startPoint x: 472, startPoint y: 234, endPoint x: 471, endPoint y: 230, distance: 4.6
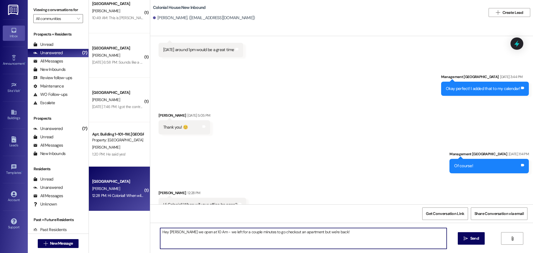
click at [472, 232] on button " Send" at bounding box center [470, 238] width 27 height 12
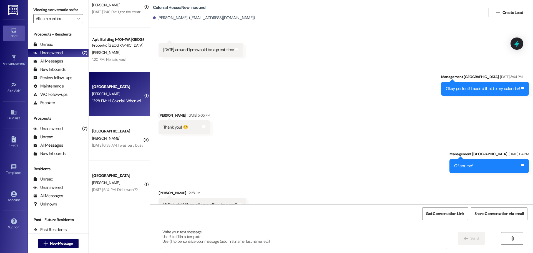
scroll to position [610, 0]
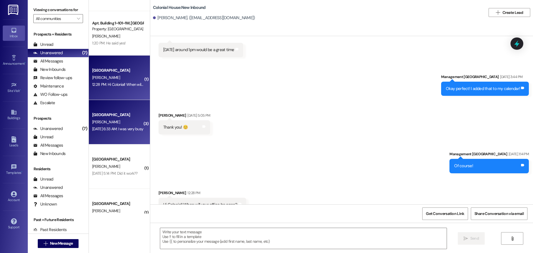
click at [118, 131] on div "Aug 16, 2025 at 6:33 AM: I was very busy Aug 16, 2025 at 6:33 AM: I was very bu…" at bounding box center [117, 128] width 51 height 5
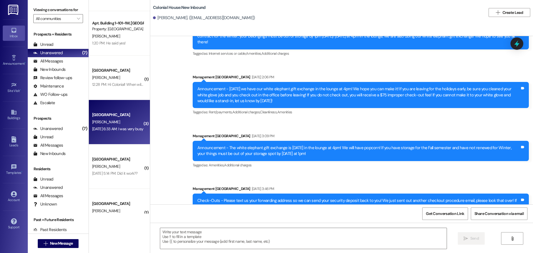
scroll to position [8572, 0]
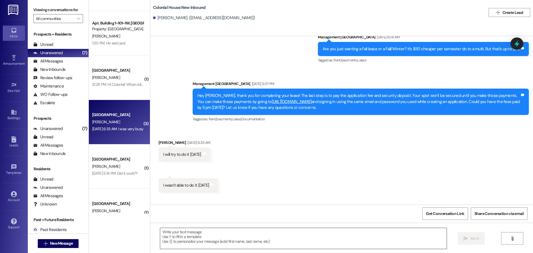
click at [194, 236] on textarea at bounding box center [303, 238] width 286 height 21
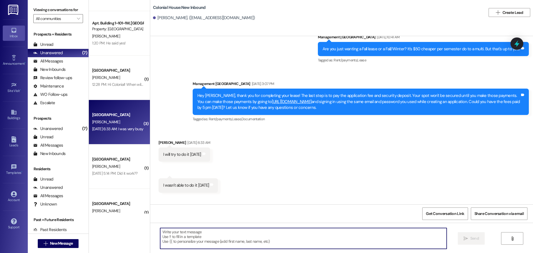
click at [201, 245] on textarea at bounding box center [303, 238] width 286 height 21
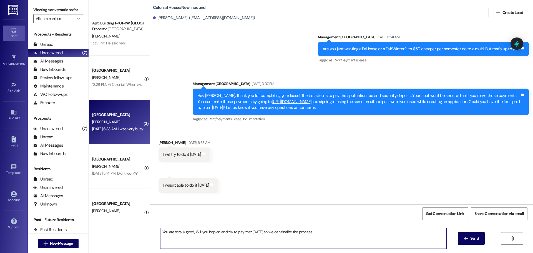
type textarea "You are totally good, Will you hop on and try to pay that today so we can final…"
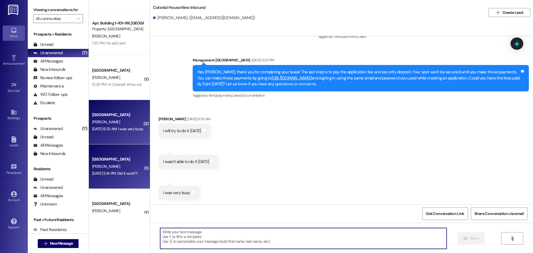
scroll to position [8599, 0]
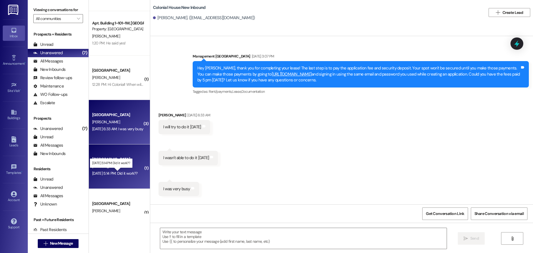
click at [102, 172] on div "Aug 15, 2025 at 5:14 PM: Did it work?? Aug 15, 2025 at 5:14 PM: Did it work??" at bounding box center [114, 173] width 45 height 5
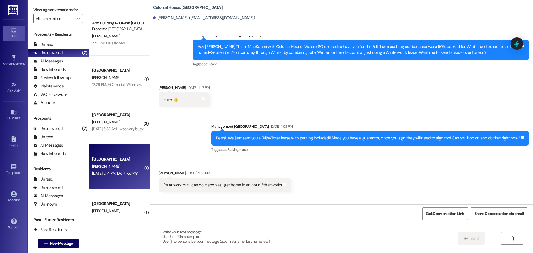
scroll to position [1579, 0]
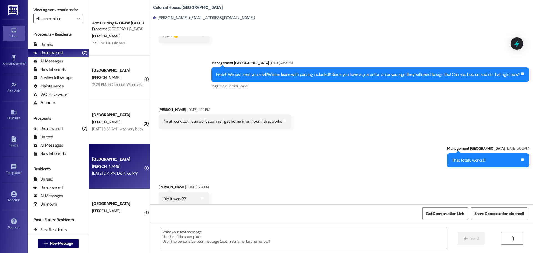
click at [189, 235] on textarea at bounding box center [303, 238] width 286 height 21
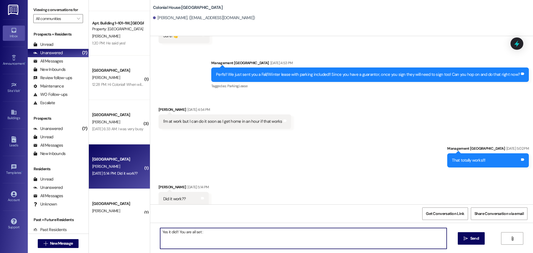
type textarea "Yes it did!! You are all set :)"
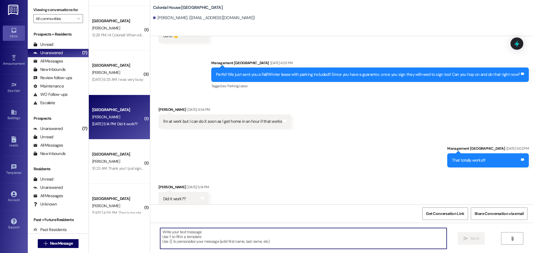
scroll to position [666, 0]
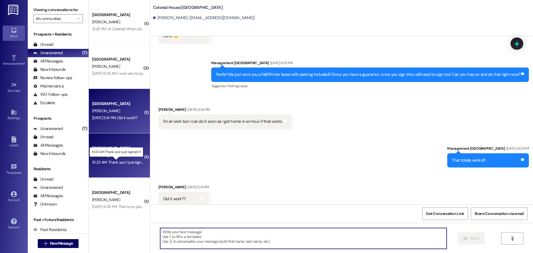
click at [110, 160] on div "10:23 AM: Thank you! I just signed it! 10:23 AM: Thank you! I just signed it!" at bounding box center [120, 161] width 57 height 5
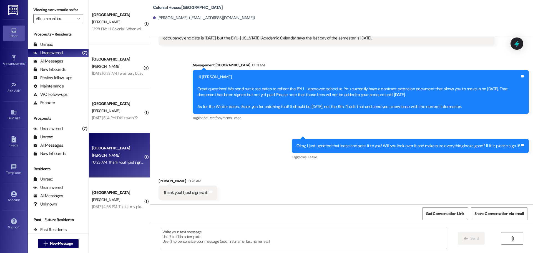
scroll to position [1134, 0]
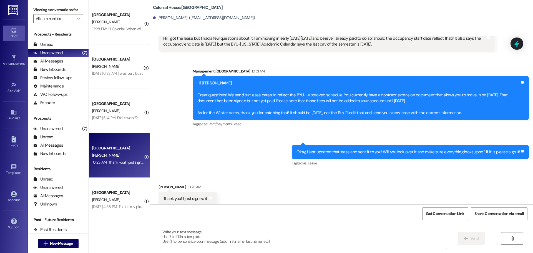
click at [187, 233] on textarea at bounding box center [303, 238] width 286 height 21
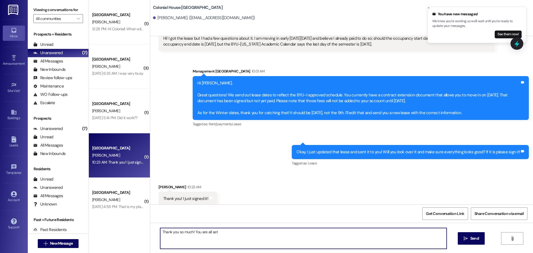
type textarea "Thank you so much! You are all set!"
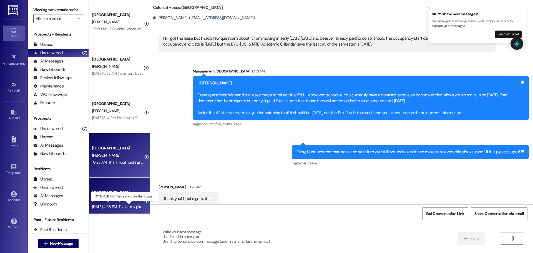
click at [136, 207] on div "Aug 15, 2025 at 4:58 PM: That is my plan, thank you! Aug 15, 2025 at 4:58 PM: T…" at bounding box center [126, 206] width 69 height 5
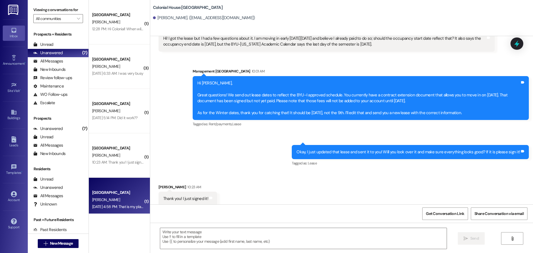
scroll to position [558, 0]
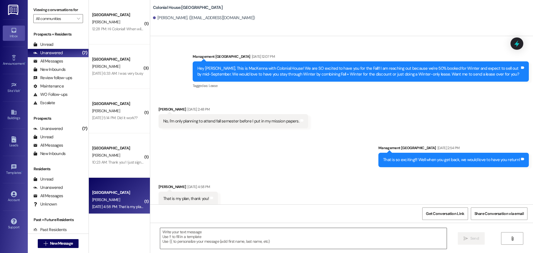
click at [203, 237] on textarea at bounding box center [303, 238] width 286 height 21
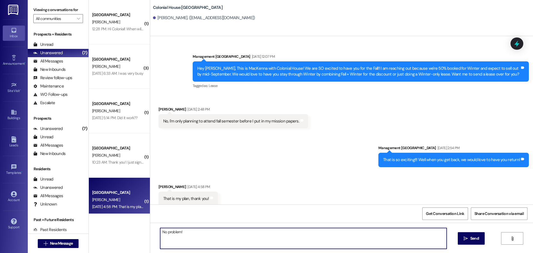
type textarea "No problem!!"
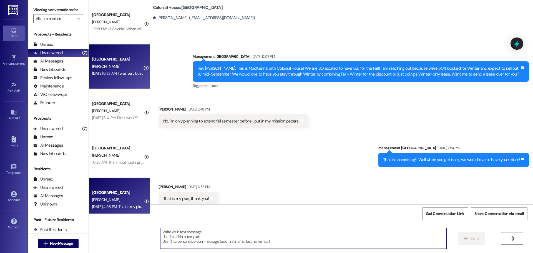
scroll to position [674, 0]
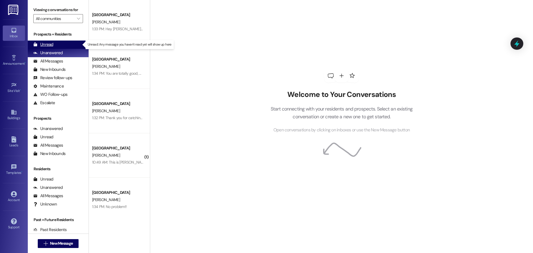
click at [59, 42] on div "Unread (0)" at bounding box center [58, 44] width 61 height 8
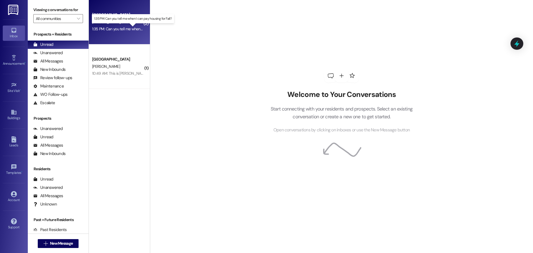
click at [126, 30] on div "1:35 PM: Can you tell me when I can pay housing for Fall? 1:35 PM: Can you tell…" at bounding box center [137, 28] width 90 height 5
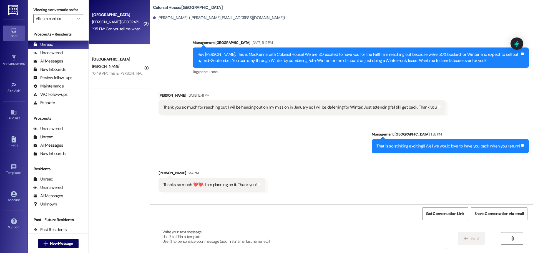
scroll to position [1115, 0]
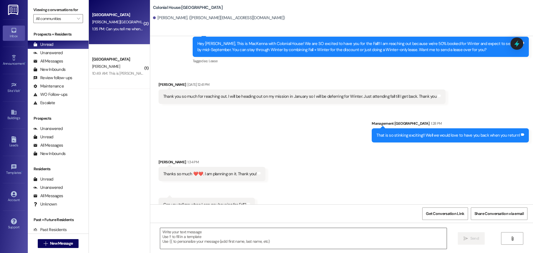
click at [196, 239] on textarea at bounding box center [303, 238] width 286 height 21
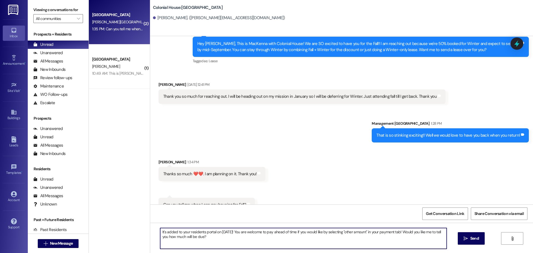
click at [196, 237] on textarea "It's added to your residents portal on [DATE]! You are welcome to pay ahead of …" at bounding box center [303, 238] width 286 height 21
type textarea "It's added to your residents portal on [DATE]! You are welcome to pay ahead of …"
click at [466, 236] on icon "" at bounding box center [465, 238] width 4 height 4
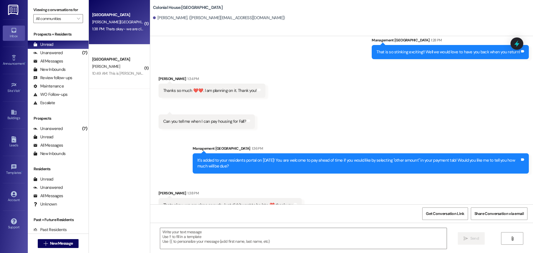
scroll to position [1199, 0]
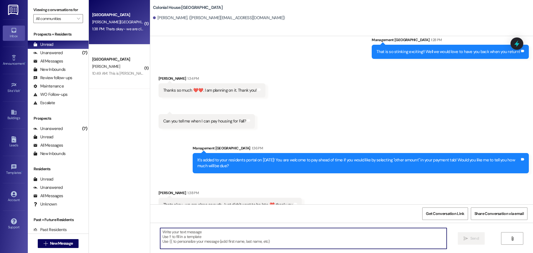
drag, startPoint x: 163, startPoint y: 238, endPoint x: 164, endPoint y: 229, distance: 9.3
click at [162, 238] on textarea at bounding box center [303, 238] width 286 height 21
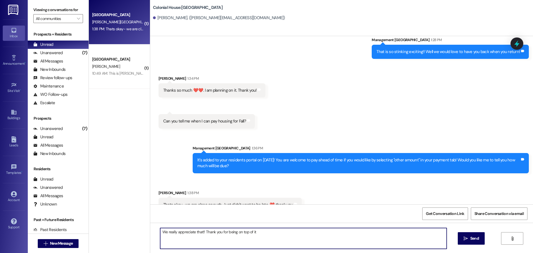
type textarea "We really appreciate that!! Thank you for being on top of it!"
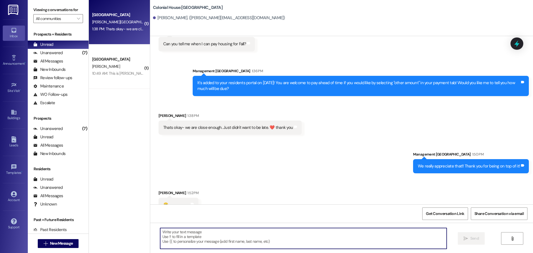
scroll to position [1276, 0]
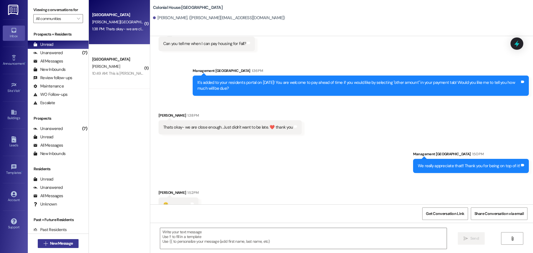
click at [72, 242] on span "New Message" at bounding box center [61, 243] width 25 height 6
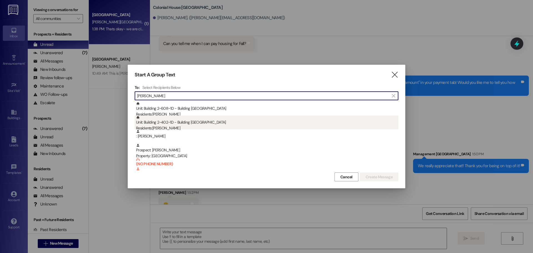
type input "[PERSON_NAME]"
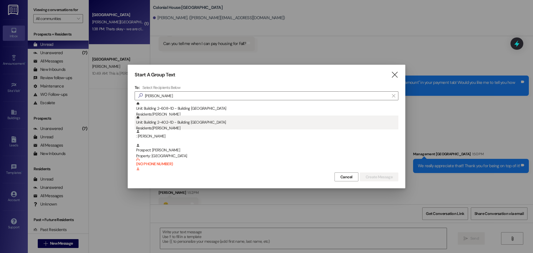
click at [199, 126] on div "Residents: [PERSON_NAME]" at bounding box center [267, 128] width 262 height 6
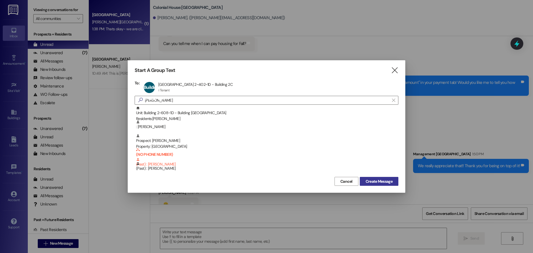
click at [380, 181] on span "Create Message" at bounding box center [378, 181] width 27 height 6
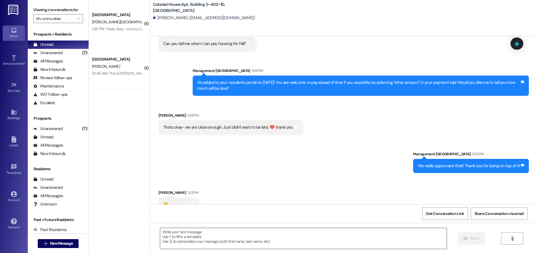
click at [197, 237] on textarea at bounding box center [303, 238] width 286 height 21
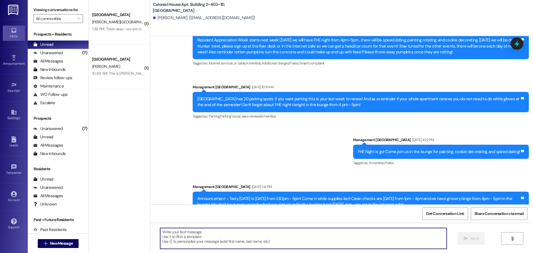
scroll to position [11950, 0]
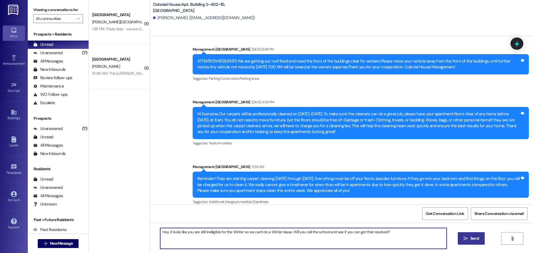
type textarea "Hey, it looks like you are still inelligible for the Winter so we can't do a Wi…"
click at [477, 241] on button " Send" at bounding box center [470, 238] width 27 height 12
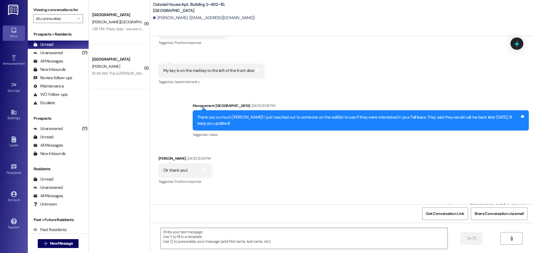
scroll to position [11682, 0]
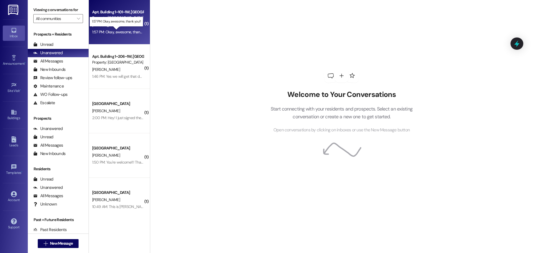
click at [112, 30] on div "1:57 PM: Okay, awesome, thank you!! 1:57 PM: Okay, awesome, thank you!!" at bounding box center [121, 31] width 58 height 5
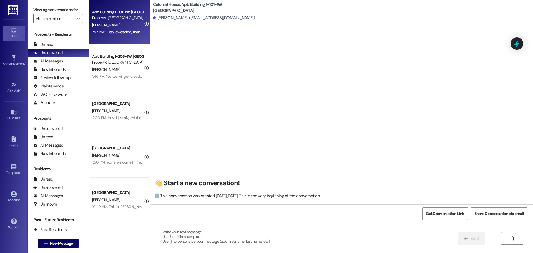
click at [176, 226] on div " Send " at bounding box center [341, 243] width 382 height 42
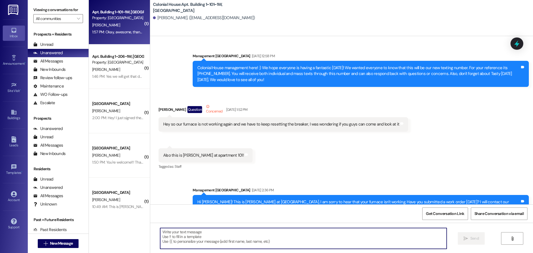
click at [176, 232] on textarea at bounding box center [303, 238] width 286 height 21
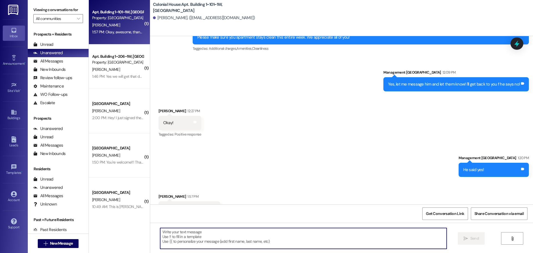
scroll to position [27333, 0]
type textarea "No problem!"
click at [50, 242] on span "New Message" at bounding box center [61, 243] width 23 height 6
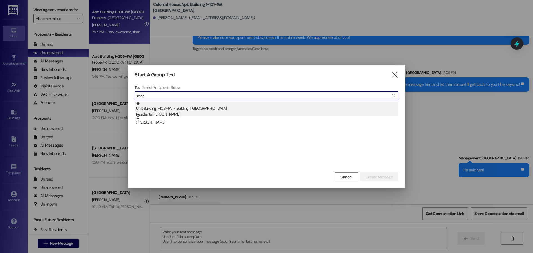
type input "roac"
click at [248, 113] on div "Residents: Lorraine Roach" at bounding box center [267, 114] width 262 height 6
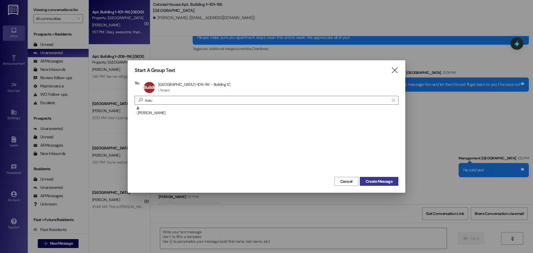
click at [374, 182] on span "Create Message" at bounding box center [378, 181] width 27 height 6
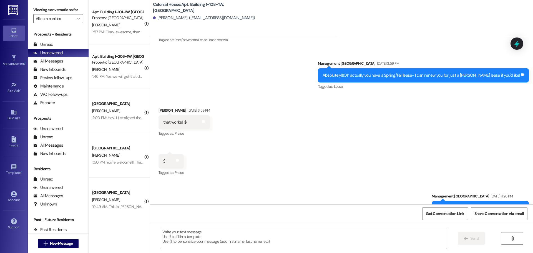
scroll to position [13577, 0]
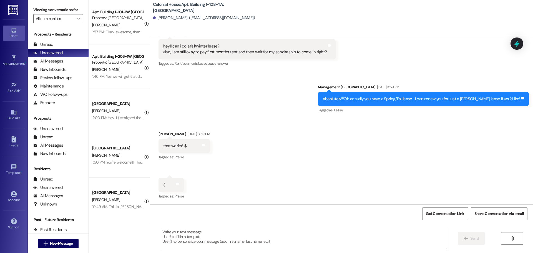
click at [186, 240] on textarea at bounding box center [303, 238] width 286 height 21
click at [185, 234] on textarea at bounding box center [303, 238] width 286 height 21
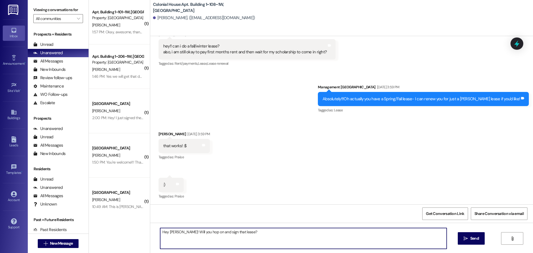
click at [185, 234] on textarea "Hey Rylee! Will you hop on and sign that lease?" at bounding box center [303, 238] width 286 height 21
type textarea "Hey Rylee! Will you hop on and sign that lease?"
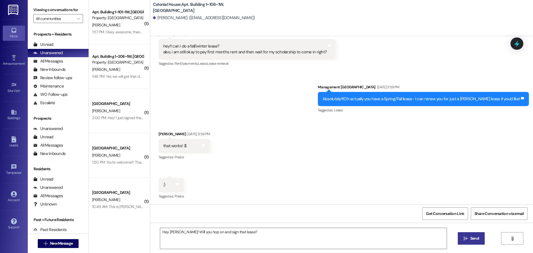
click at [478, 239] on span "Send" at bounding box center [474, 238] width 11 height 6
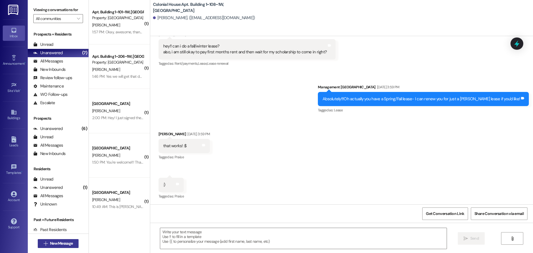
click at [57, 242] on span "New Message" at bounding box center [61, 243] width 23 height 6
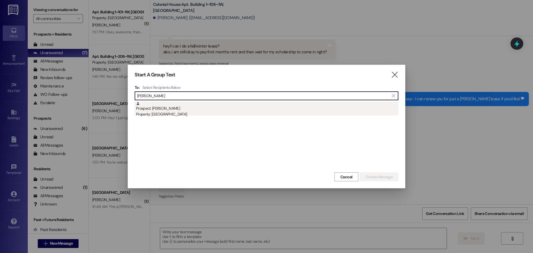
type input "Rachel cole"
click at [189, 113] on div "Property: [GEOGRAPHIC_DATA]" at bounding box center [267, 114] width 262 height 6
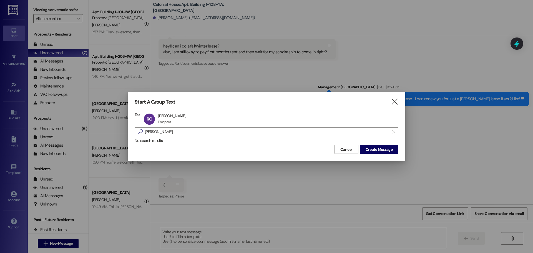
click at [403, 150] on div "Start A Group Text  To: RC Rachel Coleman Rachel Coleman Prospect Prospect cli…" at bounding box center [266, 126] width 277 height 69
click at [385, 150] on span "Create Message" at bounding box center [378, 149] width 27 height 6
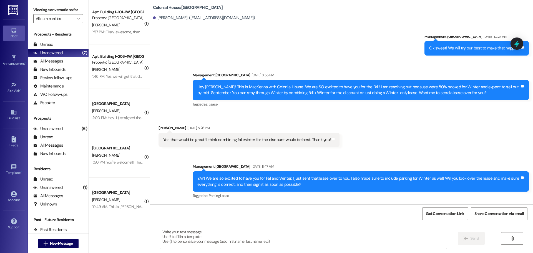
scroll to position [348, 0]
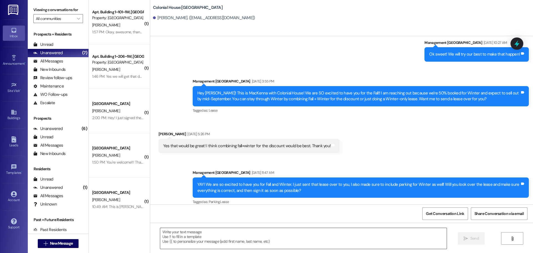
click at [189, 235] on textarea at bounding box center [303, 238] width 286 height 21
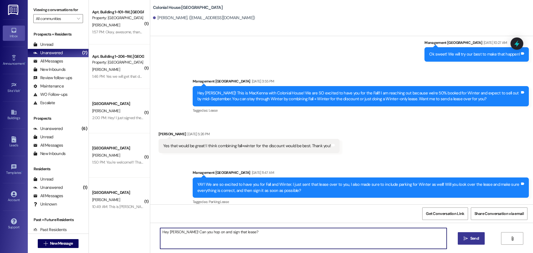
click at [189, 235] on textarea "Hey Rachel! Can you hop on and sign that lease?" at bounding box center [303, 238] width 286 height 21
type textarea "Hey Rachel! Can you hop on and sign that lease?"
click at [475, 239] on span "Send" at bounding box center [474, 238] width 9 height 6
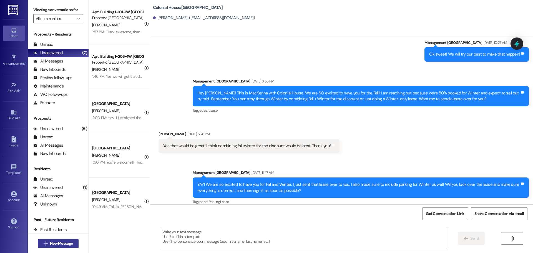
click at [59, 243] on span "New Message" at bounding box center [61, 243] width 23 height 6
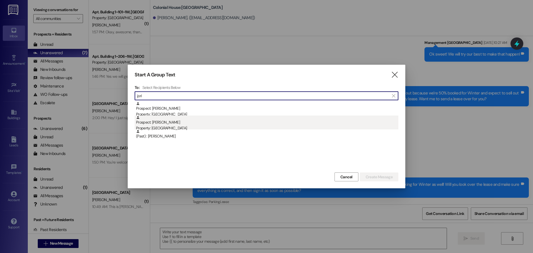
type input "jori"
click at [195, 127] on div "Property: [GEOGRAPHIC_DATA]" at bounding box center [267, 128] width 262 height 6
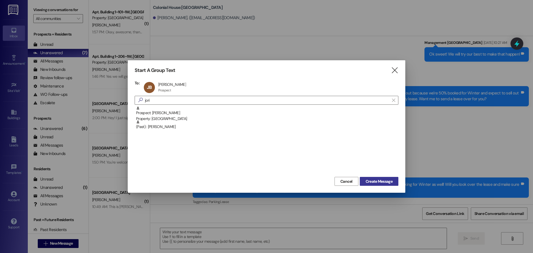
drag, startPoint x: 380, startPoint y: 188, endPoint x: 379, endPoint y: 182, distance: 6.0
click at [380, 186] on div "Start A Group Text  To: JB Jori Brough Jori Brough Prospect Prospect click to …" at bounding box center [266, 126] width 277 height 132
click at [379, 182] on span "Create Message" at bounding box center [378, 181] width 27 height 6
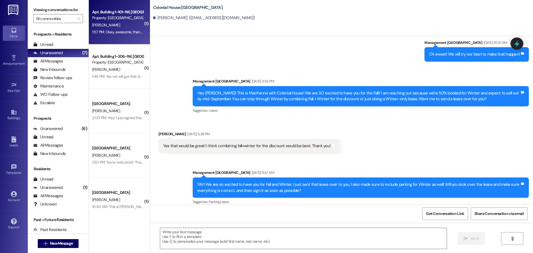
scroll to position [131, 0]
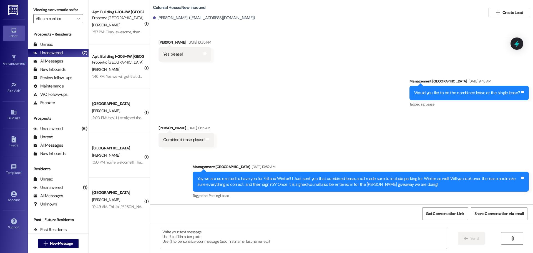
click at [178, 235] on textarea at bounding box center [303, 238] width 286 height 21
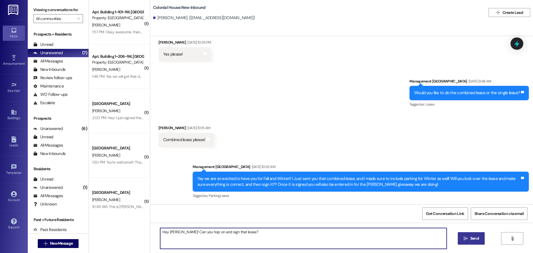
click at [178, 234] on textarea "Hey Jori! Can you hop on and sign that lease?" at bounding box center [303, 238] width 286 height 21
type textarea "Hey Jori! Can you hop on and sign that lease?"
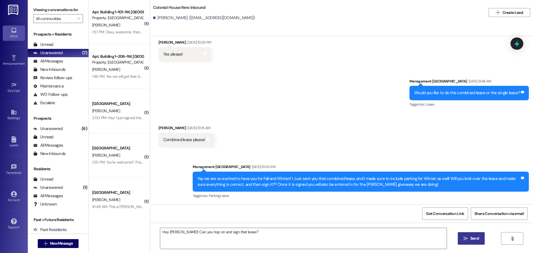
click at [469, 240] on span "Send" at bounding box center [474, 238] width 11 height 6
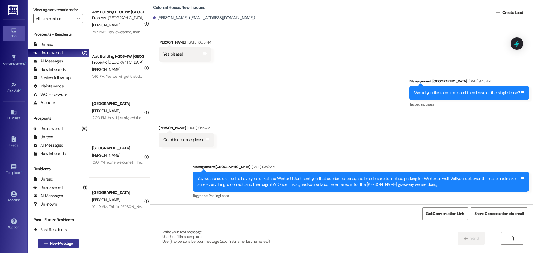
click at [59, 244] on span "New Message" at bounding box center [61, 243] width 23 height 6
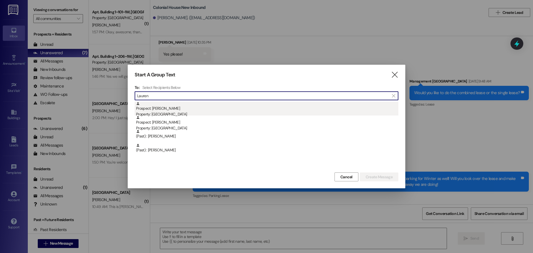
type input "Lauren"
click at [207, 109] on div "Prospect: Lauren Oleson Property: Colonial House" at bounding box center [267, 110] width 262 height 16
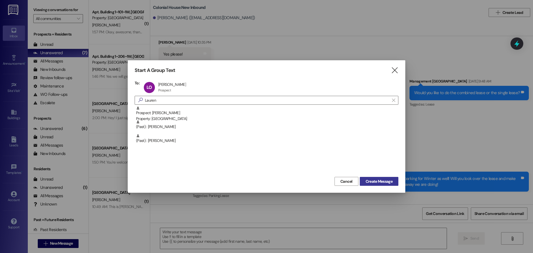
click at [373, 185] on button "Create Message" at bounding box center [378, 181] width 39 height 9
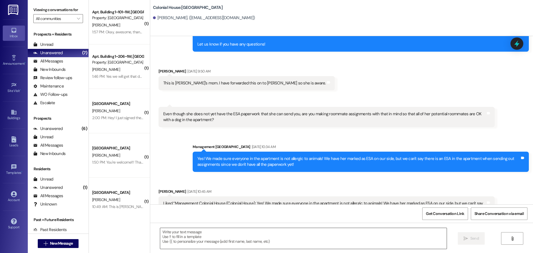
scroll to position [78, 0]
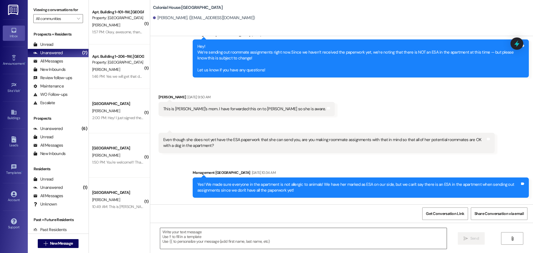
click at [167, 244] on textarea at bounding box center [303, 238] width 286 height 21
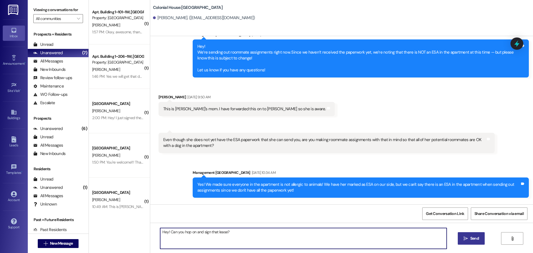
type textarea "Hey! Can you hop on and sign that lease?"
click at [484, 236] on div "Hey! Can you hop on and sign that lease?  Send " at bounding box center [341, 243] width 382 height 42
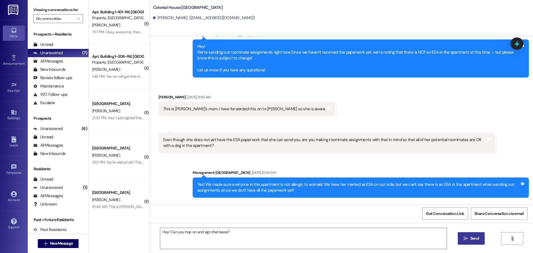
click at [475, 237] on span "Send" at bounding box center [474, 238] width 9 height 6
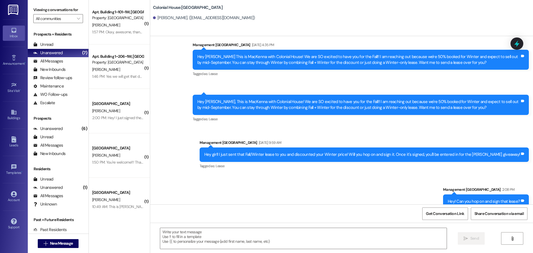
scroll to position [336, 0]
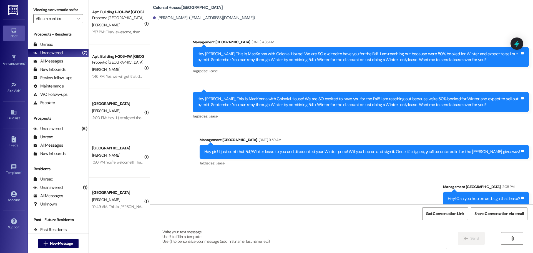
click at [59, 237] on div " New Message" at bounding box center [58, 243] width 41 height 14
click at [59, 243] on span "New Message" at bounding box center [61, 243] width 23 height 6
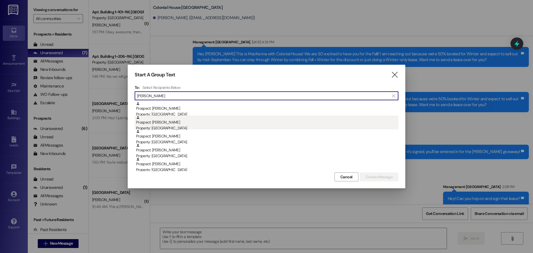
type input "isabel"
click at [169, 118] on div "Prospect: Isabelle Patricko Property: Colonial House" at bounding box center [267, 123] width 262 height 16
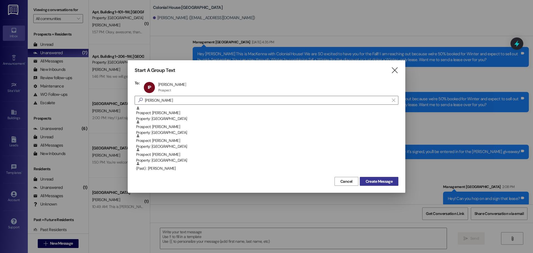
click at [382, 181] on span "Create Message" at bounding box center [378, 181] width 27 height 6
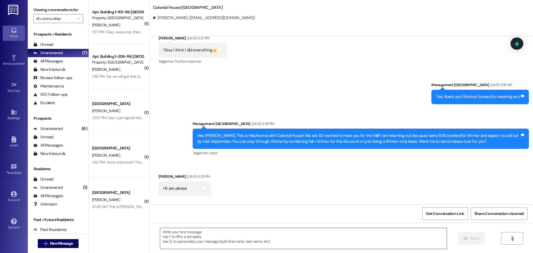
scroll to position [228, 0]
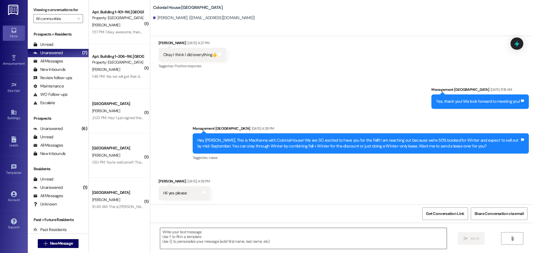
click at [204, 236] on textarea at bounding box center [303, 238] width 286 height 21
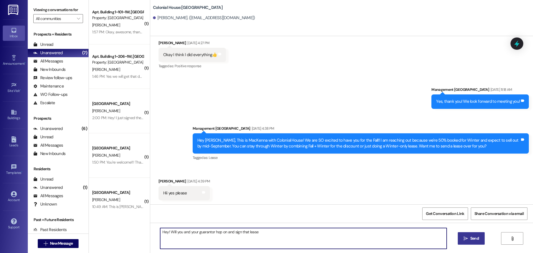
type textarea "Hey! Will you and your guarantor hop on and sign that lease?"
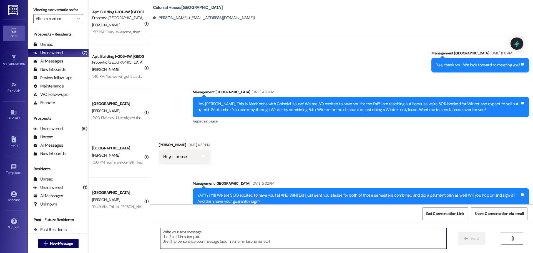
scroll to position [320, 0]
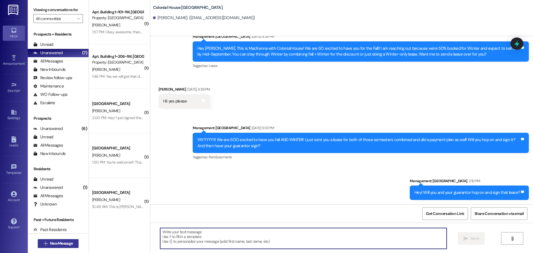
click at [76, 245] on button " New Message" at bounding box center [58, 243] width 41 height 9
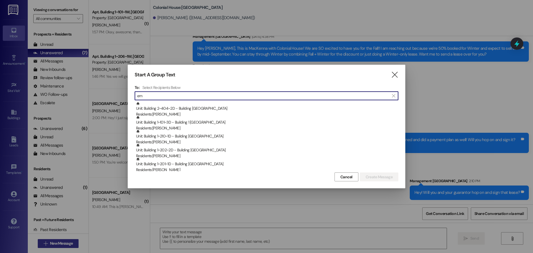
type input "e"
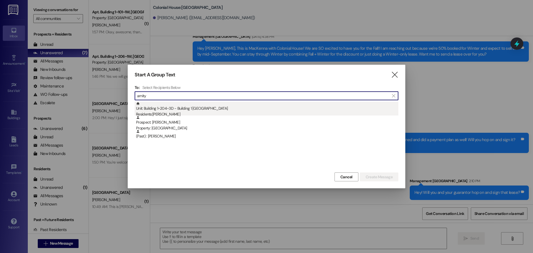
type input "amity"
click at [186, 114] on div "Residents: Amity Hall" at bounding box center [267, 114] width 262 height 6
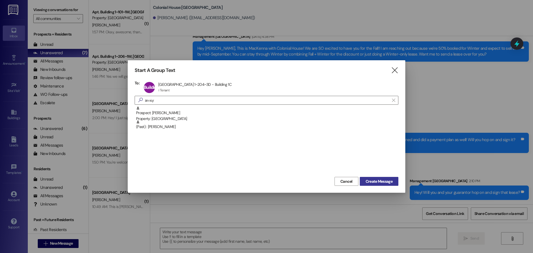
click at [378, 182] on span "Create Message" at bounding box center [378, 181] width 27 height 6
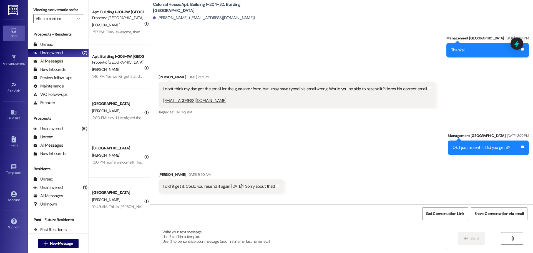
scroll to position [5534, 0]
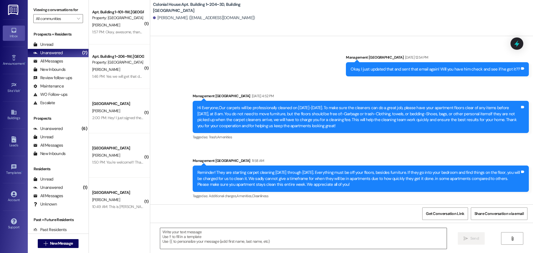
click at [201, 238] on textarea at bounding box center [303, 238] width 286 height 21
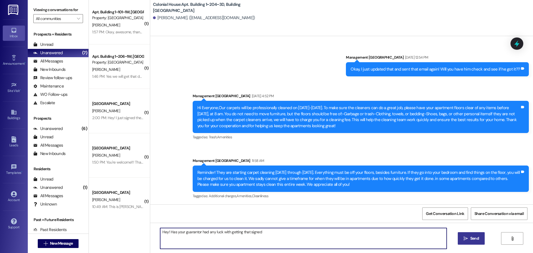
type textarea "Hey! Has your guarantor had any luck with getting that signed?"
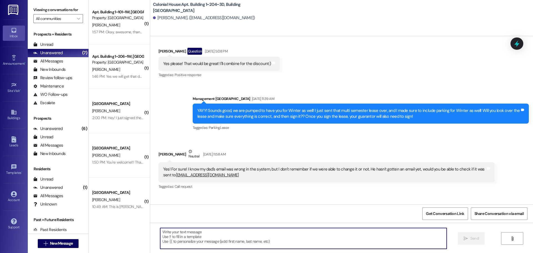
scroll to position [5372, 0]
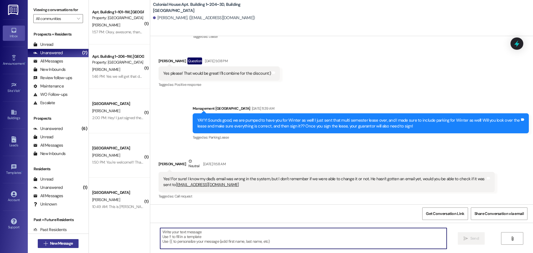
click at [54, 243] on span "New Message" at bounding box center [61, 243] width 23 height 6
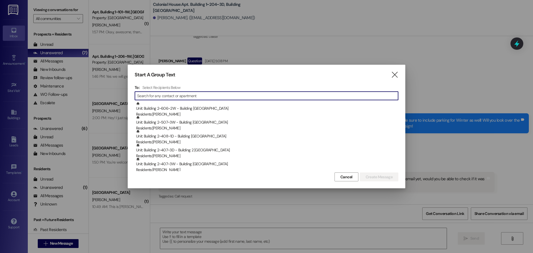
click at [191, 94] on input at bounding box center [267, 96] width 261 height 8
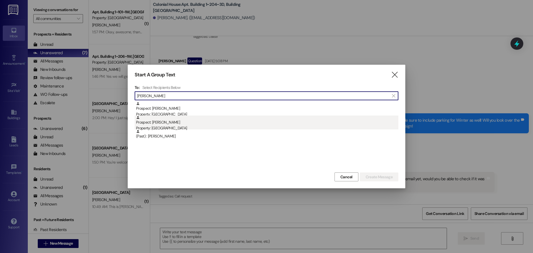
type input "kays"
click at [170, 126] on div "Property: [GEOGRAPHIC_DATA]" at bounding box center [267, 128] width 262 height 6
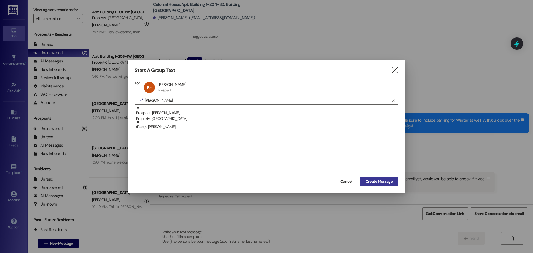
click at [383, 180] on span "Create Message" at bounding box center [378, 181] width 27 height 6
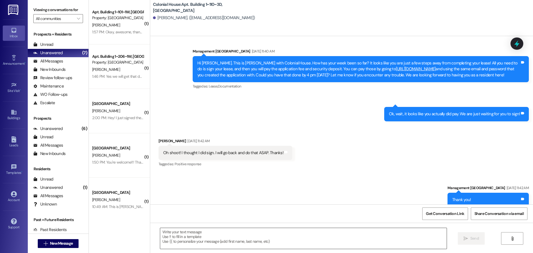
click at [196, 236] on textarea at bounding box center [303, 238] width 286 height 21
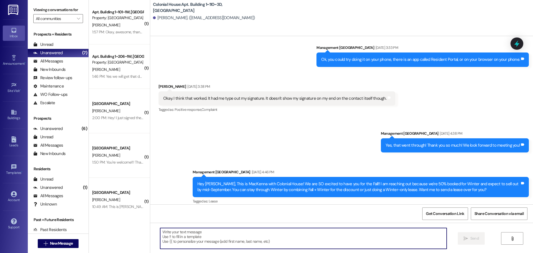
scroll to position [724, 0]
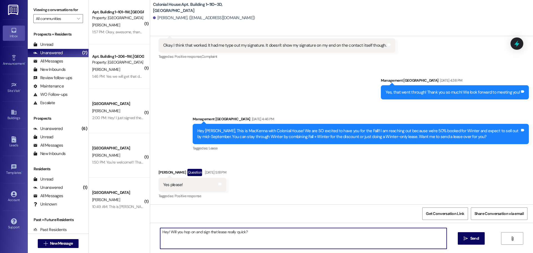
drag, startPoint x: 196, startPoint y: 236, endPoint x: 196, endPoint y: 232, distance: 3.3
click at [196, 232] on textarea "Hey! Will you hop on and sign that lease really quick?" at bounding box center [303, 238] width 286 height 21
click at [197, 233] on textarea "Hey! Will you hop on and sign that lease really quick?" at bounding box center [303, 238] width 286 height 21
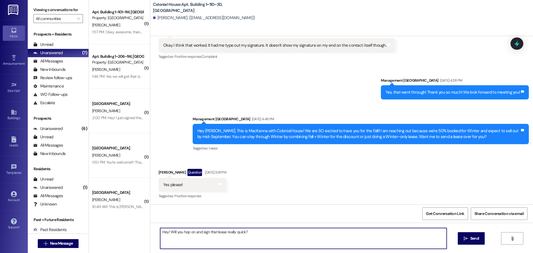
click at [197, 233] on textarea "Hey! Will you hop on and sign that lease really quick?" at bounding box center [303, 238] width 286 height 21
type textarea "Hey! Will you hop on and sign that lease really quick?"
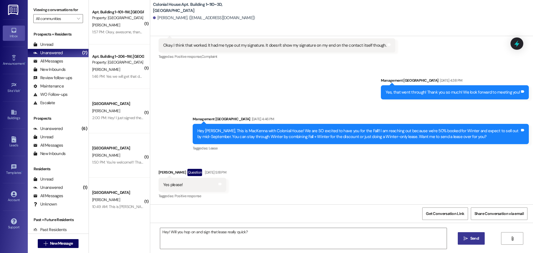
click at [462, 240] on span " Send" at bounding box center [470, 238] width 17 height 6
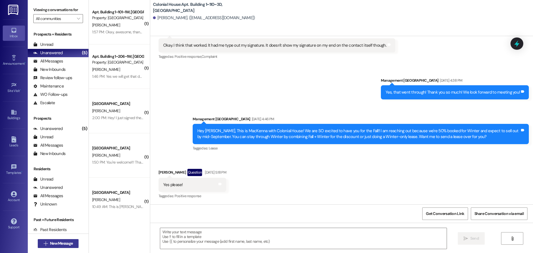
click at [60, 244] on span "New Message" at bounding box center [61, 243] width 23 height 6
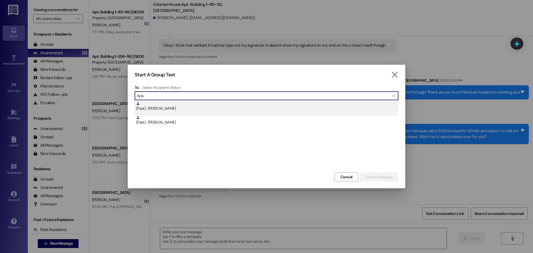
type input "Kyla"
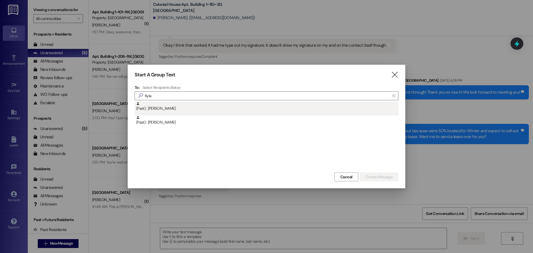
click at [167, 110] on div "(Past) : Kyla Stark" at bounding box center [267, 107] width 262 height 10
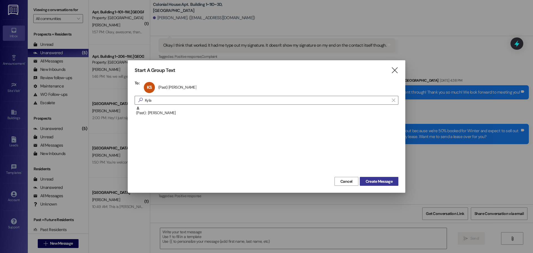
click at [376, 184] on span "Create Message" at bounding box center [378, 181] width 27 height 6
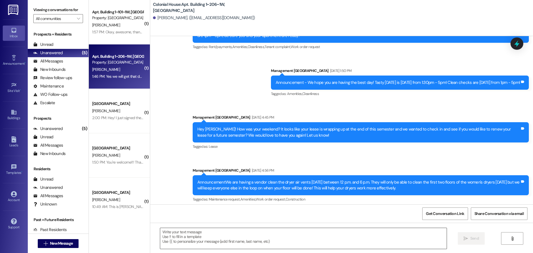
click at [172, 240] on textarea at bounding box center [303, 238] width 286 height 21
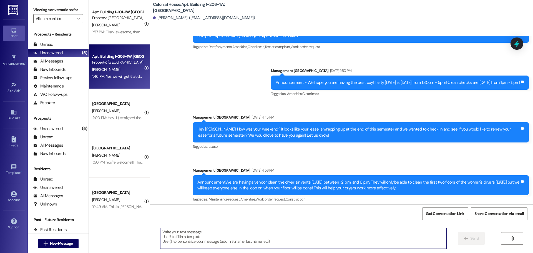
scroll to position [11431, 0]
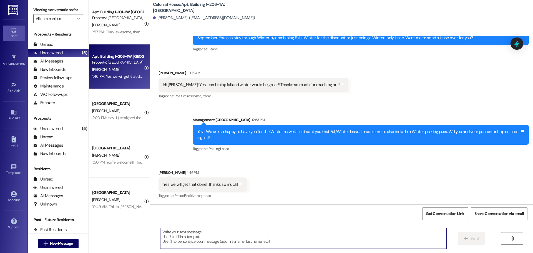
paste textarea "Hey! Will you hop on and sign that lease really quick?"
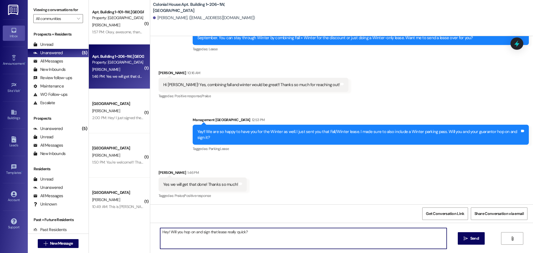
drag, startPoint x: 255, startPoint y: 234, endPoint x: 180, endPoint y: 234, distance: 74.9
click at [180, 234] on textarea "Hey! Will you hop on and sign that lease really quick?" at bounding box center [303, 238] width 286 height 21
type textarea "Hey! Will you have your guarantor hop on and sign that lease?"
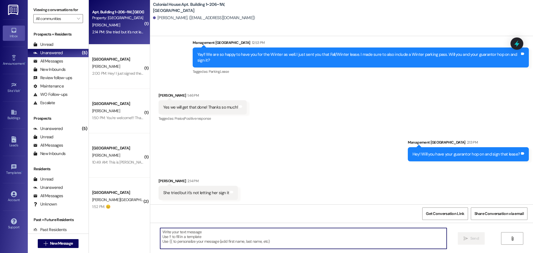
scroll to position [11508, 0]
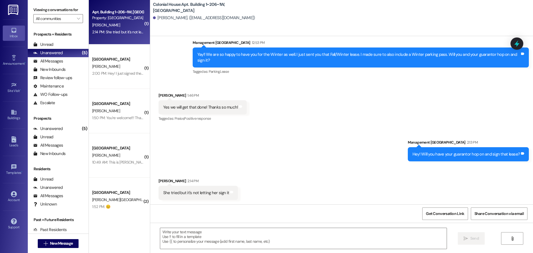
click at [389, 80] on div "Received via SMS Kyla Stark 1:46 PM Yes we will get that done! Thanks so much! …" at bounding box center [341, 103] width 382 height 47
click at [196, 249] on div " Send " at bounding box center [341, 243] width 382 height 42
click at [191, 237] on textarea at bounding box center [303, 238] width 286 height 21
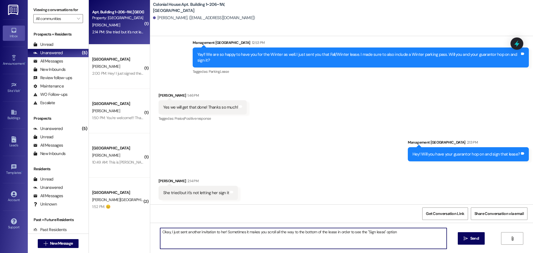
type textarea "Okay, I just sent another invitation to her! Sometimes it makes you scroll all …"
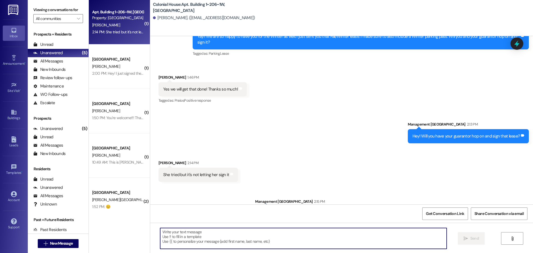
scroll to position [11508, 0]
click at [52, 244] on span "New Message" at bounding box center [61, 243] width 23 height 6
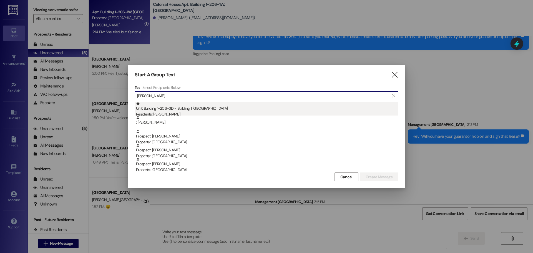
type input "ella"
click at [179, 107] on div "Unit: Building 1~206~3D - Building 1 Colonial House Residents: Ella Augustine" at bounding box center [267, 110] width 262 height 16
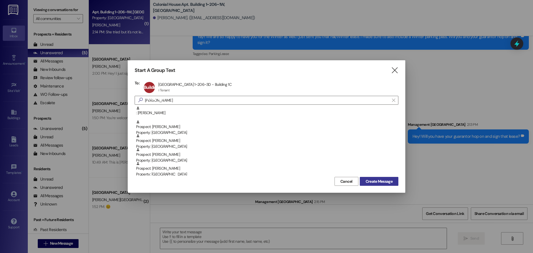
click at [385, 182] on span "Create Message" at bounding box center [378, 181] width 27 height 6
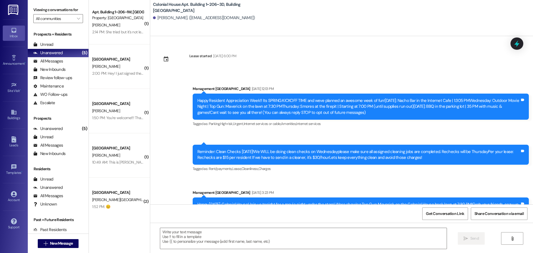
scroll to position [3519, 0]
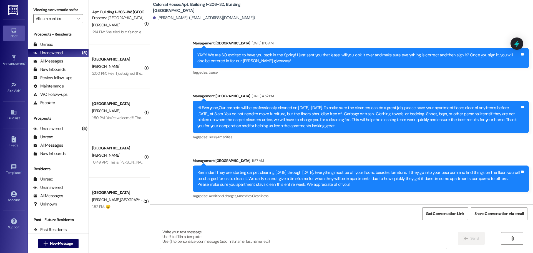
click at [169, 243] on textarea at bounding box center [303, 238] width 286 height 21
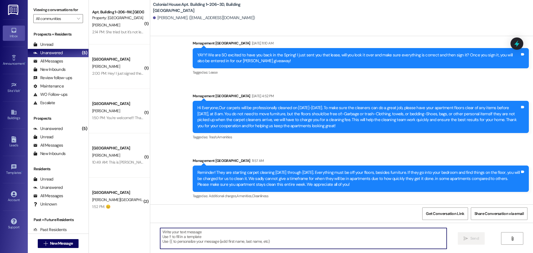
paste textarea "Hey! Will you hop on and sign that lease really quick?"
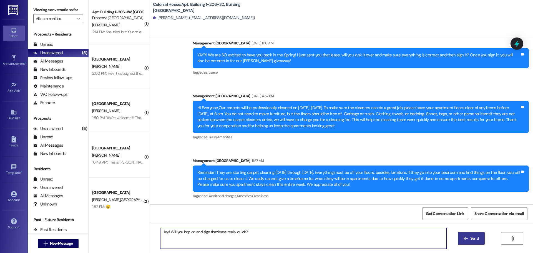
type textarea "Hey! Will you hop on and sign that lease really quick?"
click at [470, 238] on span "Send" at bounding box center [474, 238] width 9 height 6
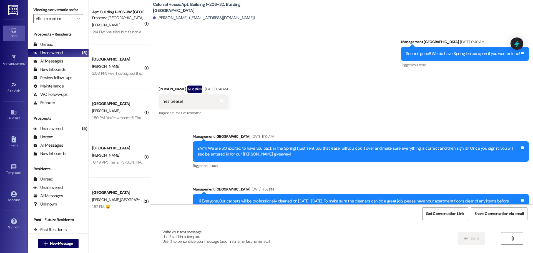
scroll to position [3343, 0]
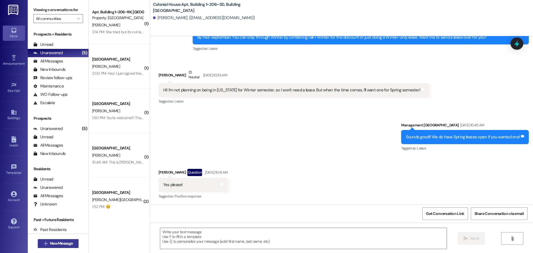
click at [57, 241] on span "New Message" at bounding box center [61, 243] width 23 height 6
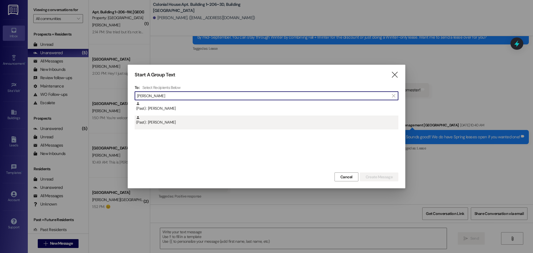
type input "Maren"
click at [154, 122] on div "(Past) : Maren Barfuss" at bounding box center [267, 120] width 262 height 10
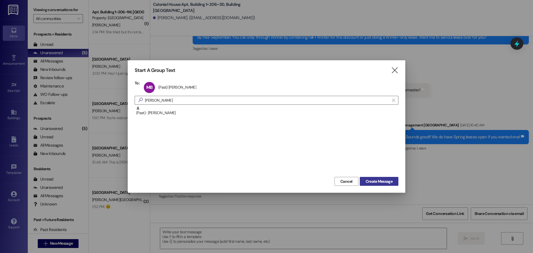
click at [377, 182] on span "Create Message" at bounding box center [378, 181] width 27 height 6
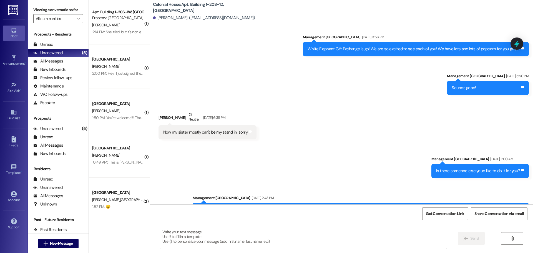
click at [211, 231] on textarea at bounding box center [303, 238] width 286 height 21
click at [205, 236] on textarea at bounding box center [303, 238] width 286 height 21
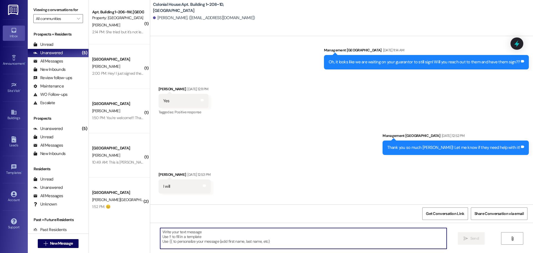
scroll to position [9458, 0]
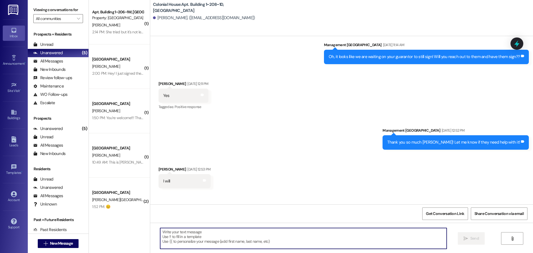
paste textarea "Hey! Will you hop on and sign that lease really quick?"
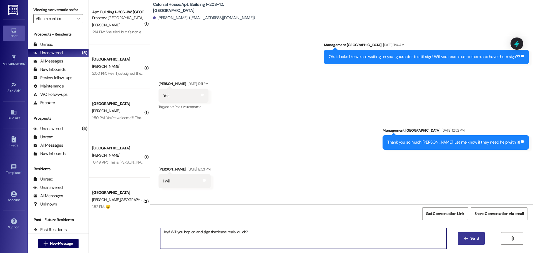
type textarea "Hey! Will you hop on and sign that lease really quick?"
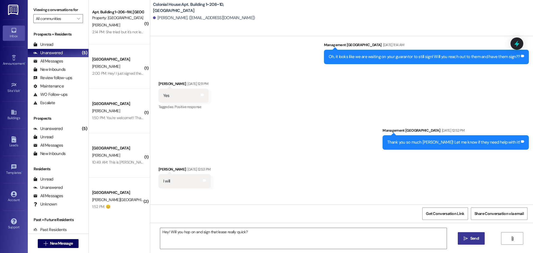
click at [473, 237] on span "Send" at bounding box center [474, 238] width 9 height 6
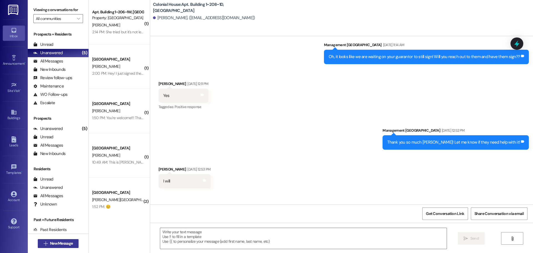
click at [72, 246] on button " New Message" at bounding box center [58, 243] width 41 height 9
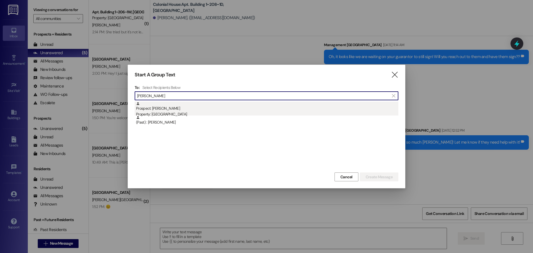
type input "robby"
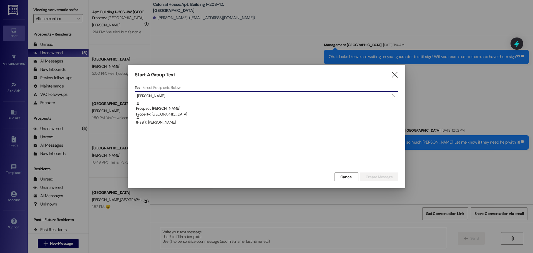
drag, startPoint x: 235, startPoint y: 103, endPoint x: 246, endPoint y: 106, distance: 10.9
click at [236, 103] on div "Prospect: Robbyn Horlacher Property: Colonial House" at bounding box center [267, 110] width 262 height 16
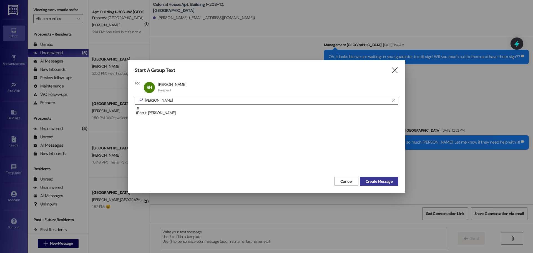
click at [382, 185] on button "Create Message" at bounding box center [378, 181] width 39 height 9
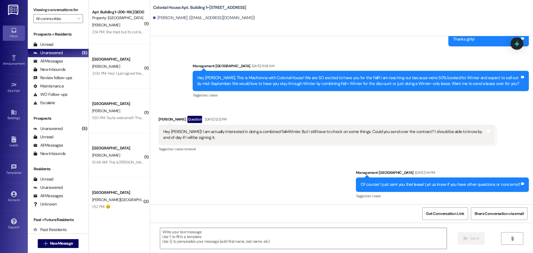
scroll to position [8862, 0]
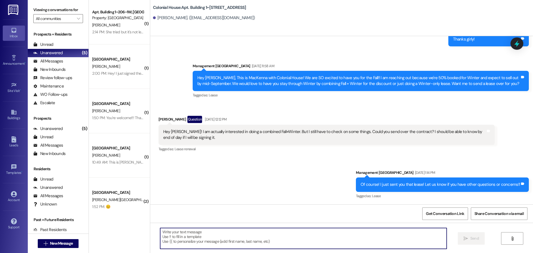
drag, startPoint x: 232, startPoint y: 233, endPoint x: 234, endPoint y: 230, distance: 3.3
click at [232, 233] on textarea at bounding box center [303, 238] width 286 height 21
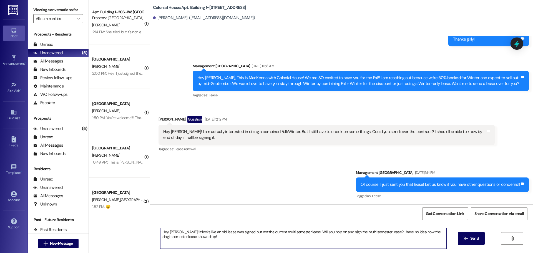
click at [234, 232] on textarea "Hey Robbyn! It looks like an old lease was signed but not the current multi sem…" at bounding box center [303, 238] width 286 height 21
click at [214, 241] on textarea "Hey Robbyn! It looks like an old lease was signed but not the current multi sem…" at bounding box center [303, 238] width 286 height 21
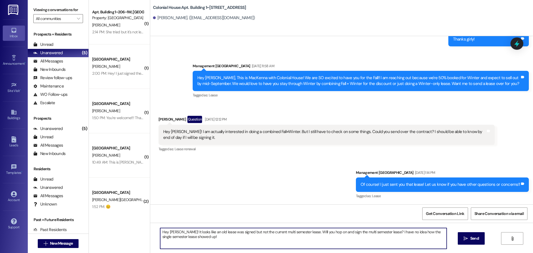
click at [214, 241] on textarea "Hey Robbyn! It looks like an old lease was signed but not the current multi sem…" at bounding box center [303, 238] width 286 height 21
paste textarea "It looks like an old lease was signed instead of the current multi-semester lea…"
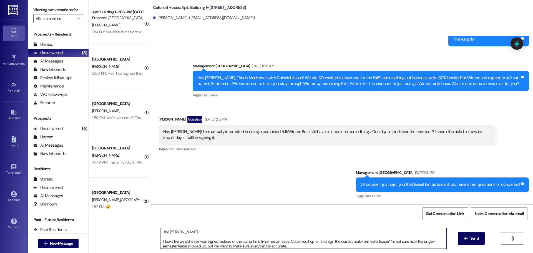
scroll to position [9, 0]
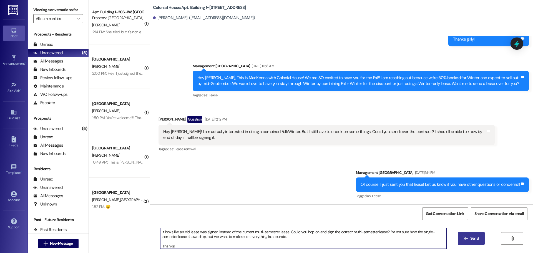
type textarea "Hey Robbyn! It looks like an old lease was signed instead of the current multi-…"
click at [469, 239] on span "Send" at bounding box center [474, 238] width 11 height 6
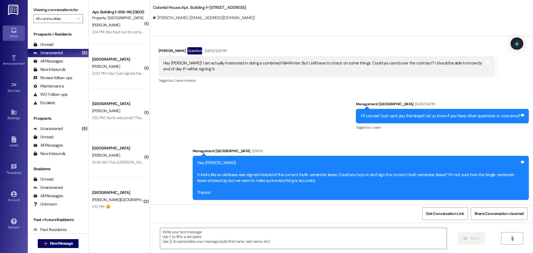
scroll to position [8930, 0]
click at [60, 245] on span "New Message" at bounding box center [61, 243] width 23 height 6
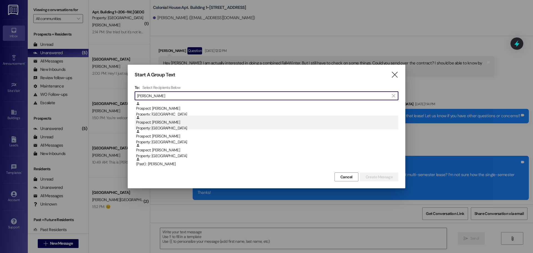
type input "mike"
click at [183, 125] on div "Prospect: Mikelle Kerns Property: Colonial House" at bounding box center [267, 123] width 262 height 16
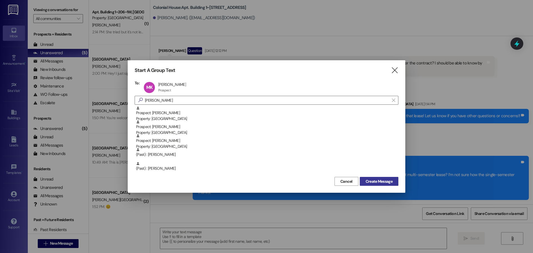
click at [374, 183] on span "Create Message" at bounding box center [378, 181] width 27 height 6
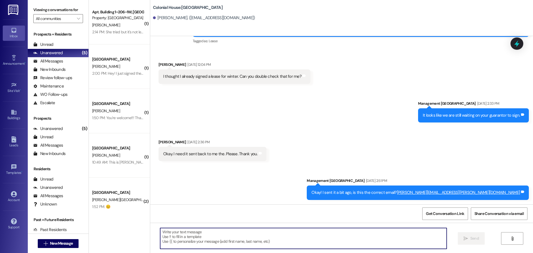
scroll to position [226, 0]
click at [209, 235] on textarea at bounding box center [303, 238] width 286 height 21
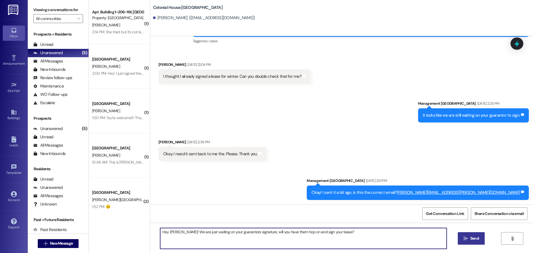
drag, startPoint x: 197, startPoint y: 232, endPoint x: 189, endPoint y: 232, distance: 8.0
click at [189, 232] on textarea "Hey Mikelle! We are just waiting on your guarantors signature, will you have th…" at bounding box center [303, 238] width 286 height 21
type textarea "Hey Mikelle! We are waiting on your guarantors signature, will you have them ho…"
click at [463, 239] on icon "" at bounding box center [465, 238] width 4 height 4
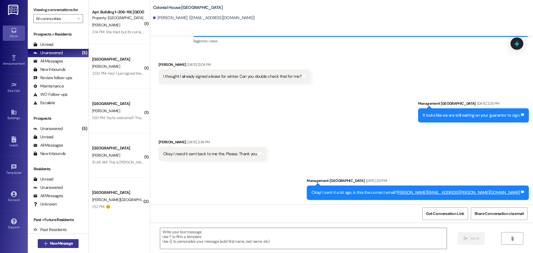
click at [50, 242] on span "New Message" at bounding box center [61, 243] width 23 height 6
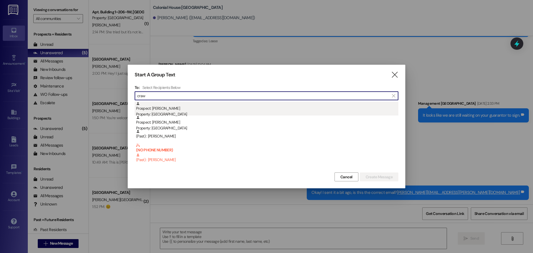
type input "craw"
click at [183, 105] on div "Prospect: Gwendolyn Craw Property: Colonial House" at bounding box center [267, 110] width 262 height 16
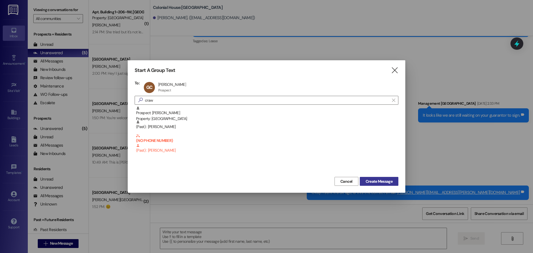
click at [369, 181] on span "Create Message" at bounding box center [378, 181] width 27 height 6
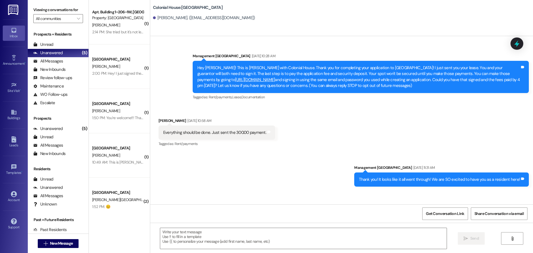
scroll to position [78, 0]
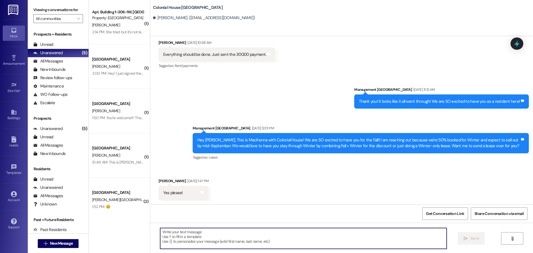
click at [202, 242] on textarea at bounding box center [303, 238] width 286 height 21
paste textarea "Hey Robbyn! It looks like an old lease was signed instead of the current multi-…"
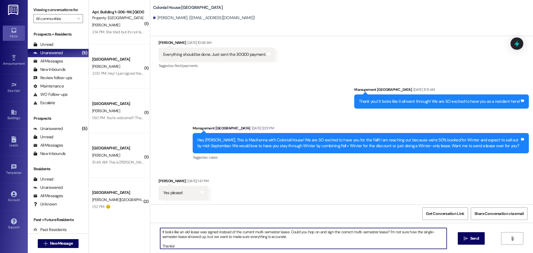
scroll to position [0, 0]
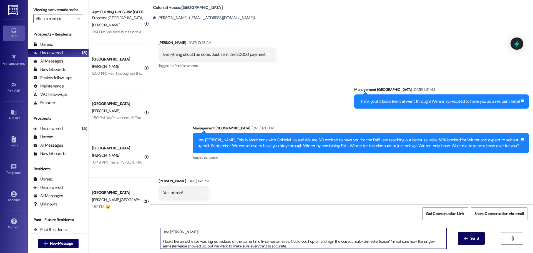
drag, startPoint x: 196, startPoint y: 244, endPoint x: 146, endPoint y: 202, distance: 64.9
click at [150, 202] on div "Sent via SMS Management Colonial House Apr 04, 2025 at 10:28 AM Hey Gwendolyn! …" at bounding box center [341, 162] width 382 height 253
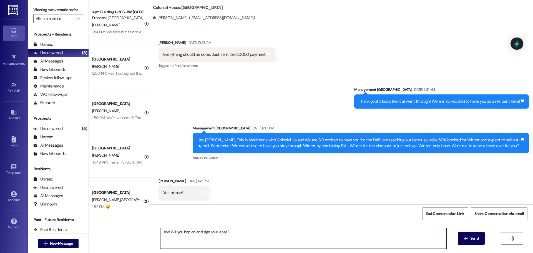
type textarea "Hey! Will you hop on and sign your lease?"
click at [460, 240] on button " Send" at bounding box center [470, 238] width 27 height 12
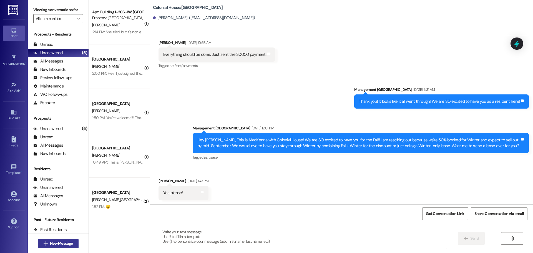
click at [63, 240] on button " New Message" at bounding box center [58, 243] width 41 height 9
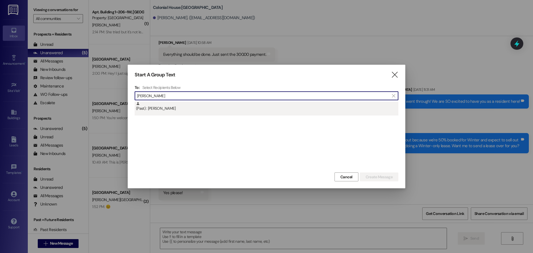
type input "david mata"
click at [184, 102] on div "(Past) : David Mata" at bounding box center [267, 107] width 262 height 10
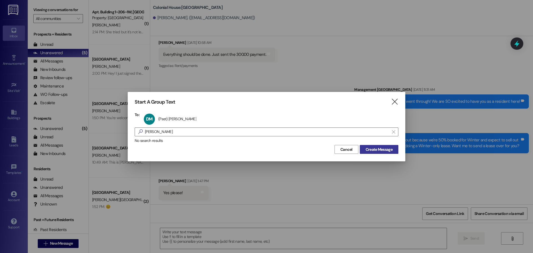
click at [384, 150] on span "Create Message" at bounding box center [378, 149] width 27 height 6
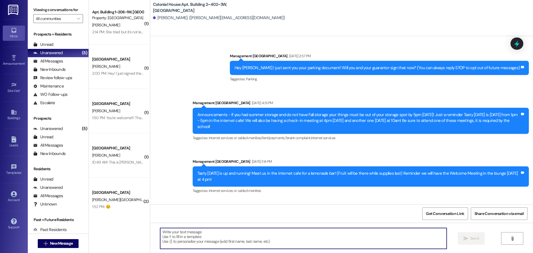
click at [208, 236] on textarea at bounding box center [303, 238] width 286 height 21
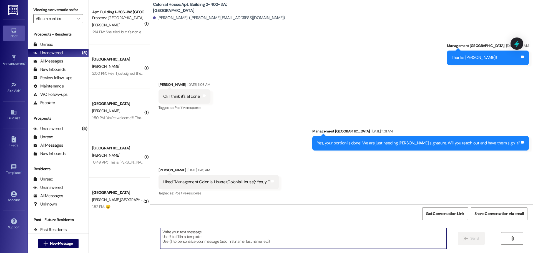
scroll to position [8833, 0]
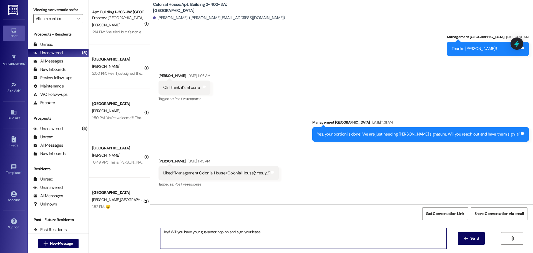
type textarea "Hey! Will you have your guarantor hop on and sign your lease>"
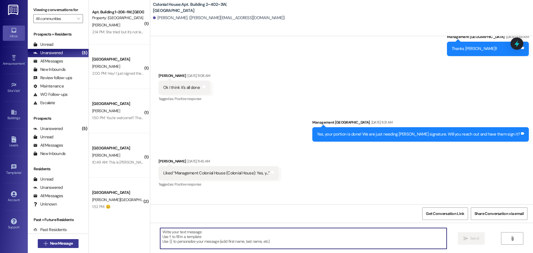
click at [68, 243] on span "New Message" at bounding box center [61, 243] width 23 height 6
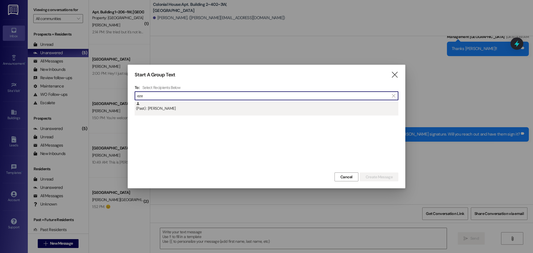
type input "eze"
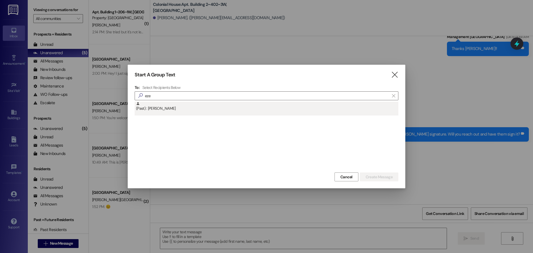
click at [167, 111] on div "(Past) : Ezekiel Francia" at bounding box center [267, 107] width 262 height 10
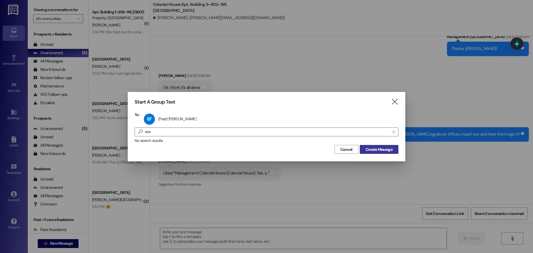
click at [382, 149] on span "Create Message" at bounding box center [378, 149] width 27 height 6
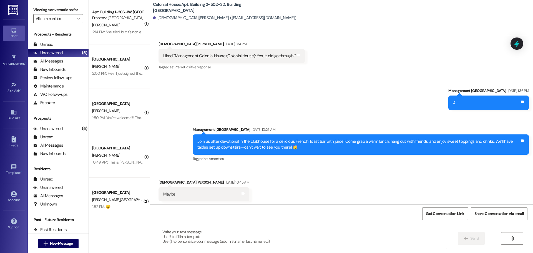
click at [174, 235] on textarea at bounding box center [303, 238] width 286 height 21
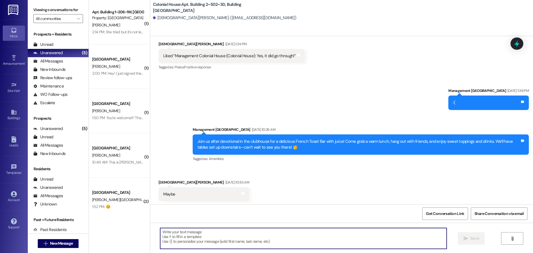
scroll to position [6922, 0]
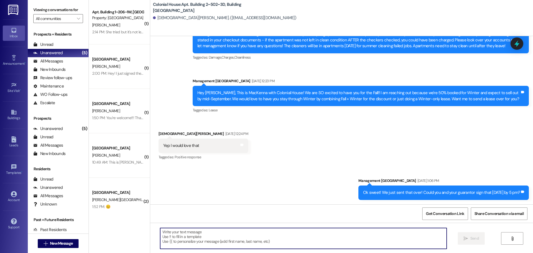
paste textarea "Hey Robbyn! It looks like an old lease was signed instead of the current multi-…"
type textarea "Hey Robbyn! It looks like an old lease was signed instead of the current multi-…"
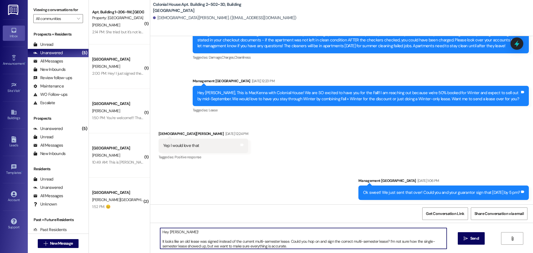
scroll to position [9, 0]
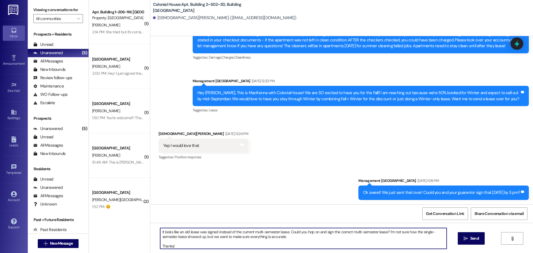
drag, startPoint x: 152, startPoint y: 203, endPoint x: 147, endPoint y: 211, distance: 9.6
click at [150, 211] on div "Lease started Jan 05, 2025 at 5:00 PM Sent via SMS Management Colonial House Ja…" at bounding box center [341, 162] width 382 height 253
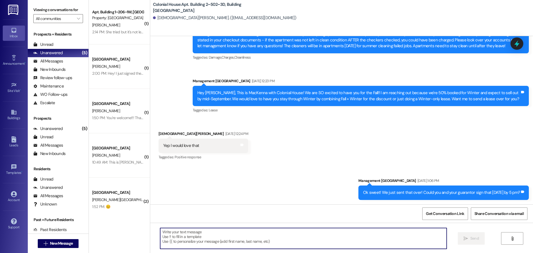
scroll to position [0, 0]
click at [190, 231] on textarea "Hey! Will you hop on and sign your lease" at bounding box center [303, 238] width 286 height 21
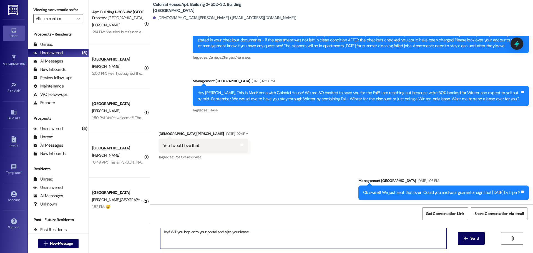
click at [250, 231] on textarea "Hey! Will you hop onto your portal and sign your lease" at bounding box center [303, 238] width 286 height 21
click at [250, 231] on textarea "Hey! Will you hop onto your portal and sign your lease?" at bounding box center [303, 238] width 286 height 21
type textarea "Hey! Will you hop onto your portal and sign your lease?"
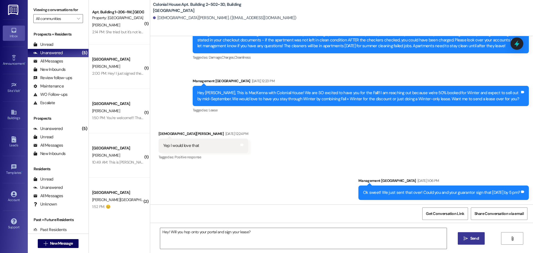
click at [482, 240] on button " Send" at bounding box center [470, 238] width 27 height 12
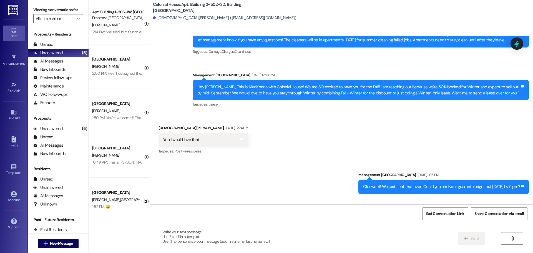
scroll to position [6883, 0]
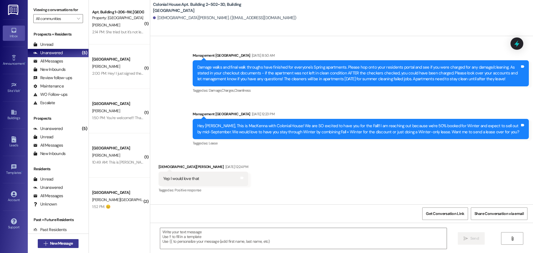
click at [62, 242] on span "New Message" at bounding box center [61, 243] width 23 height 6
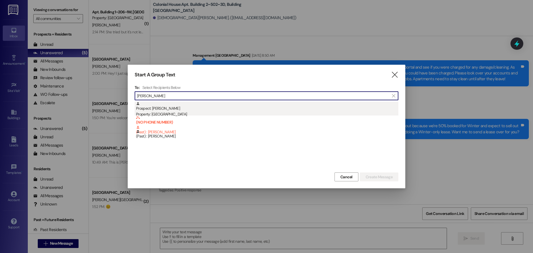
type input "landon"
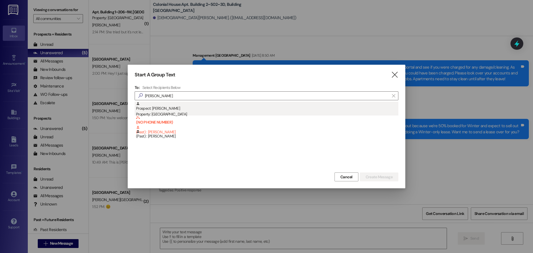
click at [173, 105] on div "Prospect: Landon Bingham Property: Colonial House" at bounding box center [267, 110] width 262 height 16
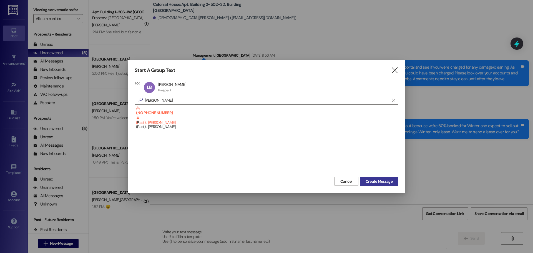
click at [381, 182] on span "Create Message" at bounding box center [378, 181] width 27 height 6
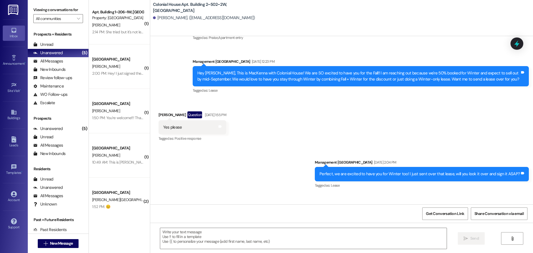
click at [203, 232] on textarea at bounding box center [303, 238] width 286 height 21
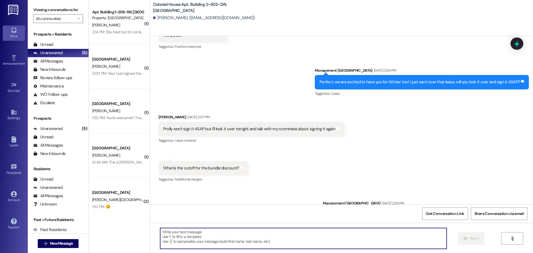
scroll to position [4267, 0]
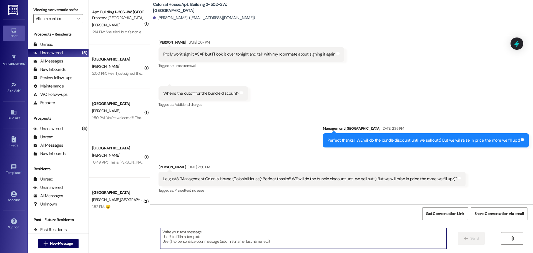
paste textarea "Hey! Will you hop onto your portal and sign your lease?"
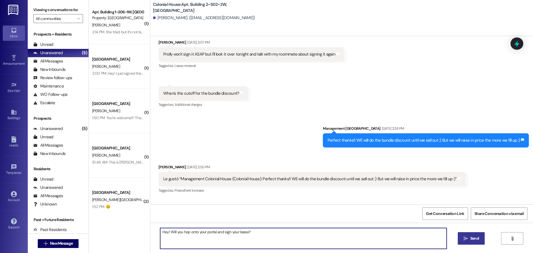
type textarea "Hey! Will you hop onto your portal and sign your lease?"
click at [469, 234] on button " Send" at bounding box center [470, 238] width 27 height 12
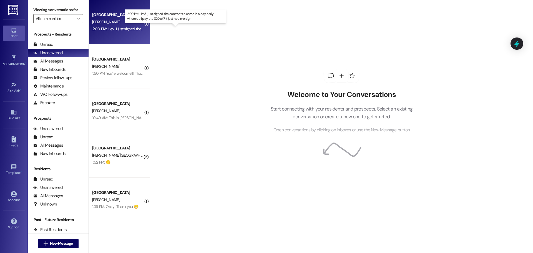
click at [121, 29] on div "2:00 PM: Hey! I just signed the contract to come in a day early- where do I pay…" at bounding box center [180, 28] width 177 height 5
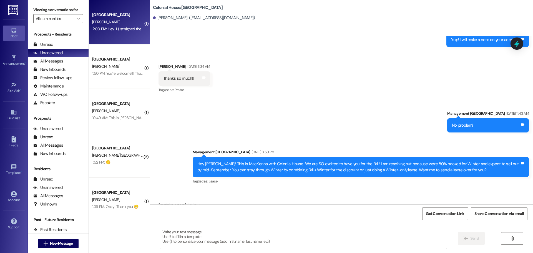
scroll to position [646, 0]
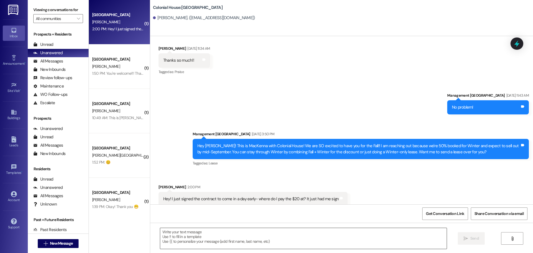
click at [176, 243] on textarea at bounding box center [303, 238] width 286 height 21
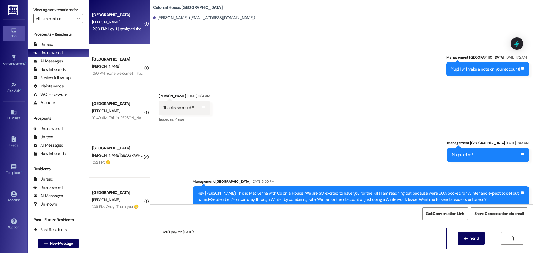
scroll to position [646, 0]
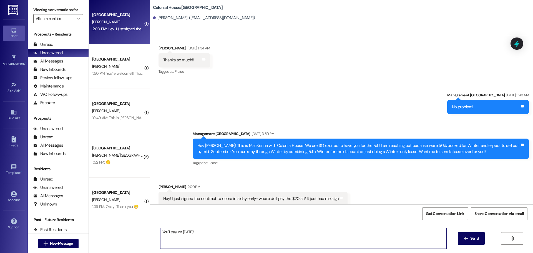
type textarea "You'll pay on [DATE]!"
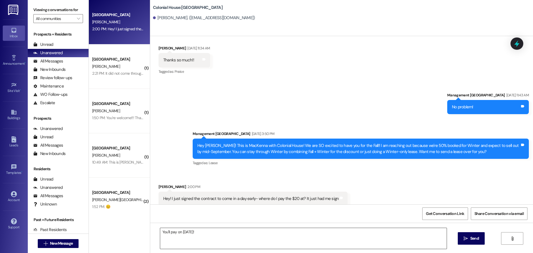
click at [213, 239] on textarea "You'll pay on September 1st!" at bounding box center [303, 238] width 286 height 21
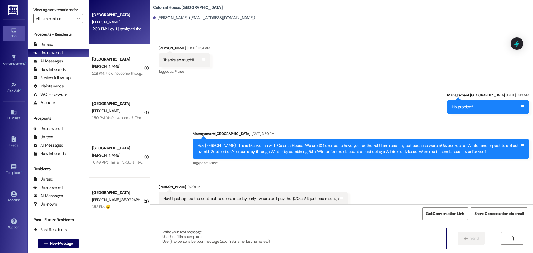
scroll to position [646, 0]
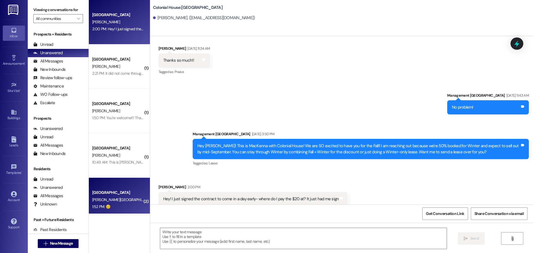
click at [110, 204] on div "1:52 PM: 😊 1:52 PM: 😊" at bounding box center [118, 206] width 52 height 7
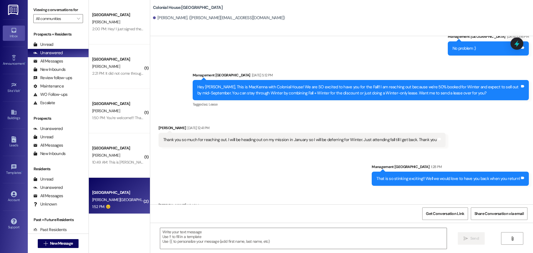
scroll to position [1062, 0]
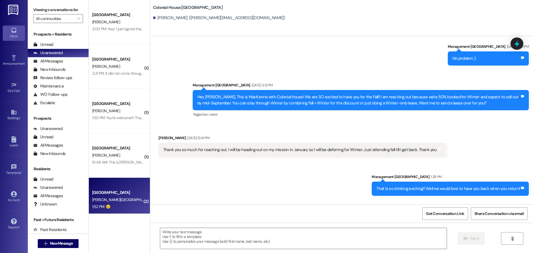
click at [243, 94] on div "Hey Rachel, This is MacKenna with Colonial House! We are SO excited to have you…" at bounding box center [358, 100] width 322 height 12
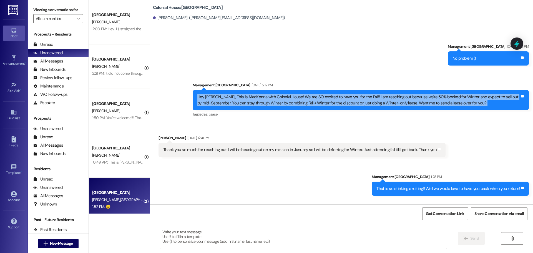
click at [243, 94] on div "Hey Rachel, This is MacKenna with Colonial House! We are SO excited to have you…" at bounding box center [358, 100] width 322 height 12
copy div "Hey Rachel, This is MacKenna with Colonial House! We are SO excited to have you…"
click at [59, 243] on span "New Message" at bounding box center [61, 243] width 23 height 6
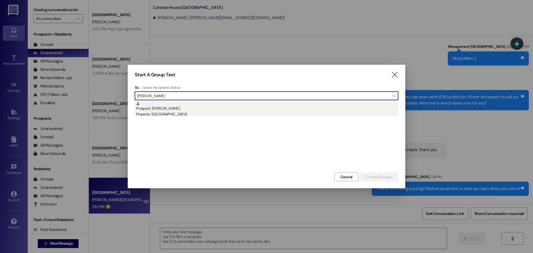
type input "emily sto"
click at [170, 115] on div "Property: Colonial House" at bounding box center [267, 114] width 262 height 6
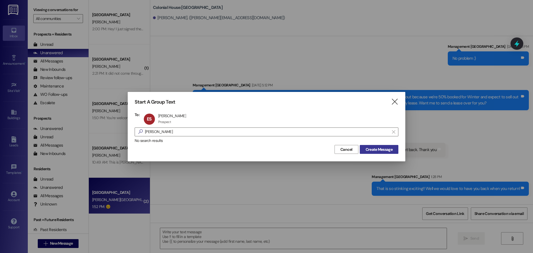
click at [388, 151] on span "Create Message" at bounding box center [378, 149] width 27 height 6
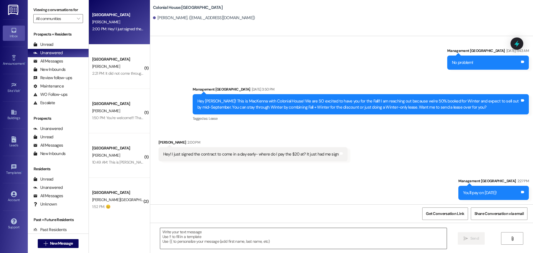
scroll to position [685, 0]
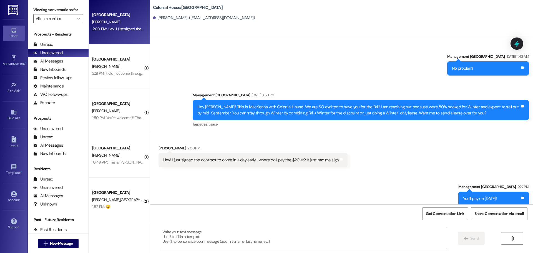
click at [185, 241] on textarea at bounding box center [303, 238] width 286 height 21
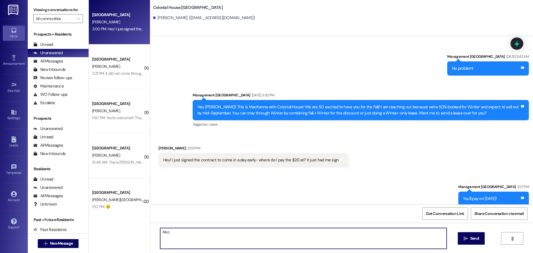
paste textarea "Hey Rachel, This is MacKenna with Colonial House! We are SO excited to have you…"
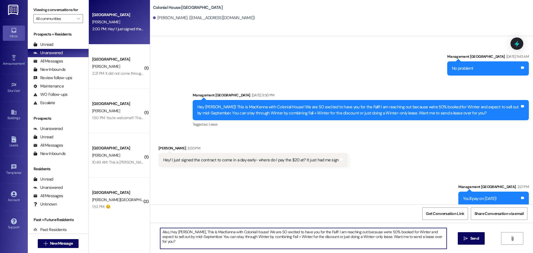
drag, startPoint x: 358, startPoint y: 231, endPoint x: 166, endPoint y: 233, distance: 192.8
click at [166, 233] on textarea "Also, Hey Rachel, This is MacKenna with Colonial House! We are SO excited to ha…" at bounding box center [303, 238] width 286 height 21
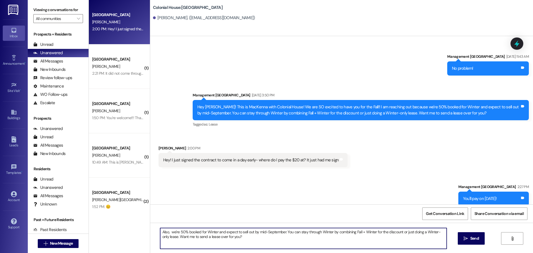
click at [226, 241] on textarea "Also, we're 50% booked for Winter and expect to sell out by mid-September. You …" at bounding box center [303, 238] width 286 height 21
click at [223, 238] on textarea "Also, we're 50% booked for Winter and expect to sell out by mid-September. You …" at bounding box center [303, 238] width 286 height 21
click at [235, 238] on textarea "Also, we're 50% booked for Winter and expect to sell out by mid-September. You …" at bounding box center [303, 238] width 286 height 21
type textarea "Also, we're 50% booked for Winter and expect to sell out by mid-September. You …"
click at [470, 242] on button " Send" at bounding box center [470, 238] width 27 height 12
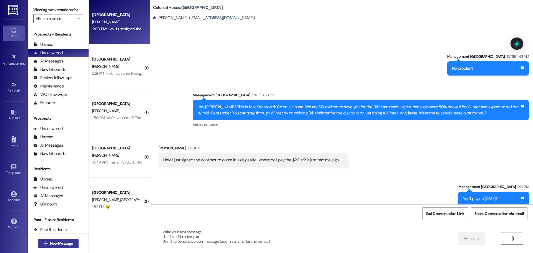
click at [61, 244] on span "New Message" at bounding box center [61, 243] width 23 height 6
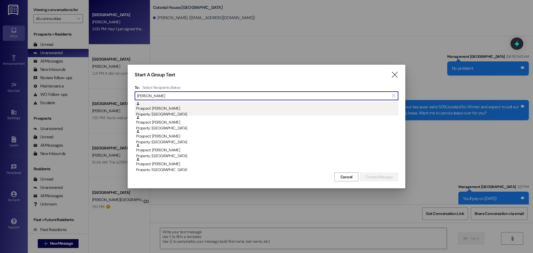
type input "brooke"
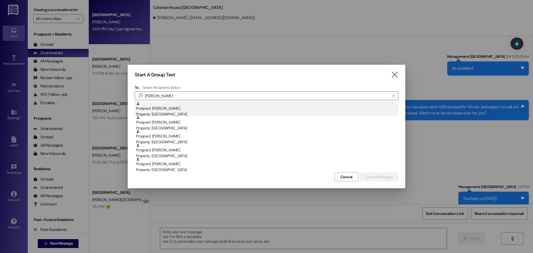
click at [200, 105] on div "Prospect: Brooke Stoeber Property: Colonial House" at bounding box center [267, 110] width 262 height 16
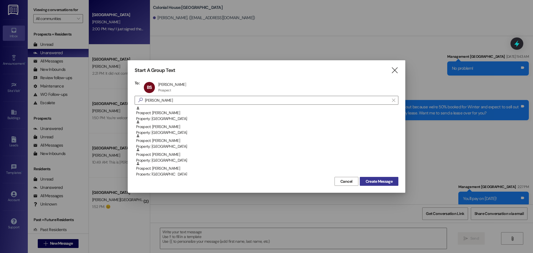
click at [389, 185] on button "Create Message" at bounding box center [378, 181] width 39 height 9
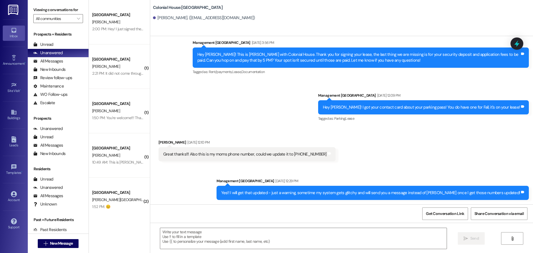
scroll to position [249, 0]
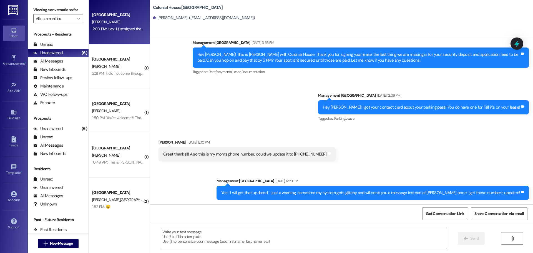
click at [104, 27] on div "2:00 PM: Hey! I just signed the contract to come in a day early- where do I pay…" at bounding box center [180, 28] width 177 height 5
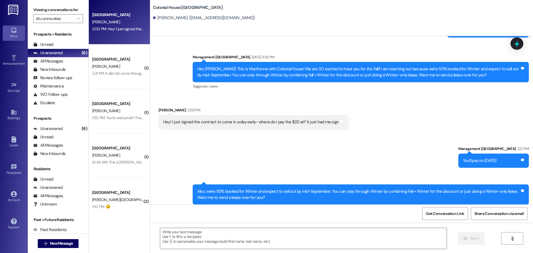
scroll to position [729, 0]
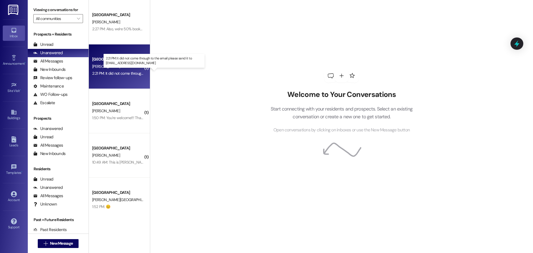
click at [113, 72] on div "2:21 PM: It did not come through to the email please send it to [EMAIL_ADDRESS]…" at bounding box center [170, 73] width 157 height 5
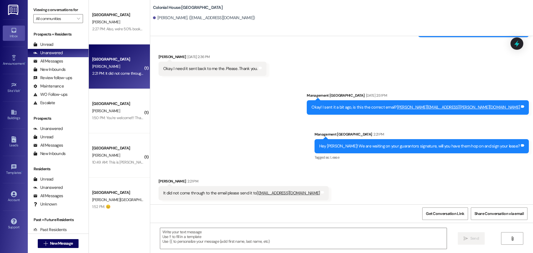
scroll to position [311, 0]
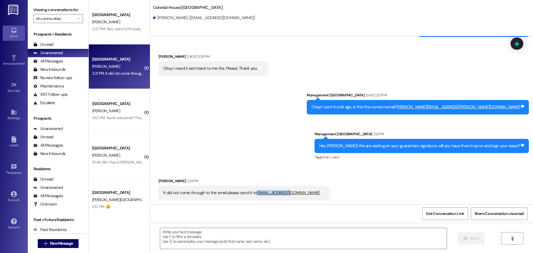
drag, startPoint x: 251, startPoint y: 192, endPoint x: 285, endPoint y: 193, distance: 34.7
click at [285, 193] on div "It did not come through to the email please send it to [EMAIL_ADDRESS][DOMAIN_N…" at bounding box center [241, 193] width 157 height 6
copy link "[EMAIL_ADDRESS][DOMAIN_NAME]"
click at [201, 245] on textarea at bounding box center [303, 238] width 286 height 21
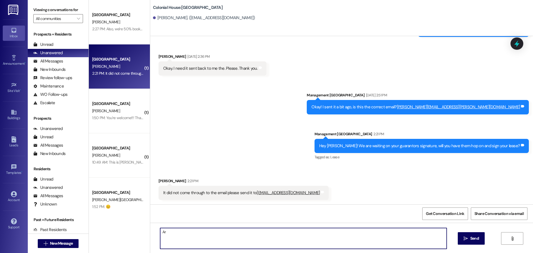
type textarea "A"
click at [201, 244] on textarea "Is this the email for your guarantor? My system won't let me send her portion t…" at bounding box center [303, 238] width 286 height 21
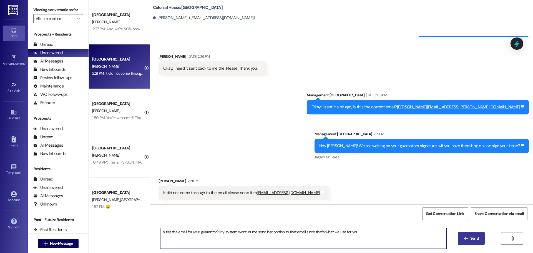
type textarea "Is this the email for your guarantor? My system won't let me send her portion t…"
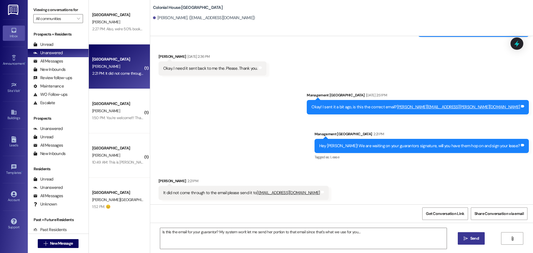
click at [479, 243] on button " Send" at bounding box center [470, 238] width 27 height 12
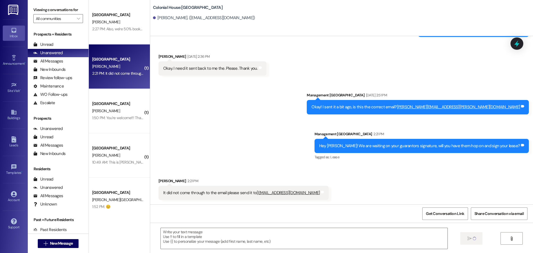
scroll to position [311, 0]
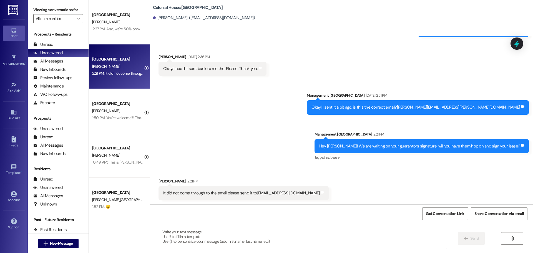
click at [181, 234] on textarea at bounding box center [303, 238] width 286 height 21
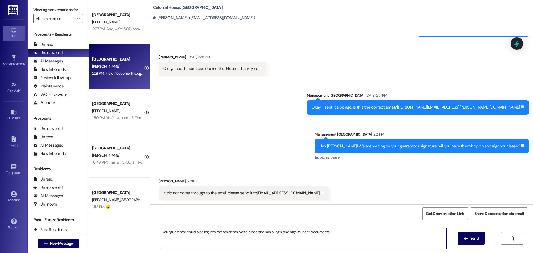
type textarea "Your guarantor could also log into the residents portal since she has a login a…"
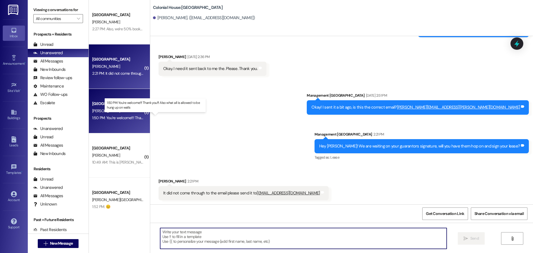
click at [126, 120] on div "1:50 PM: You're welcome!!! Thank you!!! Also what all is allowed to be hung up …" at bounding box center [160, 117] width 137 height 5
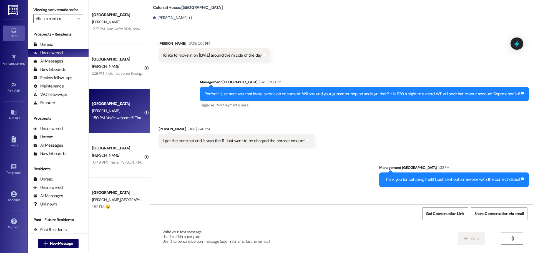
scroll to position [1120, 0]
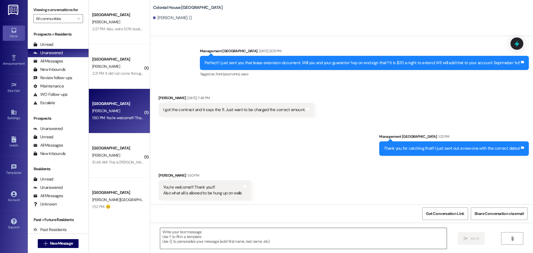
click at [168, 234] on textarea at bounding box center [303, 238] width 286 height 21
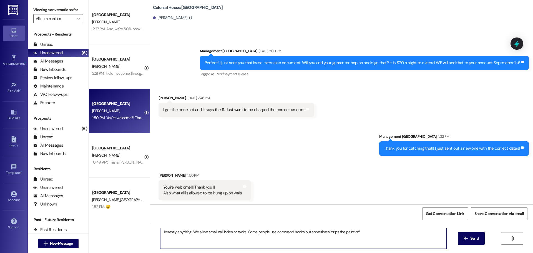
type textarea "Honestly anything! We allow small nail holes or tacks! Some people use command …"
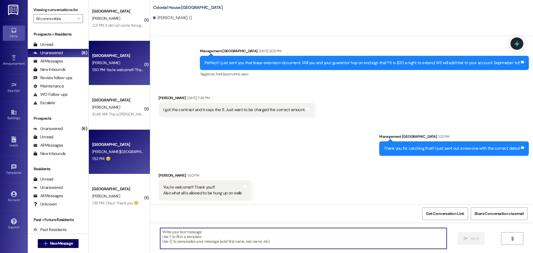
scroll to position [53, 0]
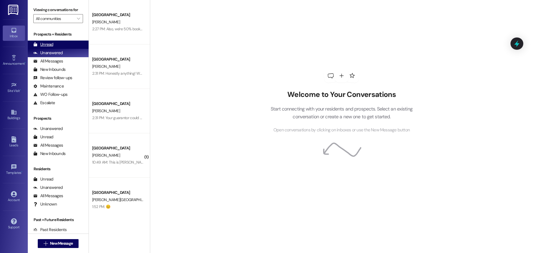
click at [61, 47] on div "Unread (0)" at bounding box center [58, 44] width 61 height 8
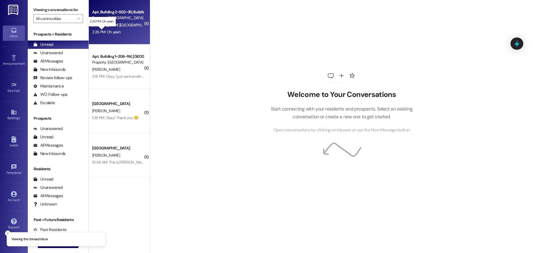
click at [106, 32] on div "2:26 PM: Oh yeah 2:26 PM: Oh yeah" at bounding box center [106, 31] width 28 height 5
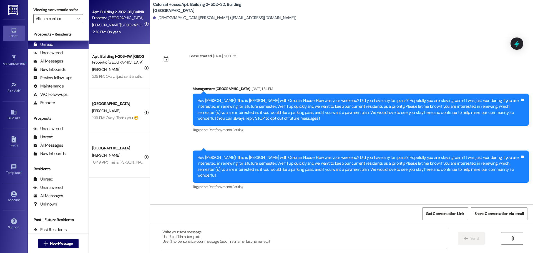
scroll to position [7016, 0]
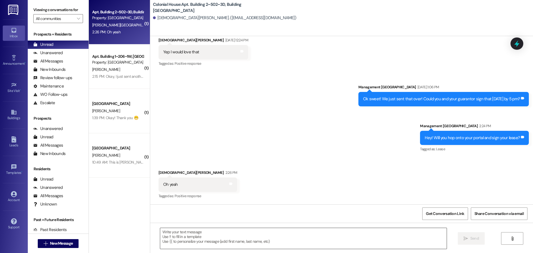
click at [171, 236] on textarea at bounding box center [303, 238] width 286 height 21
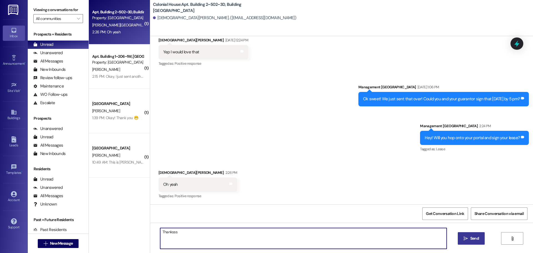
type textarea "Thanksss"
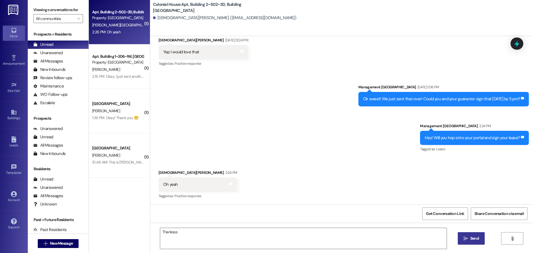
click at [466, 234] on button " Send" at bounding box center [470, 238] width 27 height 12
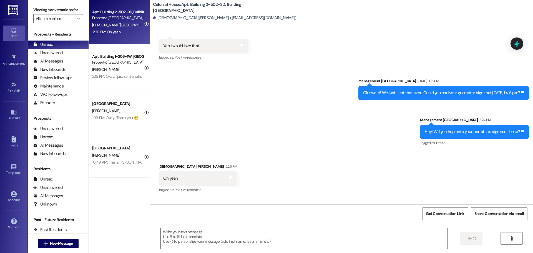
scroll to position [7016, 0]
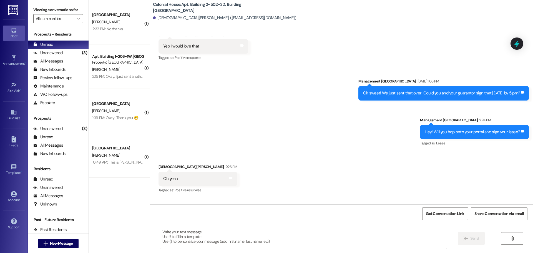
click at [69, 248] on div " New Message" at bounding box center [58, 243] width 41 height 14
click at [69, 242] on span "New Message" at bounding box center [61, 243] width 23 height 6
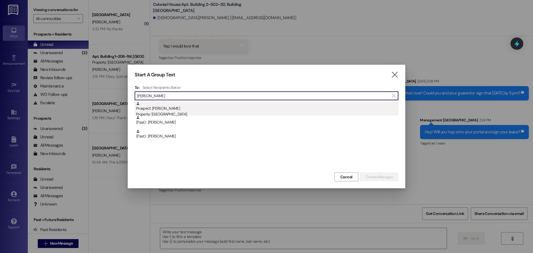
type input "[PERSON_NAME]"
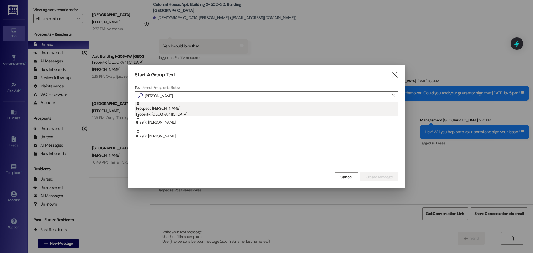
click at [177, 112] on div "Property: [GEOGRAPHIC_DATA]" at bounding box center [267, 114] width 262 height 6
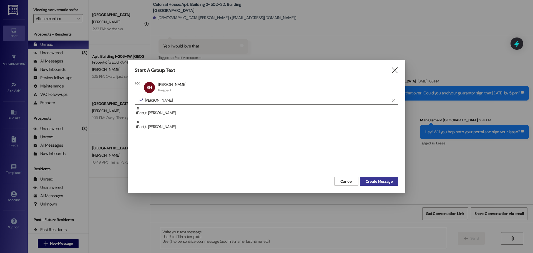
click at [368, 180] on span "Create Message" at bounding box center [378, 181] width 27 height 6
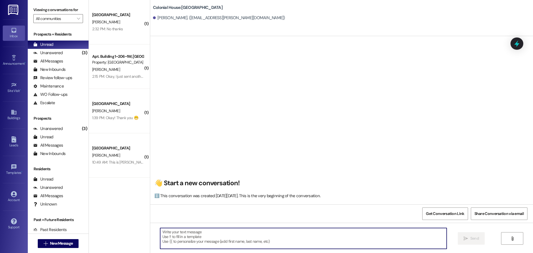
click at [173, 240] on textarea at bounding box center [303, 238] width 286 height 21
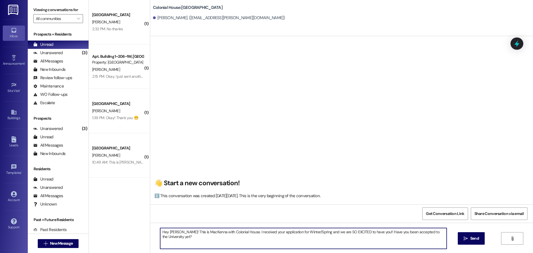
click at [182, 230] on textarea "Hey [PERSON_NAME]! This is MacKenna with Colonial House. I received your applic…" at bounding box center [303, 238] width 286 height 21
type textarea "Hey [PERSON_NAME]! This is MacKenna with Colonial House. I received your applic…"
click at [482, 239] on button " Send" at bounding box center [470, 238] width 27 height 12
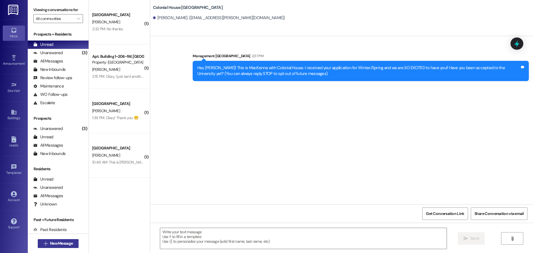
click at [69, 242] on span "New Message" at bounding box center [61, 243] width 23 height 6
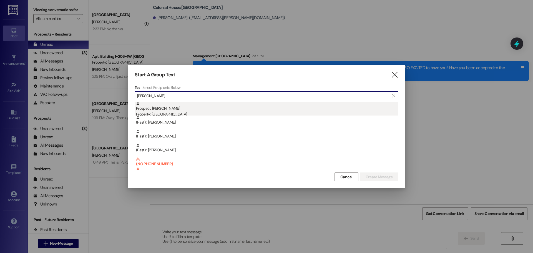
type input "[PERSON_NAME]"
click at [164, 112] on div "Property: [GEOGRAPHIC_DATA]" at bounding box center [267, 114] width 262 height 6
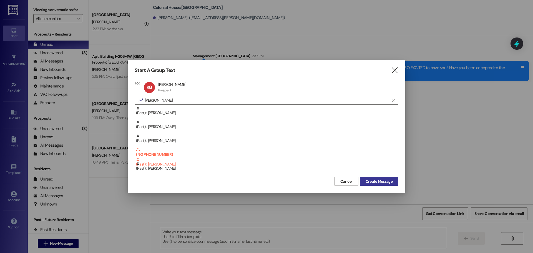
click at [368, 185] on button "Create Message" at bounding box center [378, 181] width 39 height 9
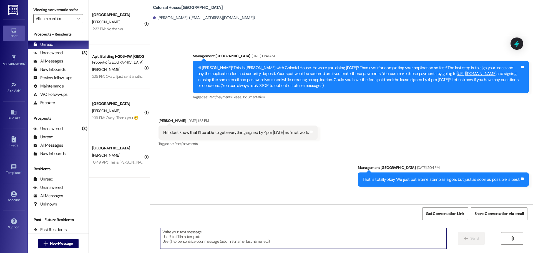
click at [178, 235] on textarea at bounding box center [303, 238] width 286 height 21
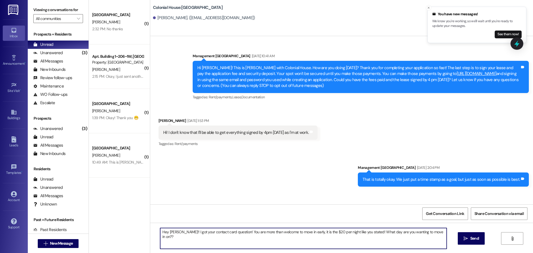
click at [354, 235] on textarea "Hey [PERSON_NAME]!! I got your contact card question! You are more than welcome…" at bounding box center [303, 238] width 286 height 21
type textarea "Hey [PERSON_NAME]!! I got your contact card question! You are more than welcome…"
click at [475, 239] on span "Send" at bounding box center [474, 238] width 9 height 6
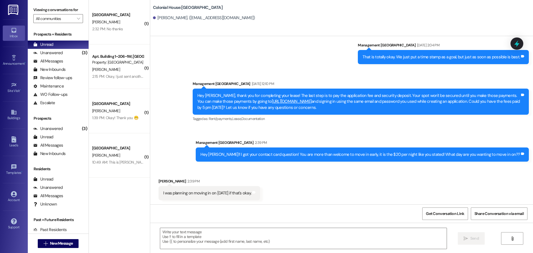
scroll to position [123, 0]
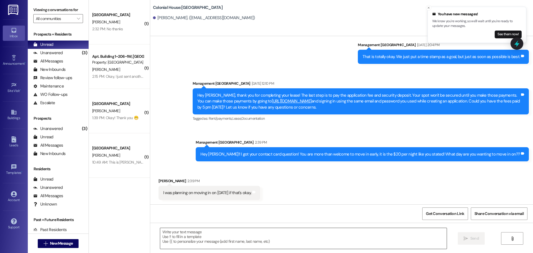
click at [178, 230] on textarea at bounding box center [303, 238] width 286 height 21
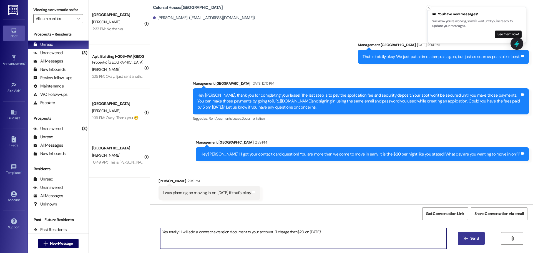
click at [212, 229] on textarea "Yes totally!! I will add a contract extension document to your account. I'll ch…" at bounding box center [303, 238] width 286 height 21
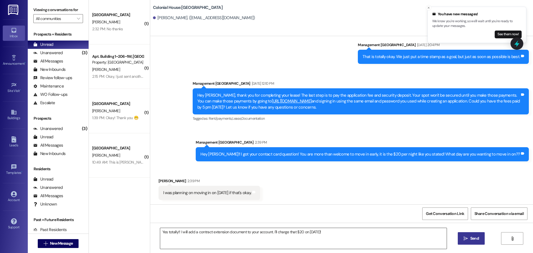
click at [323, 230] on textarea "Yes totally!! I will add a contract extension document to your account. I'll ch…" at bounding box center [303, 238] width 286 height 21
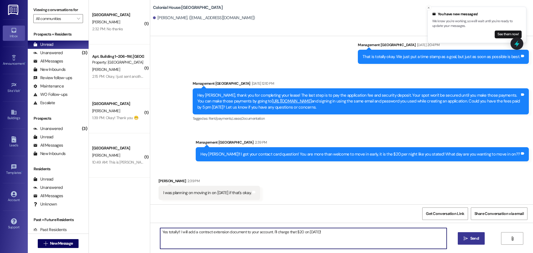
click at [333, 234] on textarea "Yes totally!! I will add a contract extension document to your account. I'll ch…" at bounding box center [303, 238] width 286 height 21
click at [322, 235] on textarea "Yes totally!! I will add a contract extension document to your account. I'll ch…" at bounding box center [303, 238] width 286 height 21
type textarea "Yes totally!! I will add a contract extension document to your account. I'll ch…"
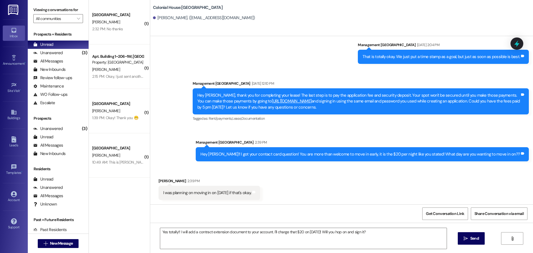
drag, startPoint x: 478, startPoint y: 235, endPoint x: 466, endPoint y: 227, distance: 14.3
click at [478, 235] on span "Send" at bounding box center [474, 238] width 9 height 6
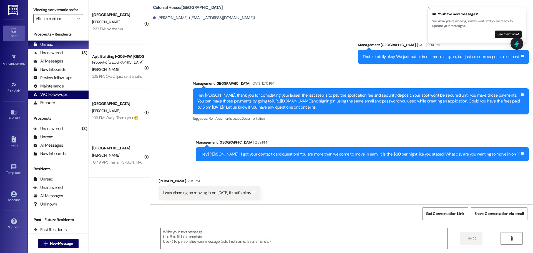
scroll to position [122, 0]
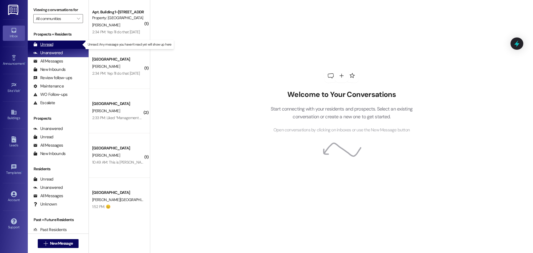
click at [52, 46] on div "Unread" at bounding box center [43, 45] width 20 height 6
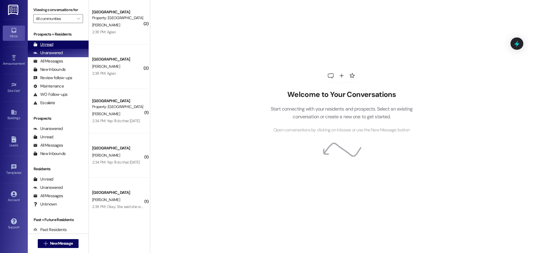
click at [46, 44] on div "Unread" at bounding box center [43, 45] width 20 height 6
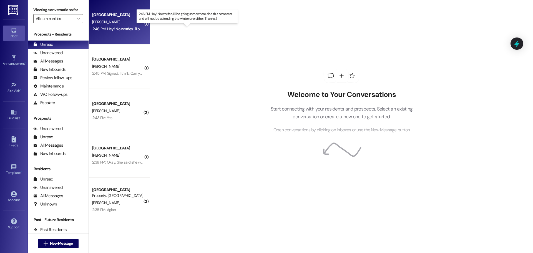
click at [114, 30] on div "2:46 PM: Hey! No worries, I'll be going somewhere else this semester and will n…" at bounding box center [191, 28] width 199 height 5
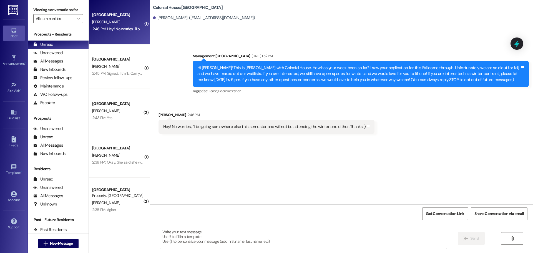
click at [188, 235] on textarea at bounding box center [303, 238] width 286 height 21
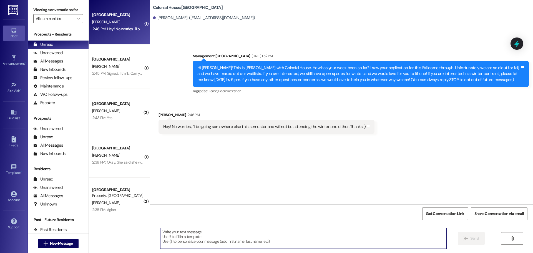
click at [173, 243] on textarea at bounding box center [303, 238] width 286 height 21
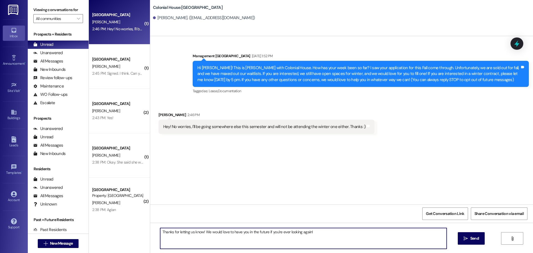
click at [164, 236] on textarea "Thanks for letting us know! We would love to have you in the future if you're e…" at bounding box center [303, 238] width 286 height 21
type textarea "Thanks for letting us know! We would love to have you in the future if you're e…"
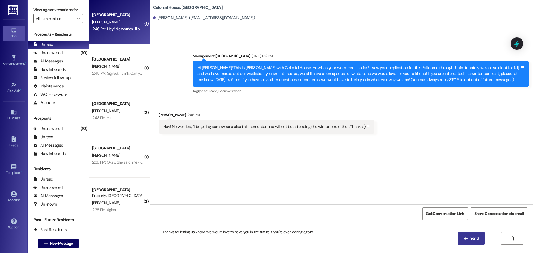
click at [469, 239] on span "Send" at bounding box center [474, 238] width 11 height 6
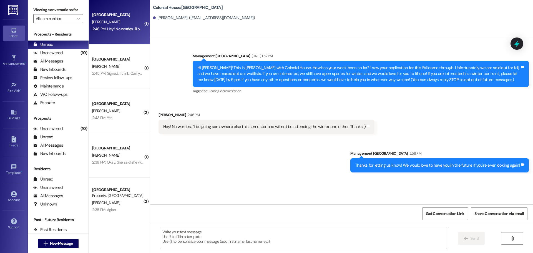
click at [412, 170] on div "Thanks for letting us know! We would love to have you in the future if you're e…" at bounding box center [439, 165] width 178 height 14
click at [412, 163] on div "Thanks for letting us know! We would love to have you in the future if you're e…" at bounding box center [437, 165] width 165 height 6
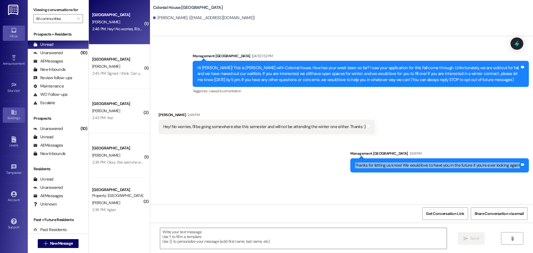
copy div "Thanks for letting us know! We would love to have you in the future if you're e…"
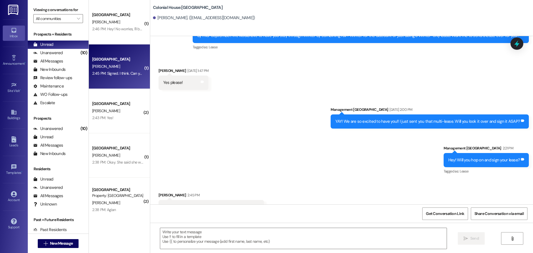
scroll to position [202, 0]
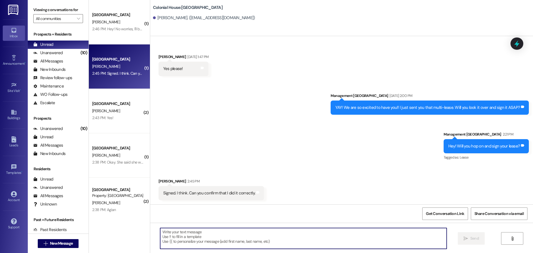
click at [167, 238] on textarea at bounding box center [303, 238] width 286 height 21
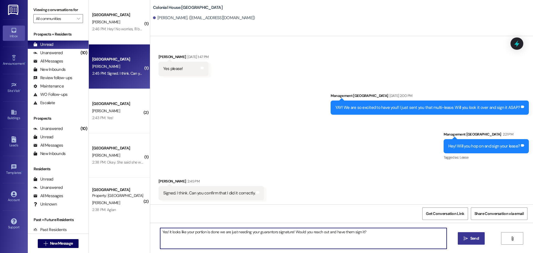
click at [167, 238] on textarea "Yes! it looks like your portion is done we are just needing your guarantors sig…" at bounding box center [303, 238] width 286 height 21
type textarea "Yes! it looks like your portion is done we are just needing your guarantors sig…"
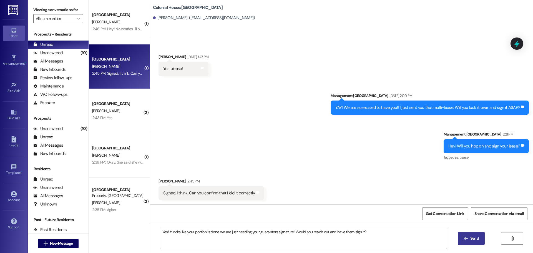
click at [402, 237] on textarea "Yes! it looks like your portion is done we are just needing your guarantors sig…" at bounding box center [303, 238] width 286 height 21
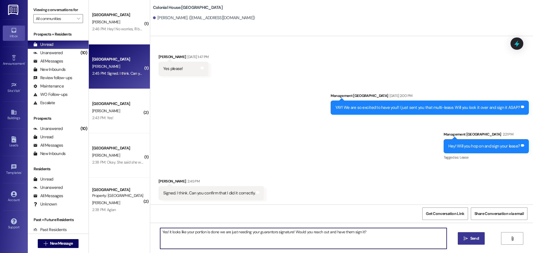
click at [402, 237] on textarea "Yes! it looks like your portion is done we are just needing your guarantors sig…" at bounding box center [303, 238] width 286 height 21
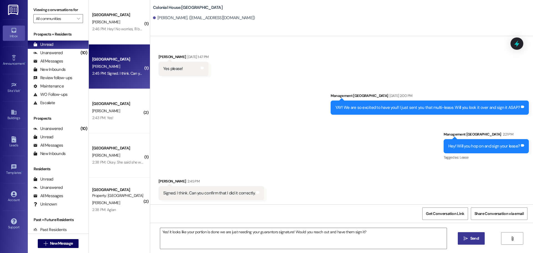
click at [463, 239] on icon "" at bounding box center [465, 238] width 4 height 4
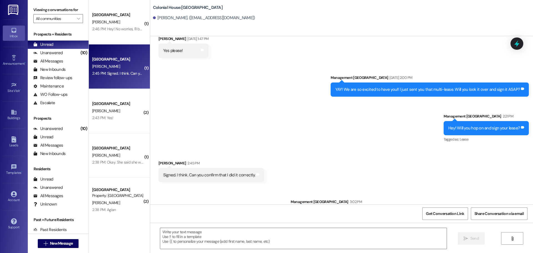
scroll to position [230, 0]
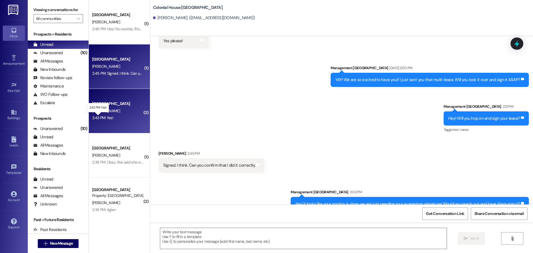
click at [106, 119] on div "2:43 PM: Yes! 2:43 PM: Yes!" at bounding box center [102, 117] width 21 height 5
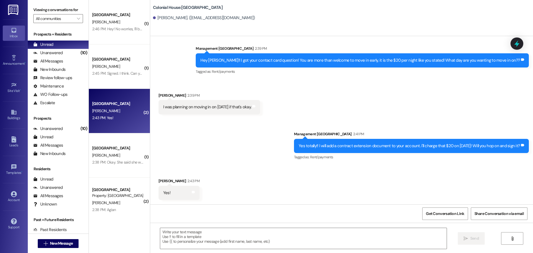
scroll to position [216, 0]
click at [106, 119] on div "2:43 PM: Yes! 2:43 PM: Yes!" at bounding box center [102, 117] width 21 height 5
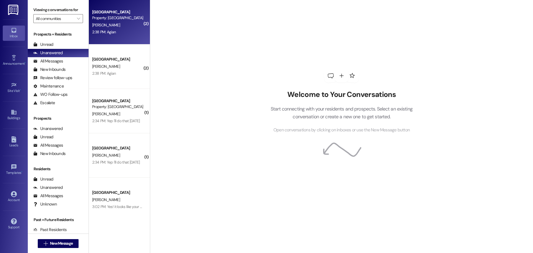
click at [102, 35] on div "2:38 PM: Agian 2:38 PM: Agian" at bounding box center [118, 32] width 52 height 7
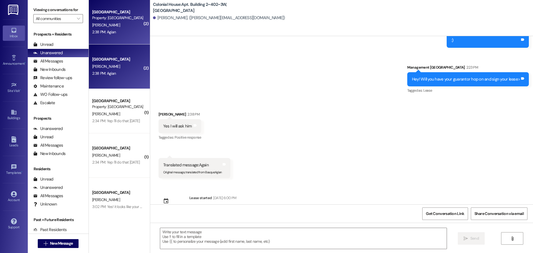
scroll to position [9036, 0]
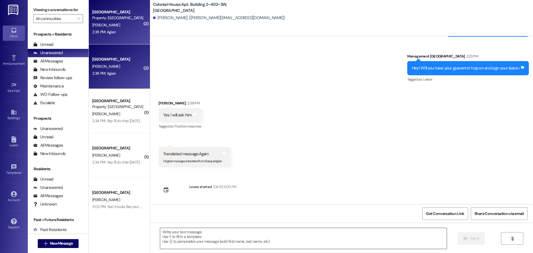
click at [214, 232] on textarea at bounding box center [303, 238] width 286 height 21
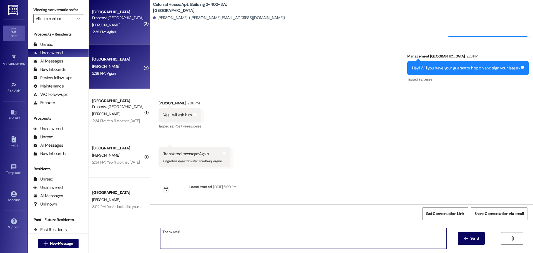
type textarea "Thank you!!"
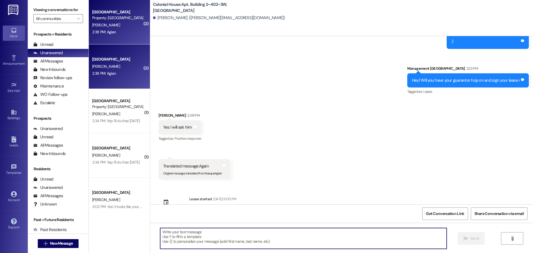
scroll to position [9003, 0]
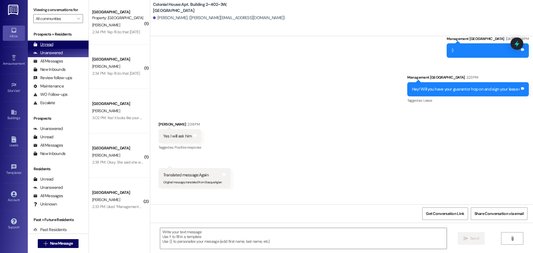
click at [37, 42] on div "Unread" at bounding box center [43, 45] width 20 height 6
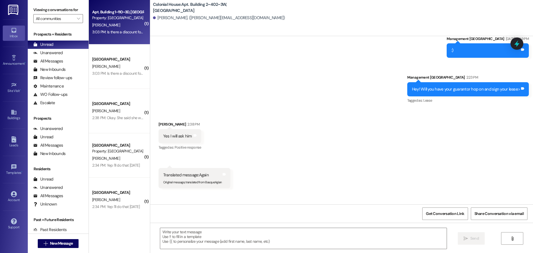
click at [117, 32] on div "3:03 PM: Is there a discount for combining fall and winter? The lease looks lik…" at bounding box center [287, 31] width 391 height 5
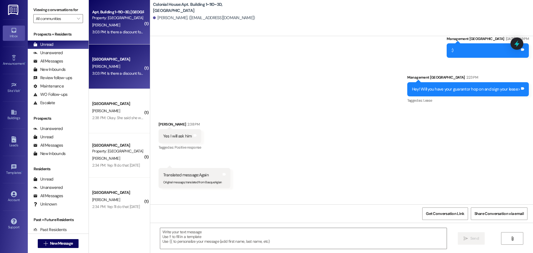
scroll to position [882, 0]
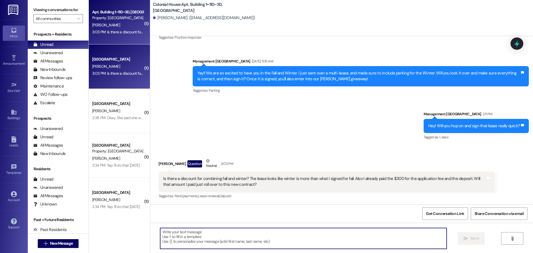
click at [172, 231] on textarea at bounding box center [303, 238] width 286 height 21
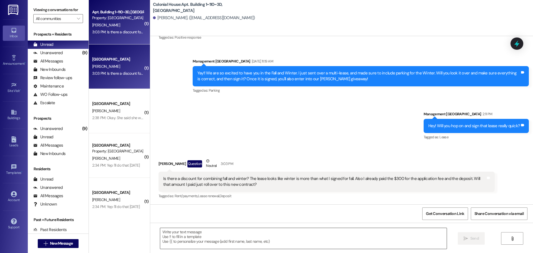
drag, startPoint x: 148, startPoint y: 230, endPoint x: 156, endPoint y: 230, distance: 7.5
click at [150, 230] on div " Send " at bounding box center [341, 243] width 382 height 42
click at [167, 236] on textarea at bounding box center [303, 238] width 286 height 21
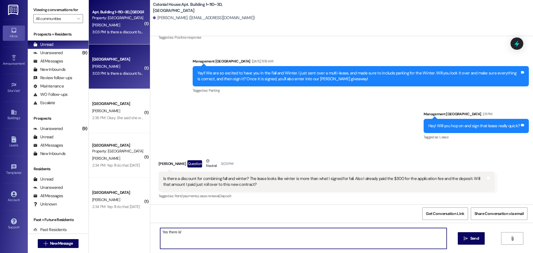
click at [194, 236] on textarea "Yes there is!" at bounding box center [303, 238] width 286 height 21
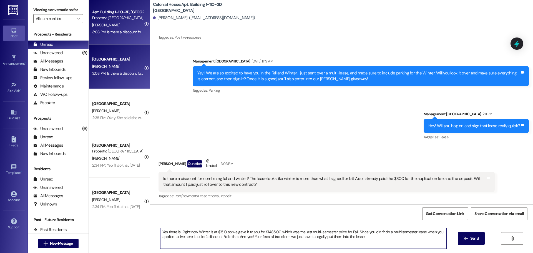
click at [202, 237] on textarea "Yes there is! Right now Winter is at $1510 so we gave it to you for $1485.00 wh…" at bounding box center [303, 238] width 286 height 21
click at [206, 231] on textarea "Yes there is! Right now Winter is at $1510 so we gave it to you for $1485.00 wh…" at bounding box center [303, 238] width 286 height 21
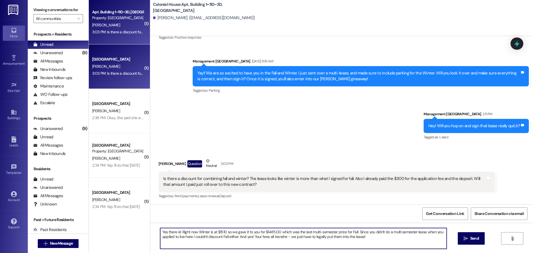
click at [206, 231] on textarea "Yes there is! Right now Winter is at $1510 so we gave it to you for $1485.00 wh…" at bounding box center [303, 238] width 286 height 21
paste textarea ", there is! Right now Winter is $1510, but we gave it to you for $1485, which w…"
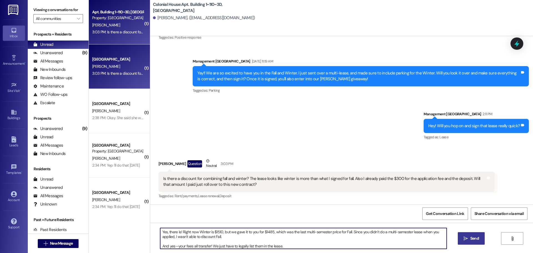
type textarea "Yes, there is! Right now Winter is $1510, but we gave it to you for $1485, whic…"
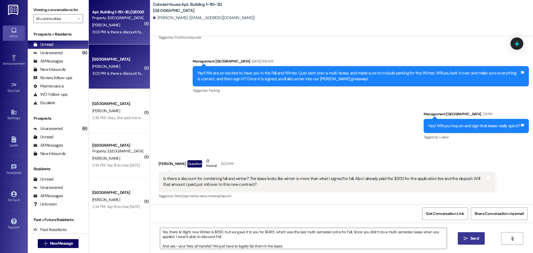
click at [473, 240] on span "Send" at bounding box center [474, 238] width 9 height 6
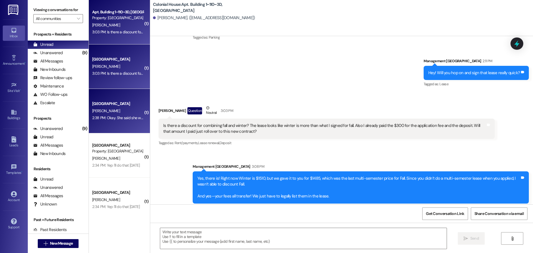
scroll to position [939, 0]
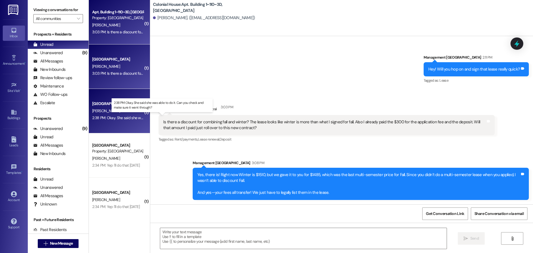
click at [103, 117] on div "2:38 PM: Okay. She said she was able to do it. Can you check and make sure it w…" at bounding box center [167, 117] width 150 height 5
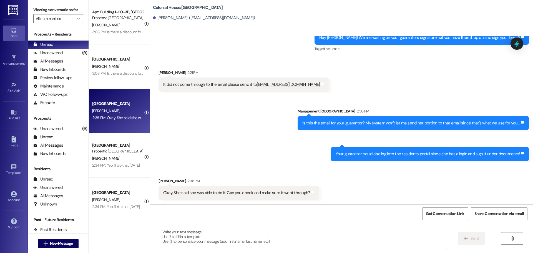
scroll to position [420, 0]
click at [200, 249] on div " Send " at bounding box center [341, 243] width 382 height 42
click at [197, 241] on textarea at bounding box center [303, 238] width 286 height 21
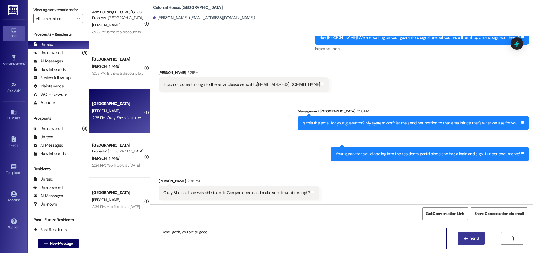
type textarea "Yes!! i got it, you are all good!"
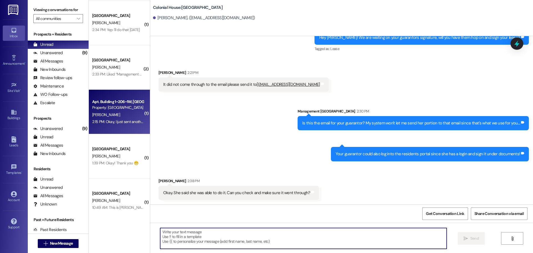
scroll to position [186, 0]
